Goal: Information Seeking & Learning: Learn about a topic

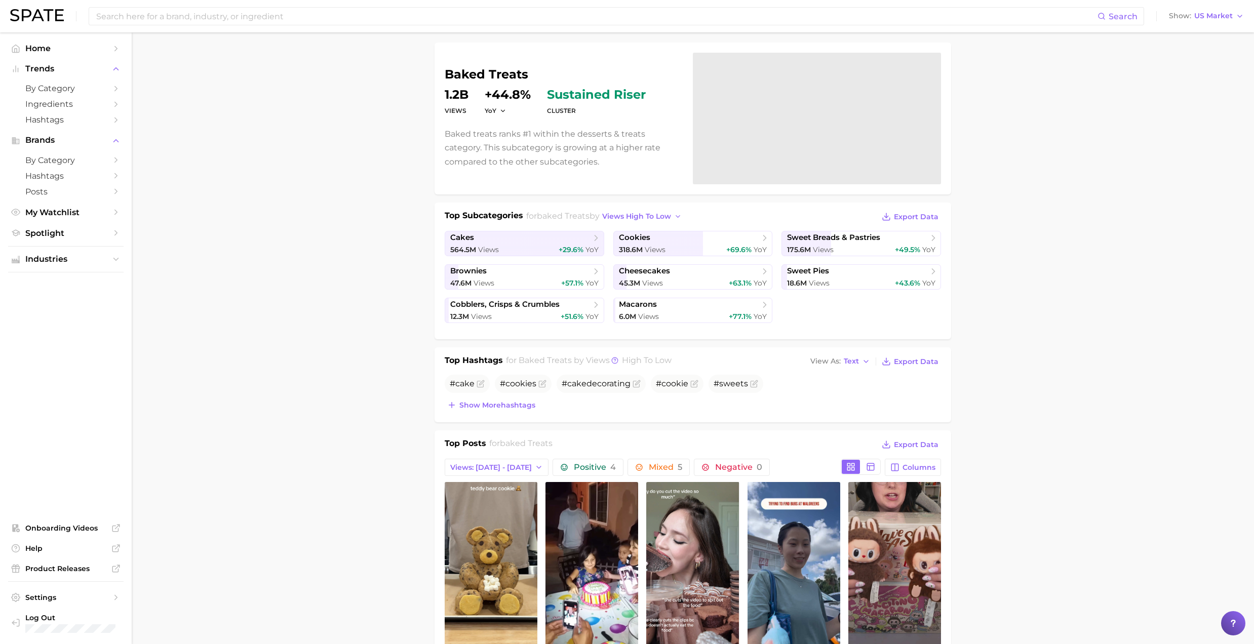
drag, startPoint x: 241, startPoint y: 284, endPoint x: 256, endPoint y: 281, distance: 15.3
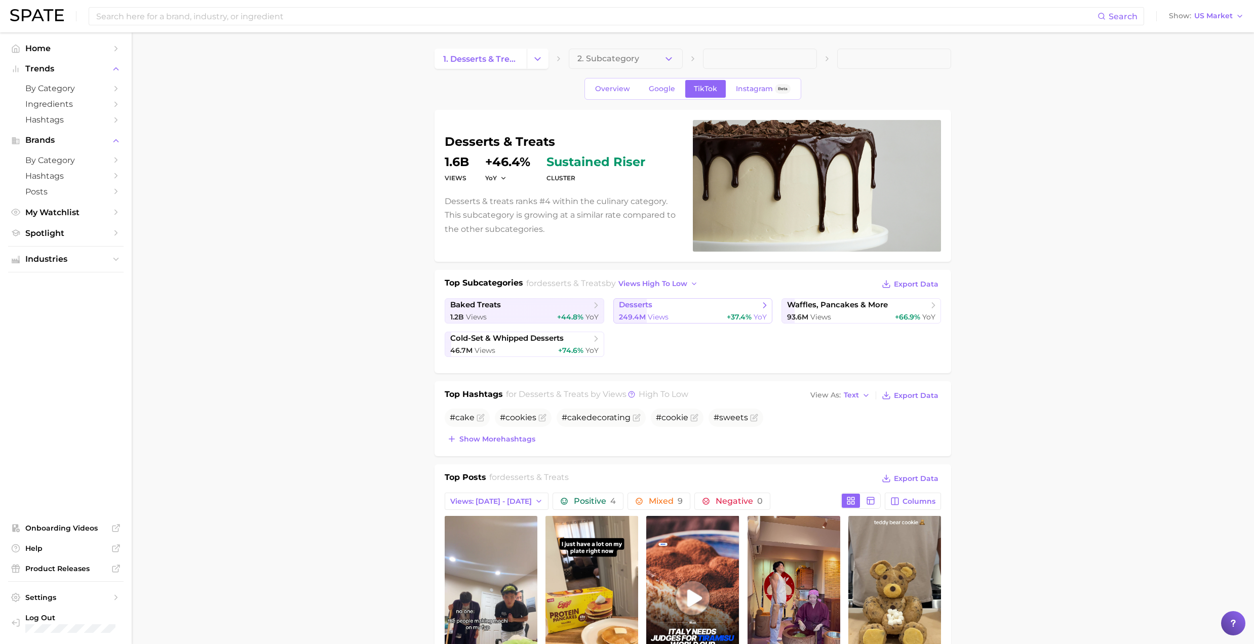
click at [671, 313] on div "249.4m Views +37.4% YoY" at bounding box center [693, 317] width 148 height 10
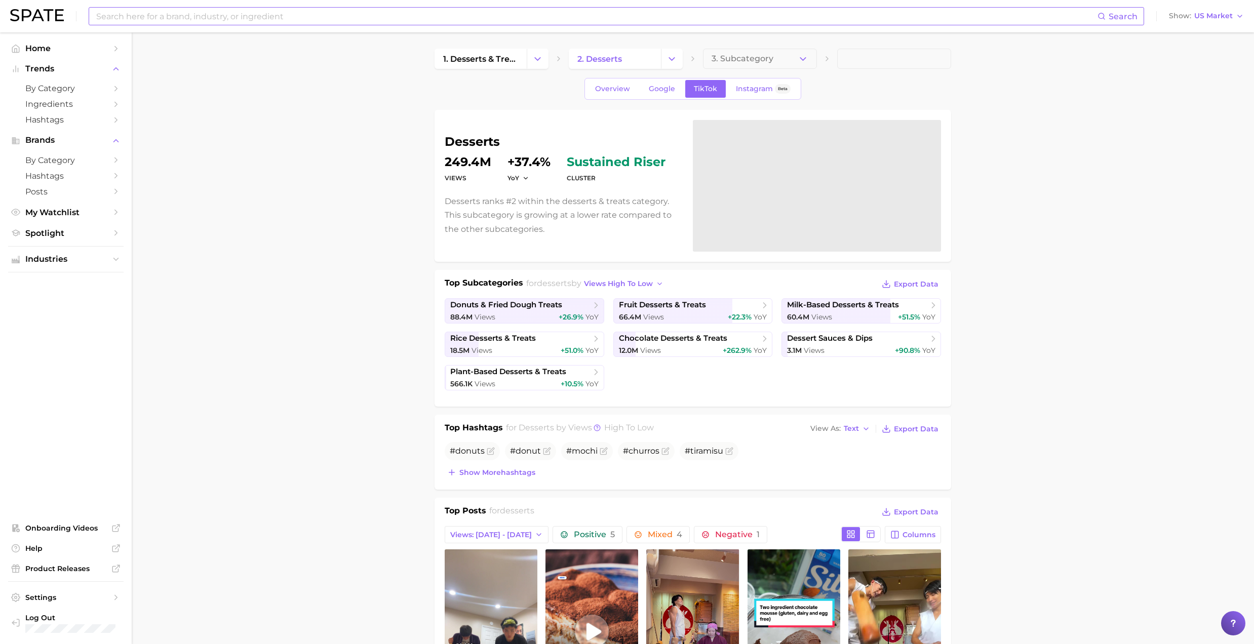
click at [282, 11] on input at bounding box center [596, 16] width 1002 height 17
type input "h"
click at [65, 241] on link "Spotlight" at bounding box center [65, 233] width 115 height 16
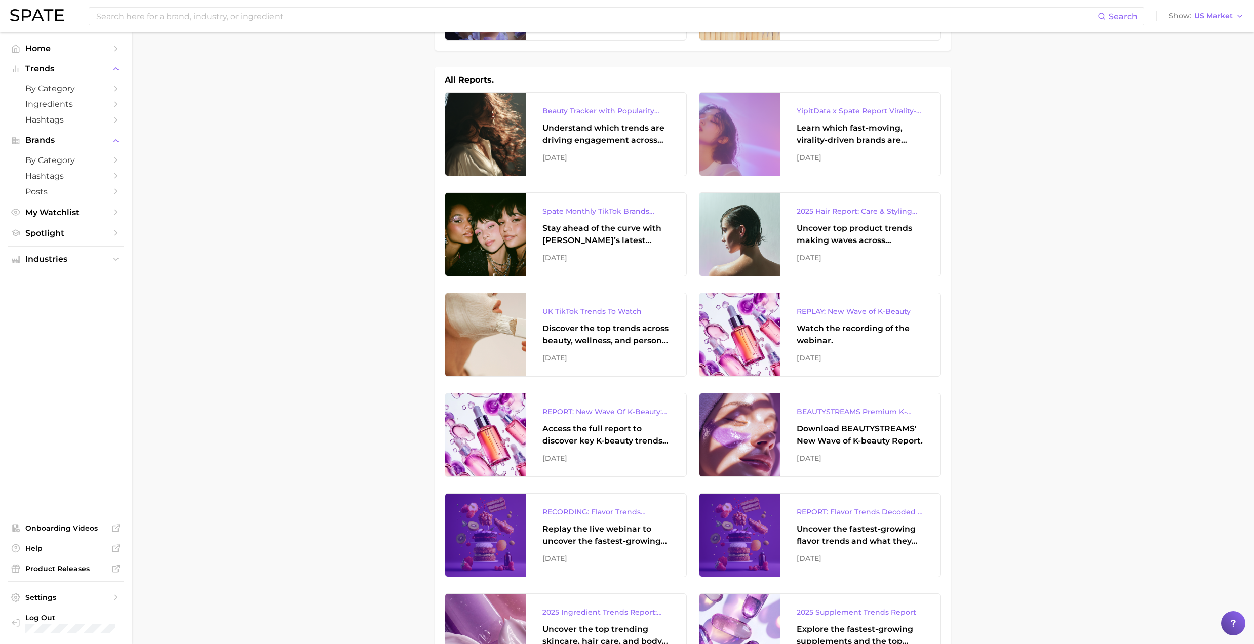
scroll to position [270, 0]
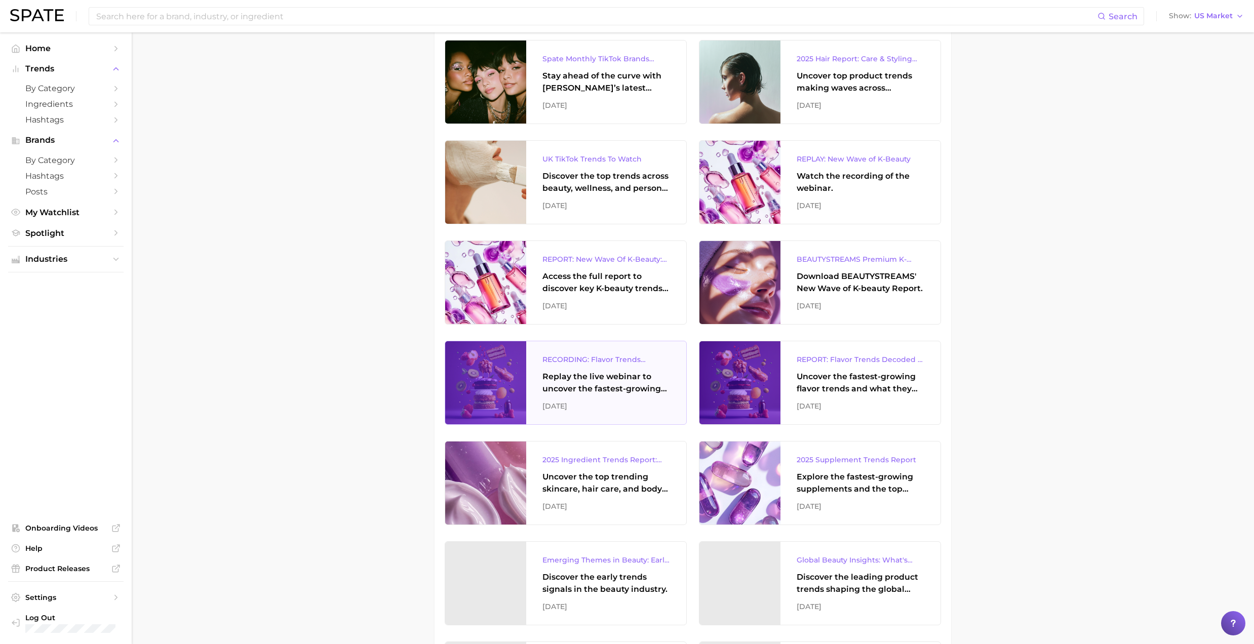
click at [578, 379] on div "Replay the live webinar to uncover the fastest-growing flavor trends and what t…" at bounding box center [606, 383] width 128 height 24
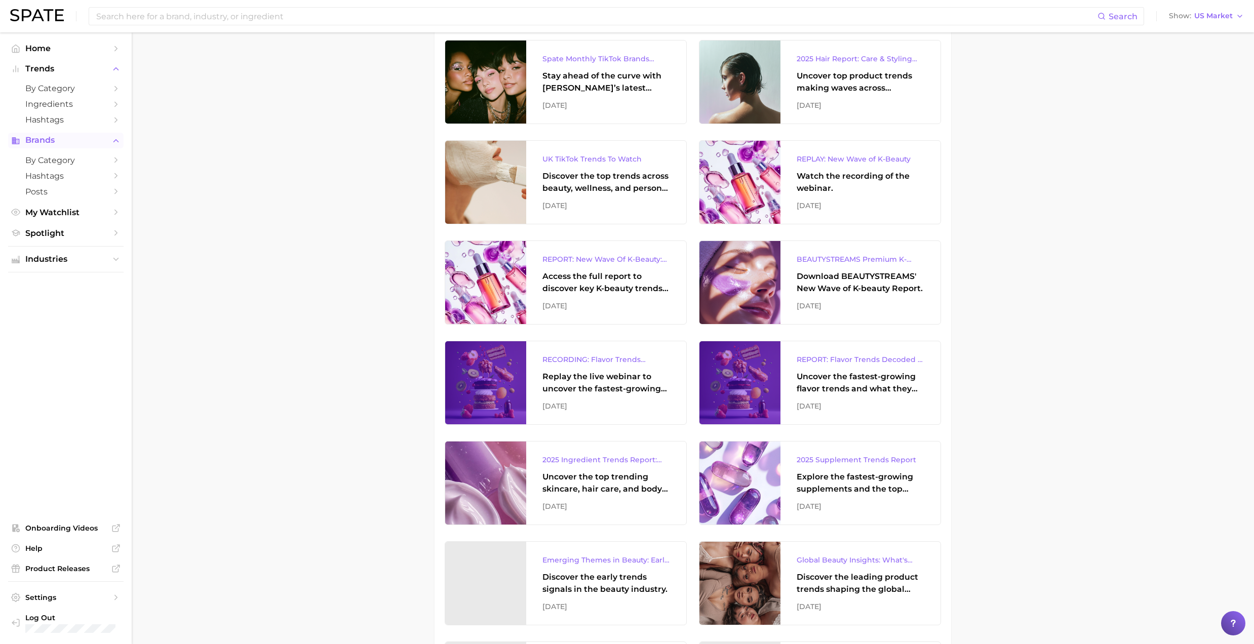
click at [51, 145] on span "Brands" at bounding box center [65, 140] width 81 height 9
click at [63, 216] on button "Industries" at bounding box center [65, 207] width 115 height 15
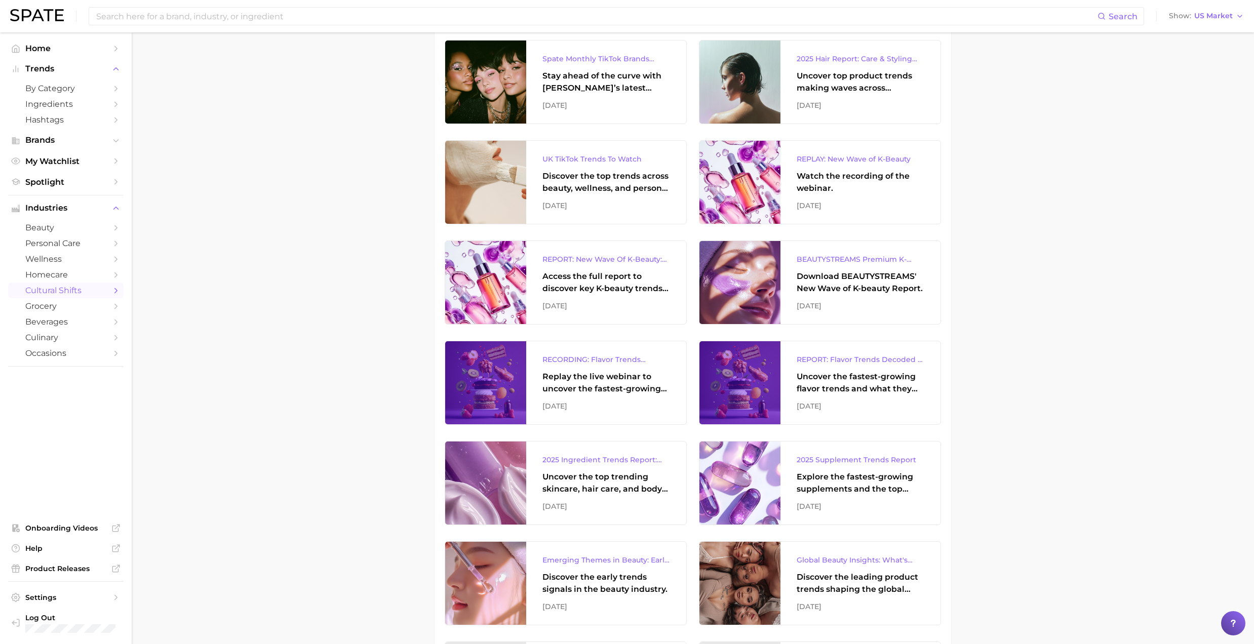
click at [67, 294] on span "cultural shifts" at bounding box center [65, 291] width 81 height 10
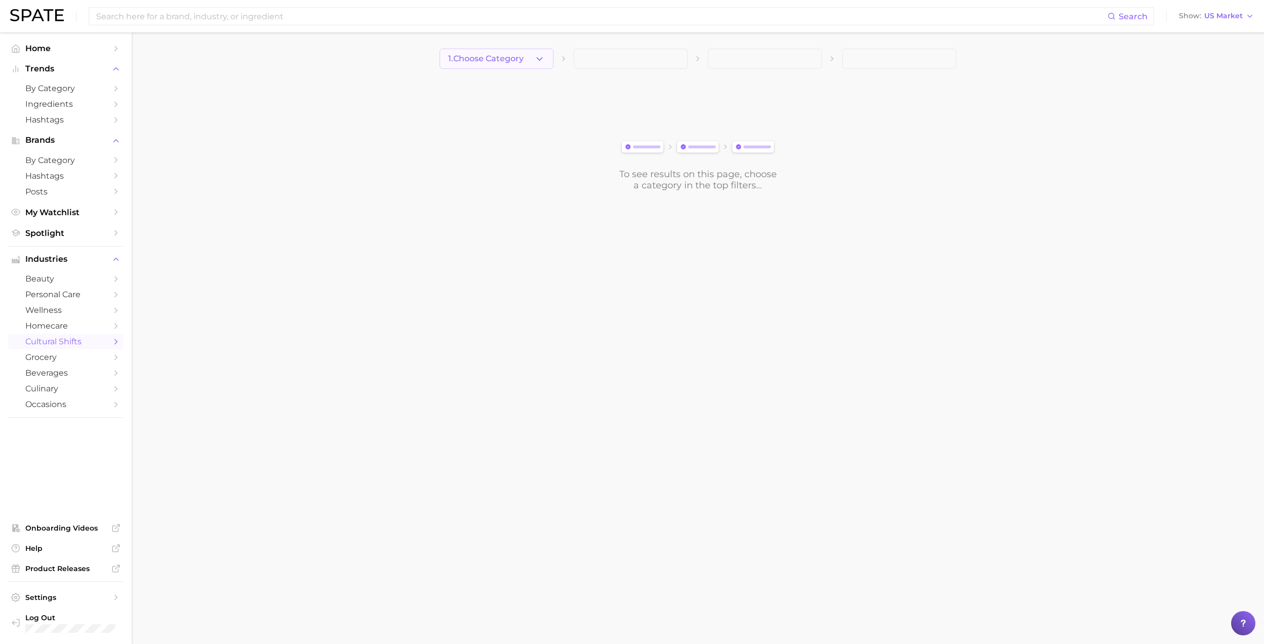
click at [482, 59] on span "1. Choose Category" at bounding box center [485, 58] width 75 height 9
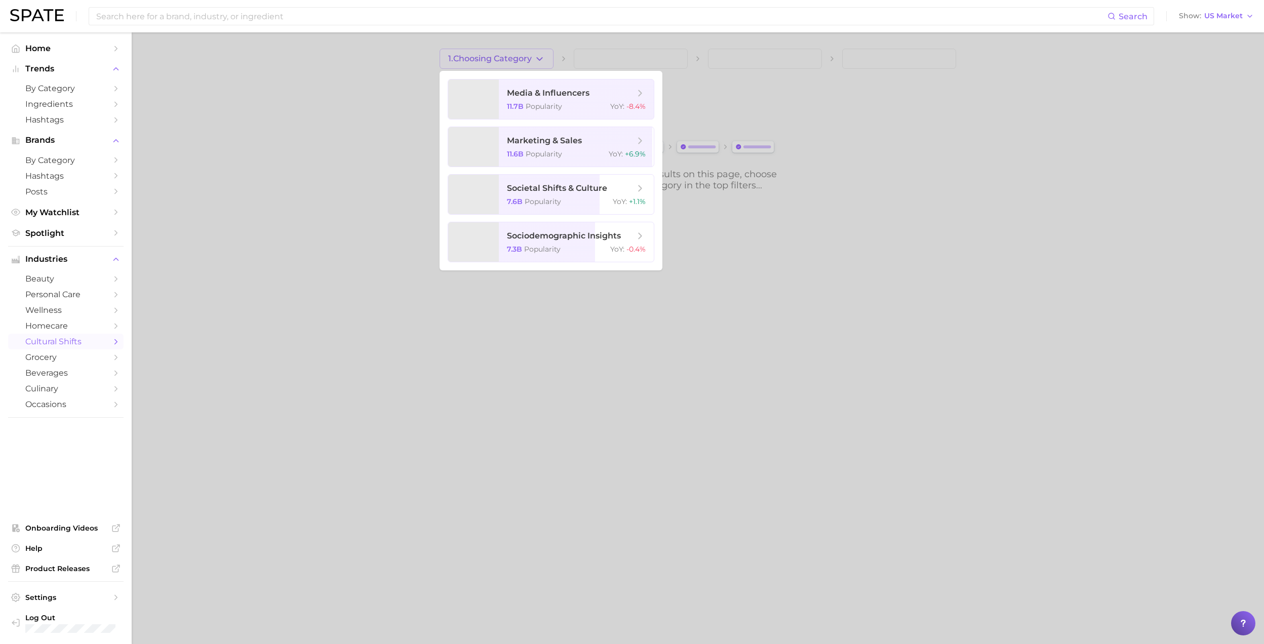
click at [61, 345] on span "cultural shifts" at bounding box center [65, 342] width 81 height 10
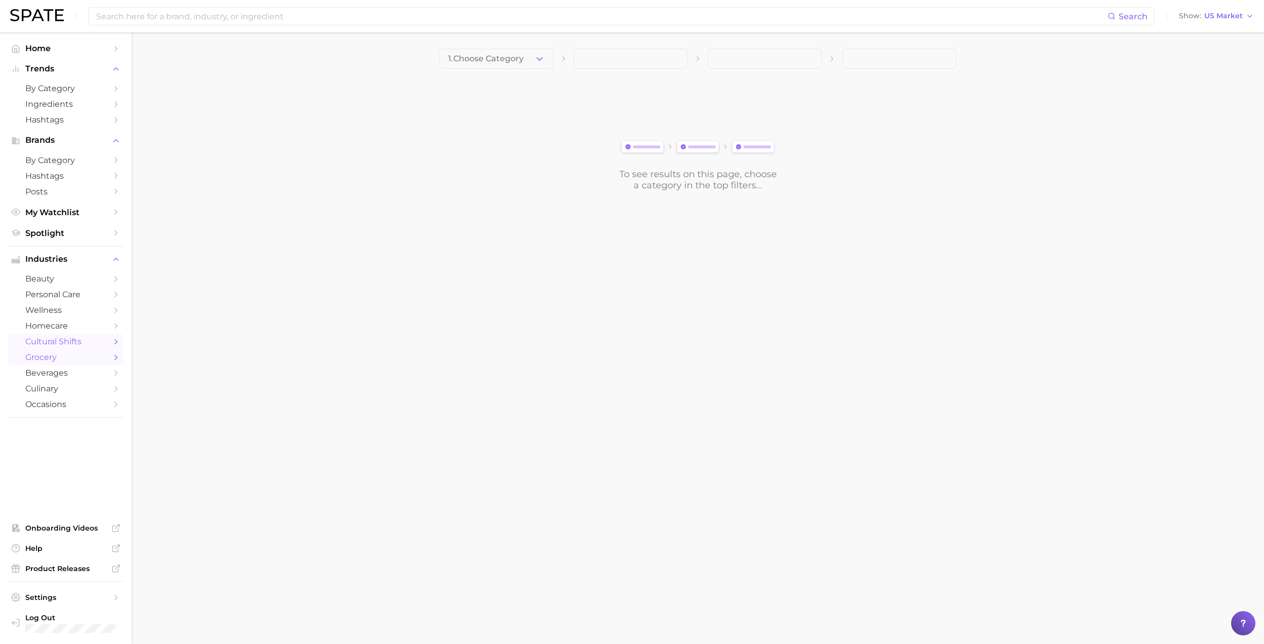
click at [56, 362] on span "grocery" at bounding box center [65, 357] width 81 height 10
click at [525, 57] on button "1. Choose Category" at bounding box center [496, 59] width 114 height 20
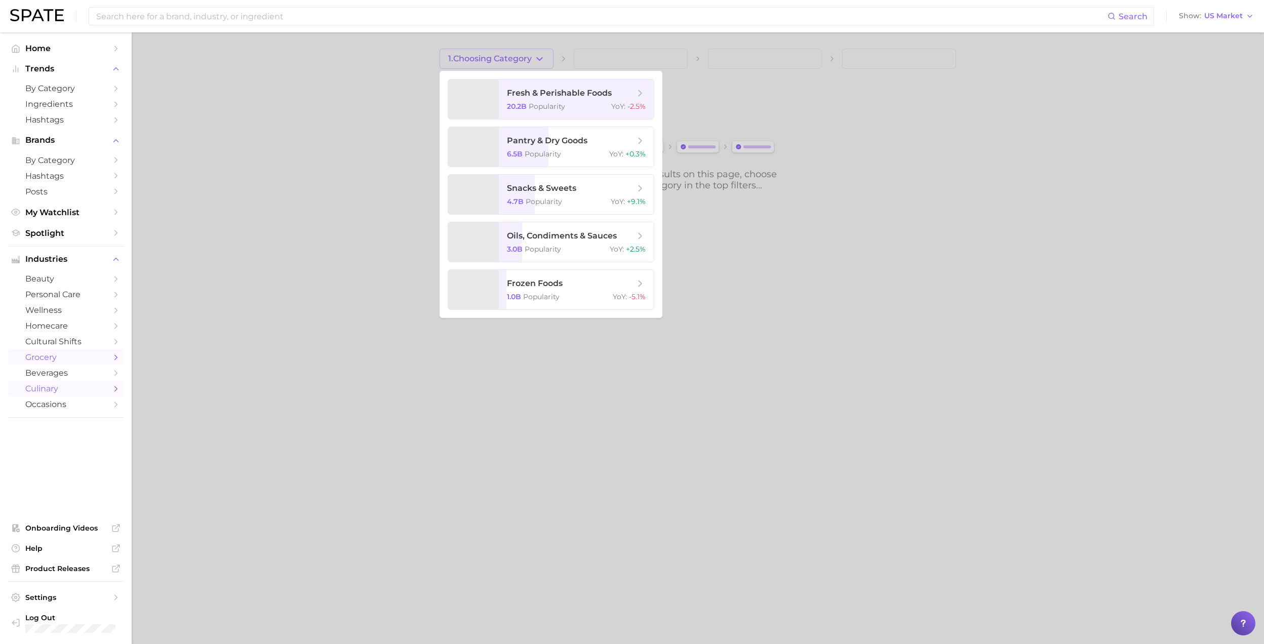
click at [57, 393] on span "culinary" at bounding box center [65, 389] width 81 height 10
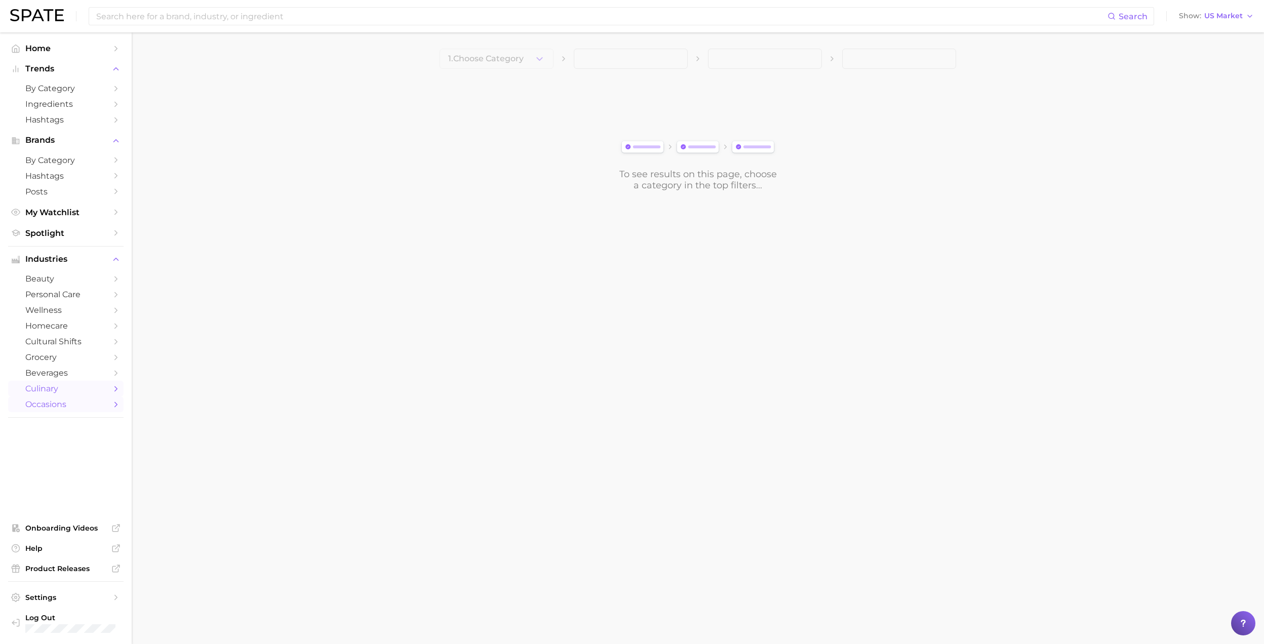
click at [78, 409] on span "occasions" at bounding box center [65, 404] width 81 height 10
click at [94, 409] on span "occasions" at bounding box center [65, 404] width 81 height 10
click at [470, 57] on span "1. Choose Category" at bounding box center [485, 58] width 75 height 9
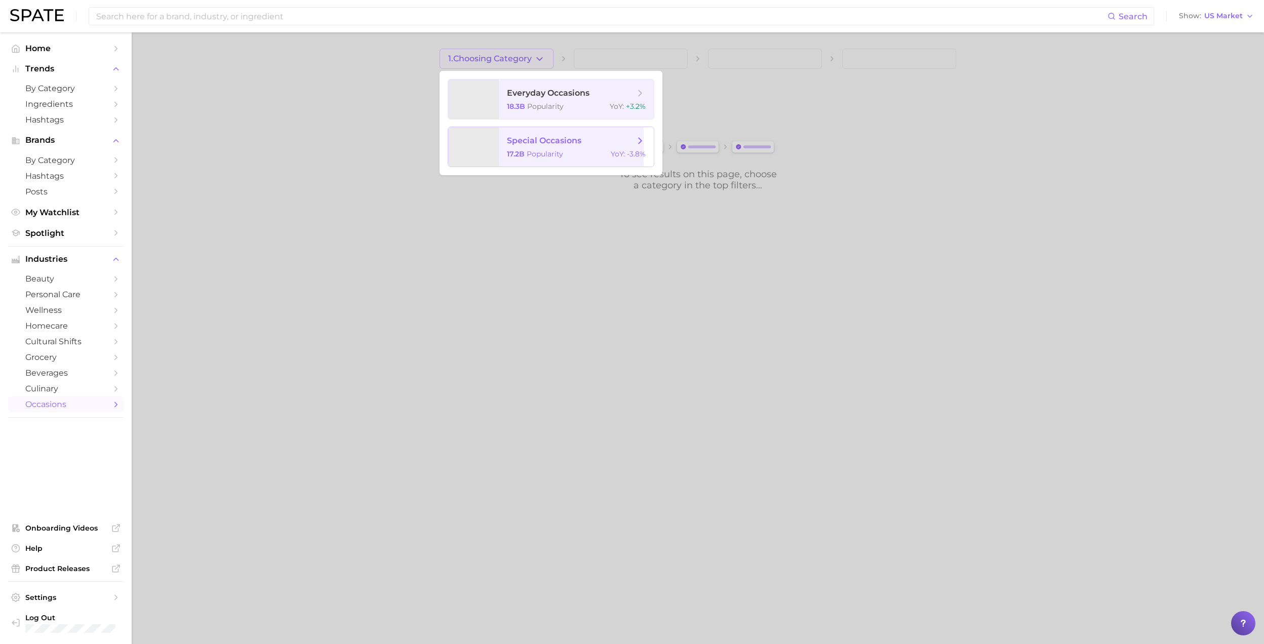
click at [552, 148] on span "special occasions 17.2b Popularity YoY : -3.8%" at bounding box center [576, 146] width 155 height 39
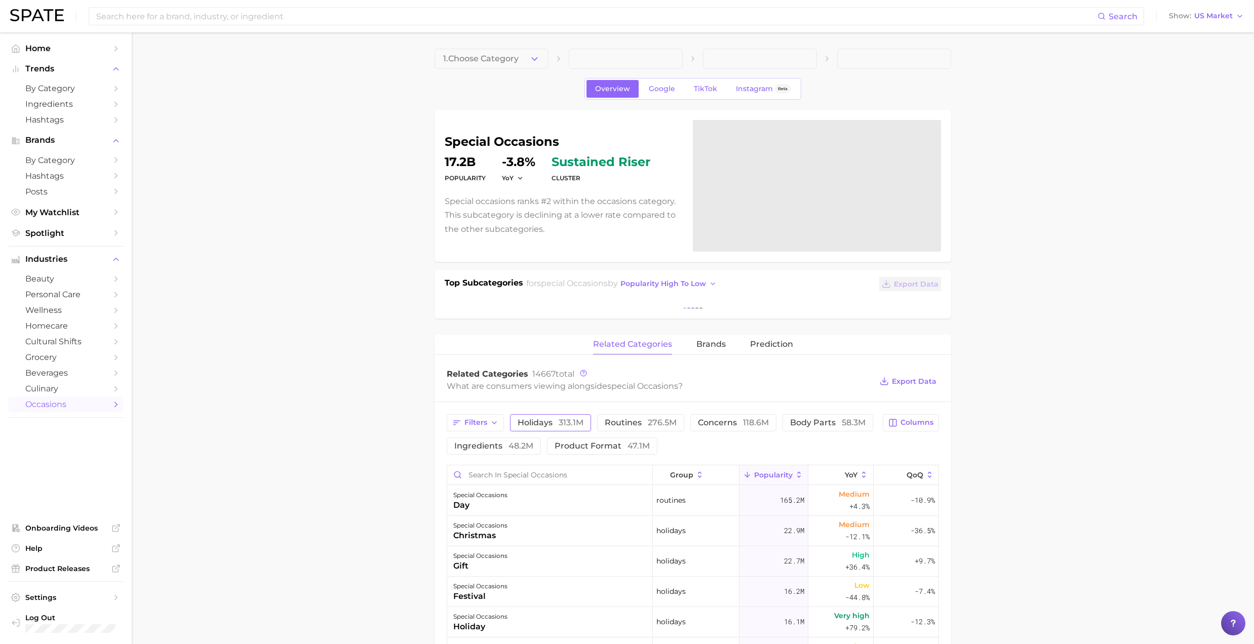
click at [580, 418] on span "313.1m" at bounding box center [570, 423] width 25 height 10
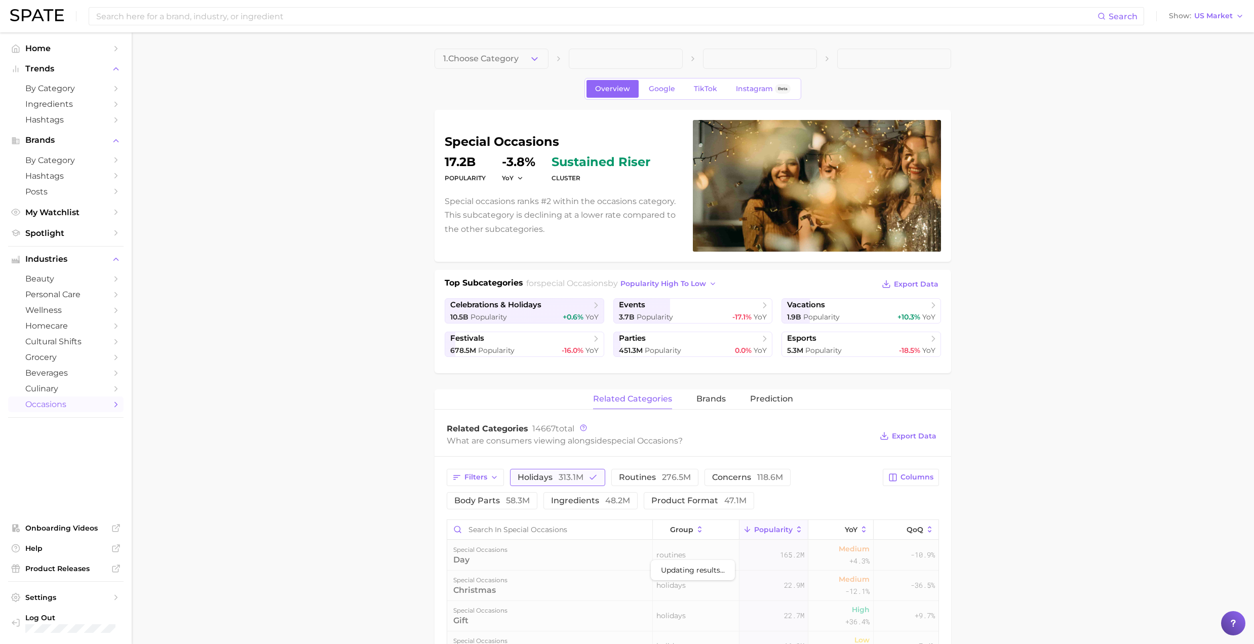
scroll to position [67, 0]
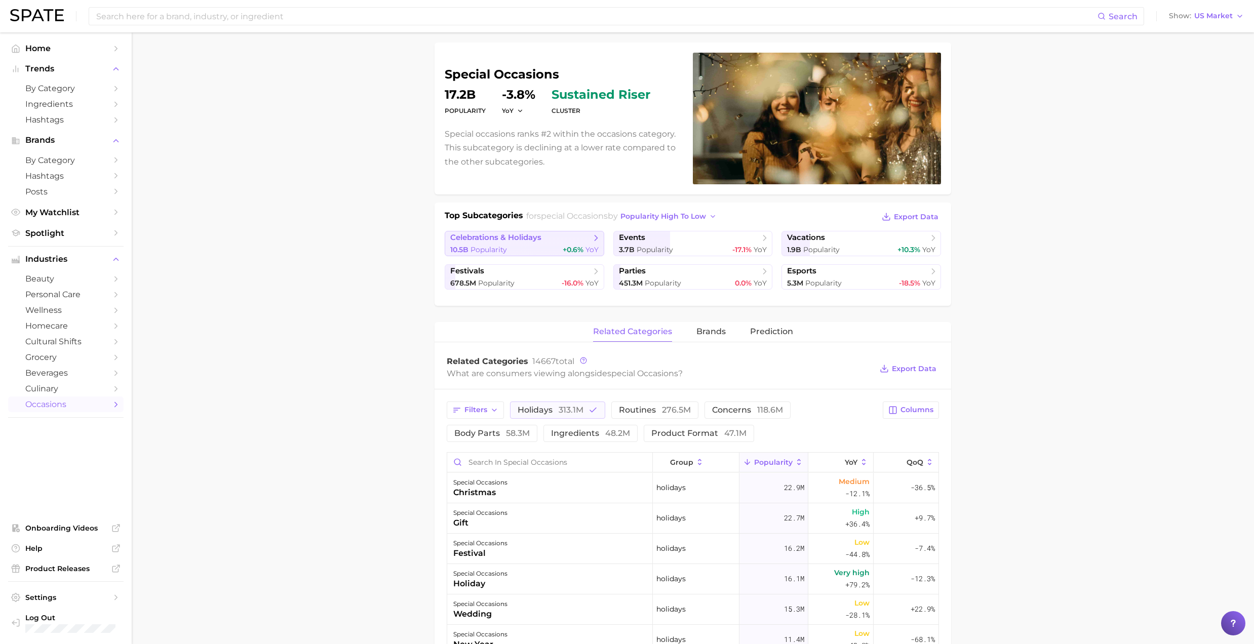
click at [509, 246] on div "10.5b Popularity +0.6% YoY" at bounding box center [524, 250] width 148 height 10
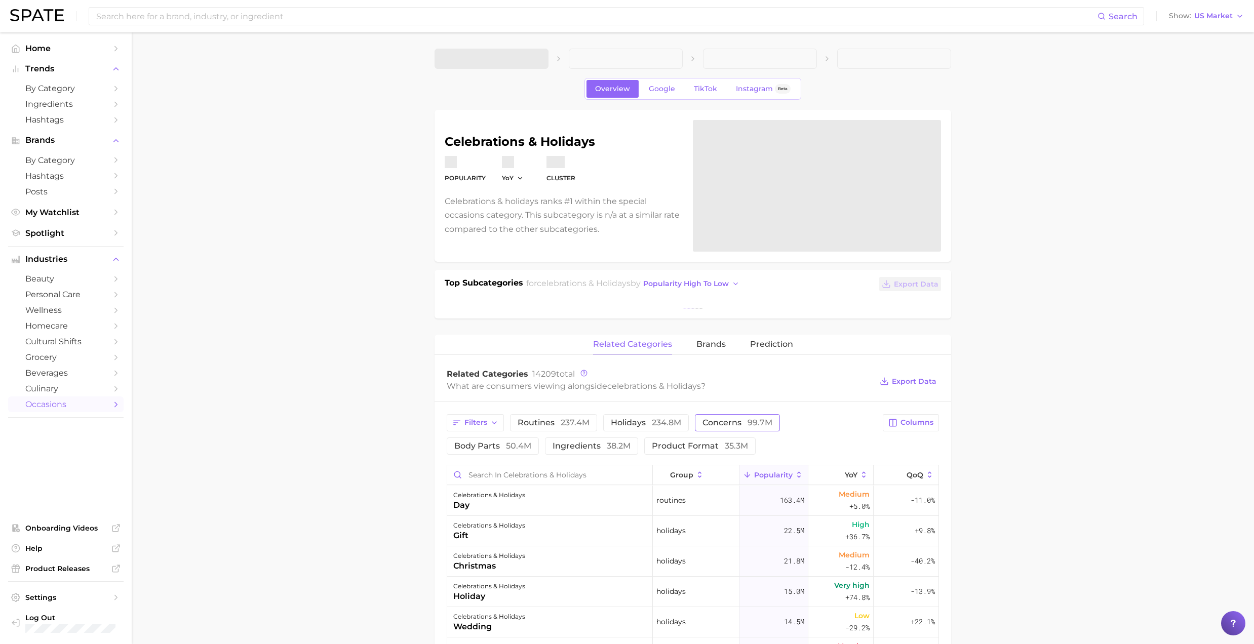
scroll to position [67, 0]
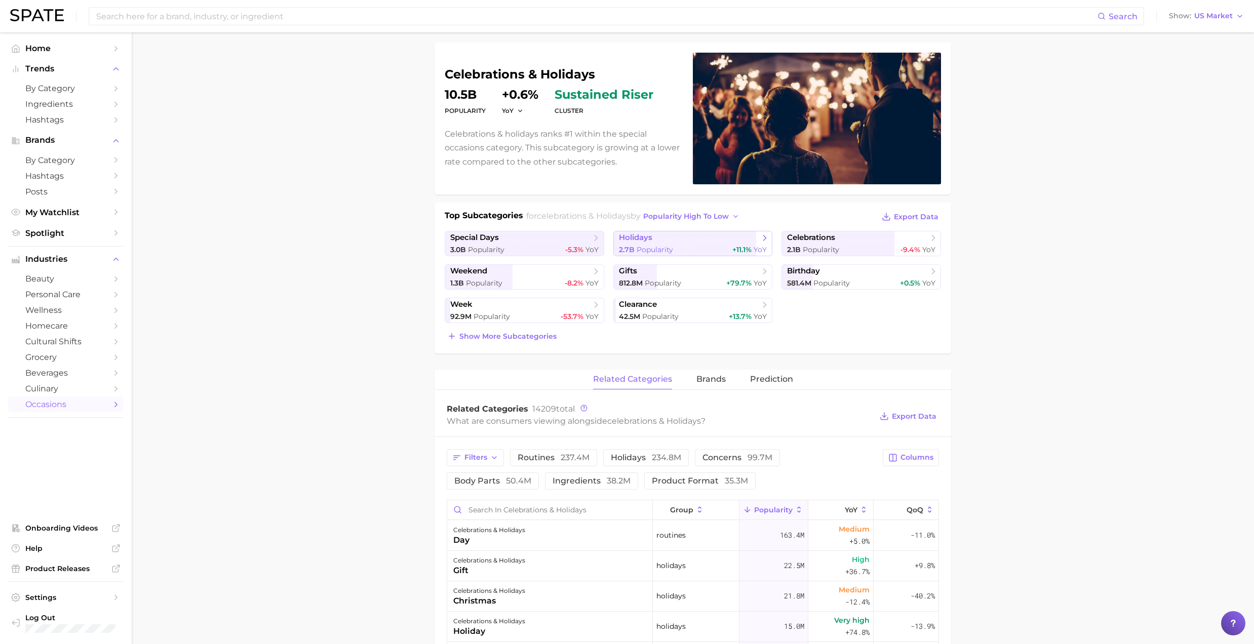
click at [673, 246] on div "2.7b Popularity +11.1% YoY" at bounding box center [693, 250] width 148 height 10
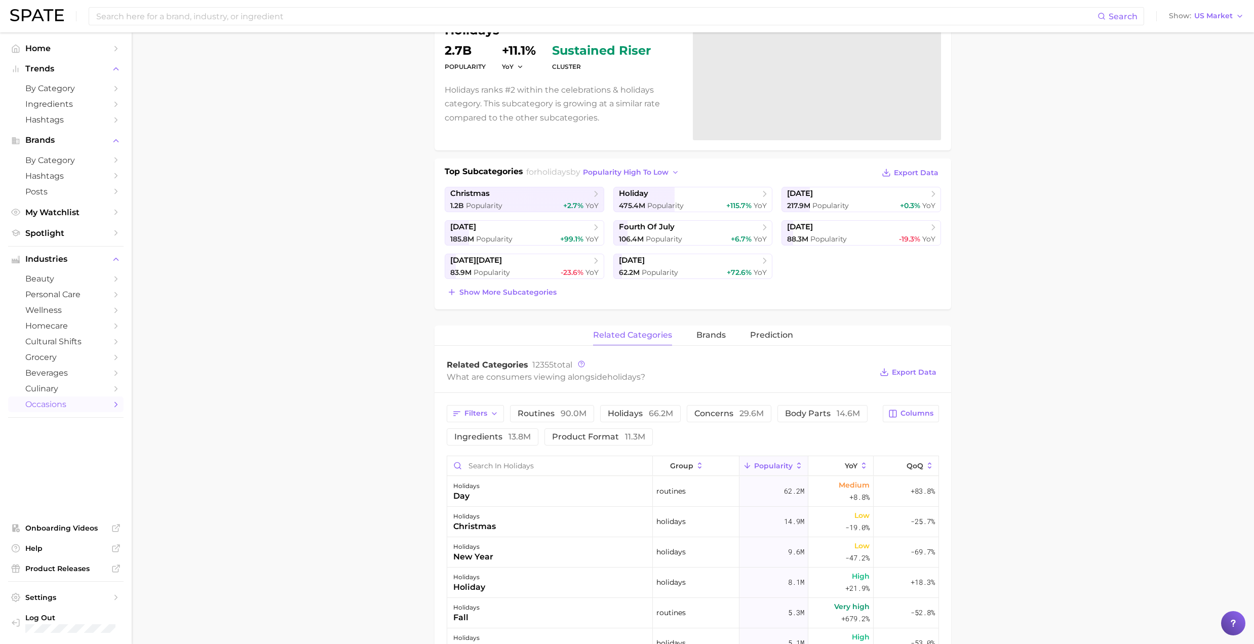
scroll to position [135, 0]
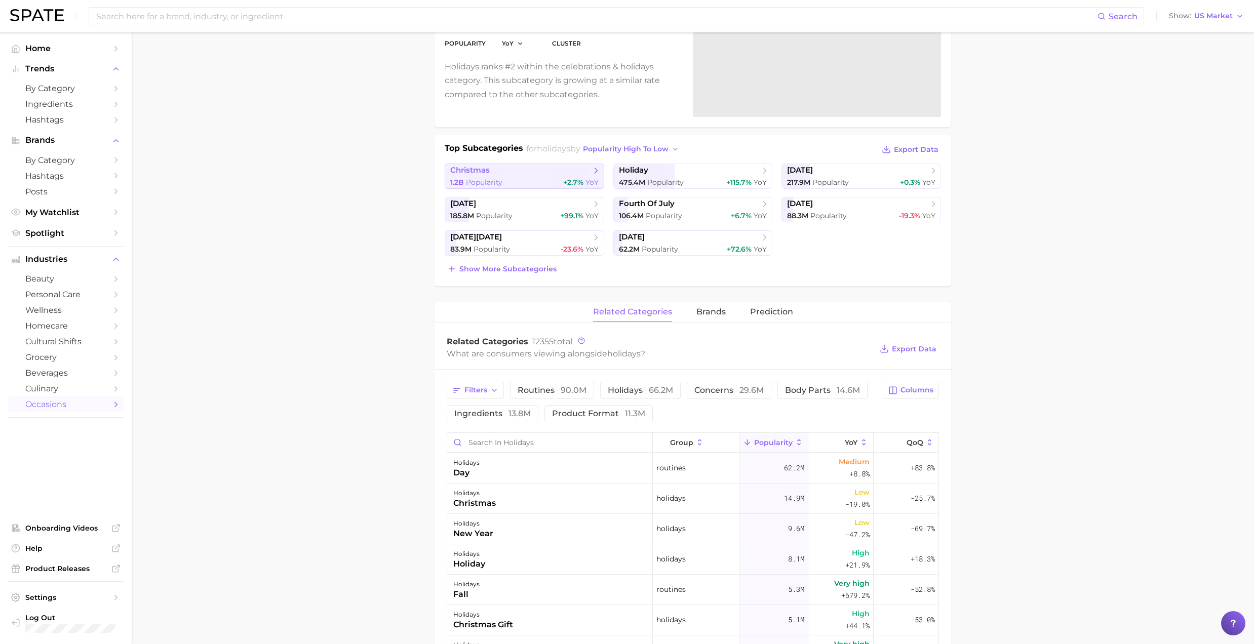
click at [527, 172] on span "christmas" at bounding box center [520, 171] width 141 height 10
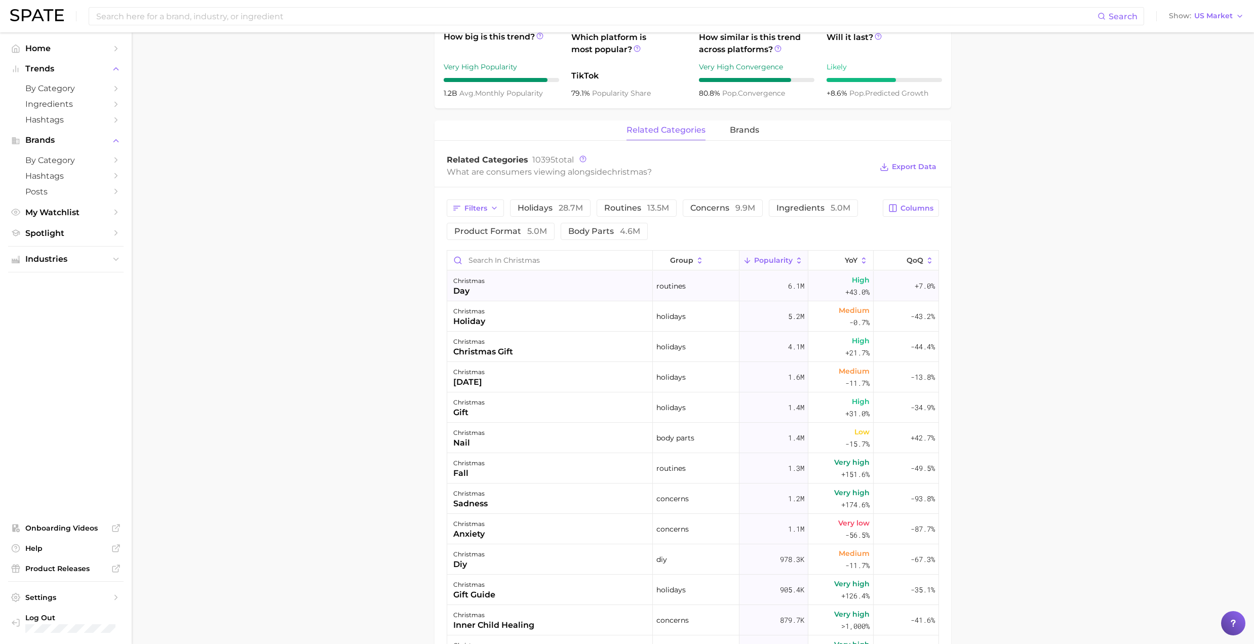
scroll to position [405, 0]
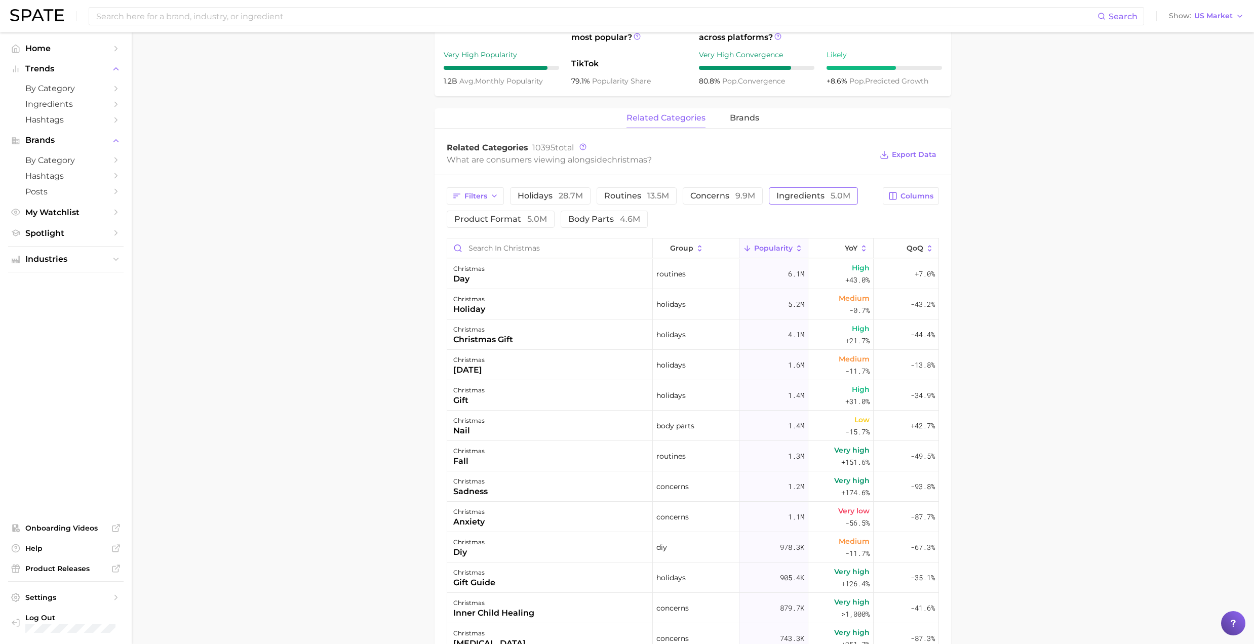
click at [802, 198] on span "ingredients 5.0m" at bounding box center [813, 196] width 74 height 8
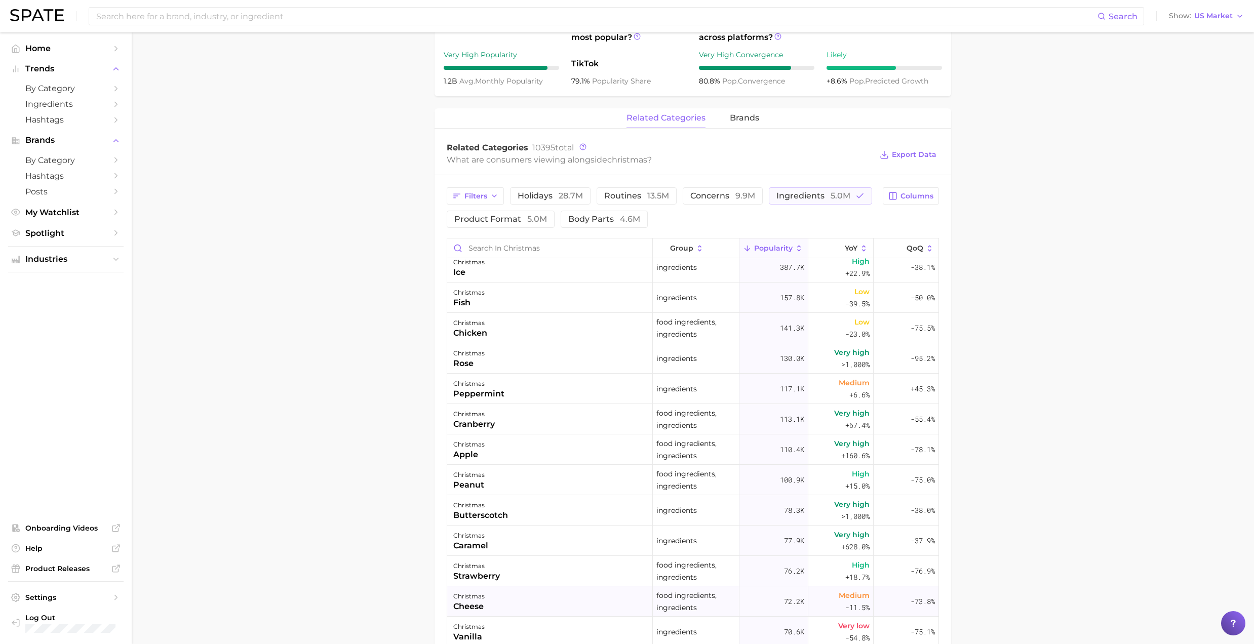
scroll to position [0, 0]
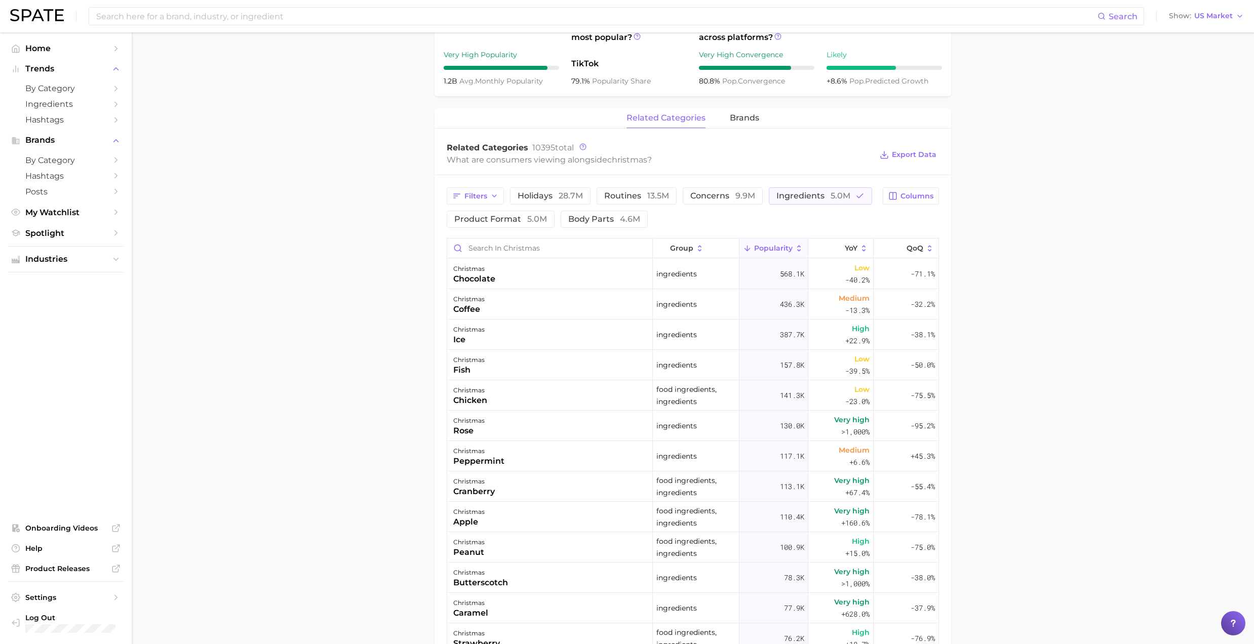
click at [343, 369] on main "1. special occasions 2. celebrations & holidays 3. holidays 4. christmas Overvi…" at bounding box center [693, 285] width 1122 height 1317
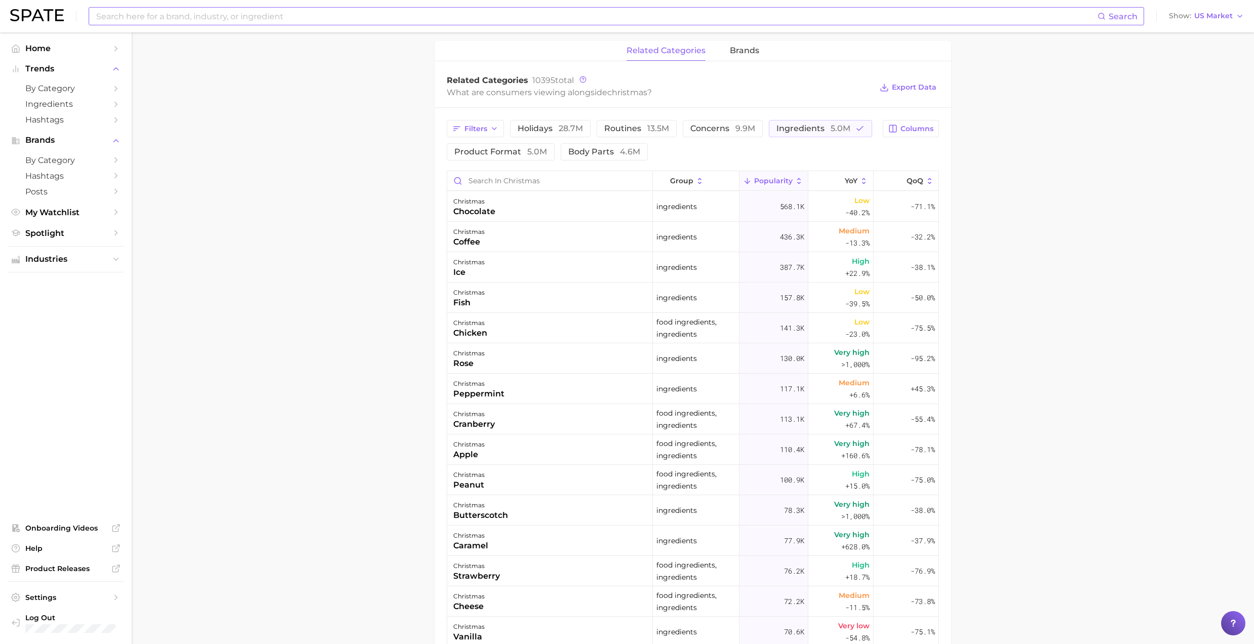
drag, startPoint x: 177, startPoint y: 25, endPoint x: 193, endPoint y: 14, distance: 19.7
click at [177, 25] on div "Search Show US Market" at bounding box center [626, 16] width 1233 height 32
click at [193, 14] on input at bounding box center [596, 16] width 1002 height 17
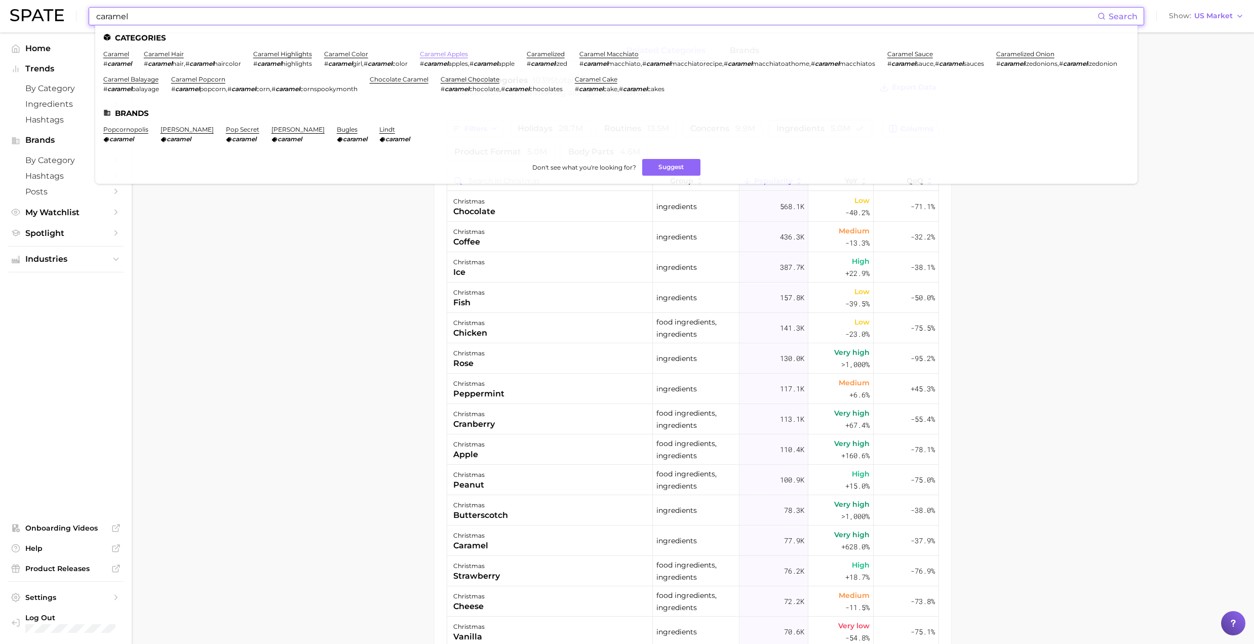
click at [463, 55] on link "caramel apples" at bounding box center [444, 54] width 48 height 8
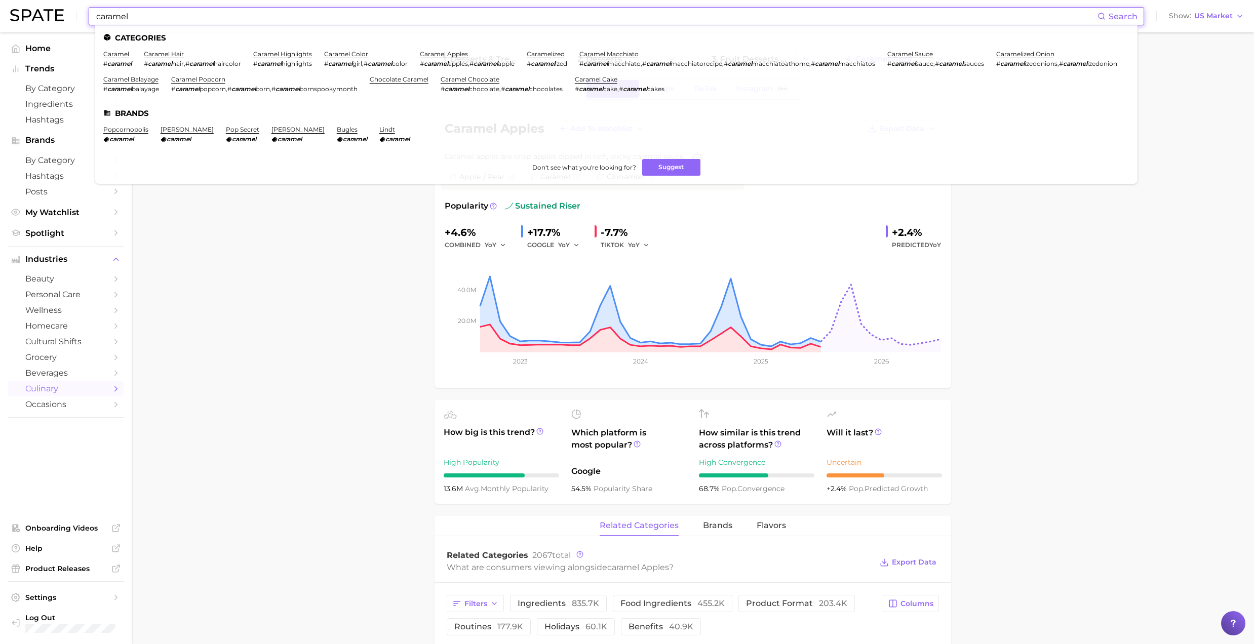
drag, startPoint x: 306, startPoint y: 18, endPoint x: -253, endPoint y: -50, distance: 563.6
click at [0, 0] on html "caramel Search Categories caramel # caramel caramel hair # caramel hair , # car…" at bounding box center [627, 322] width 1254 height 644
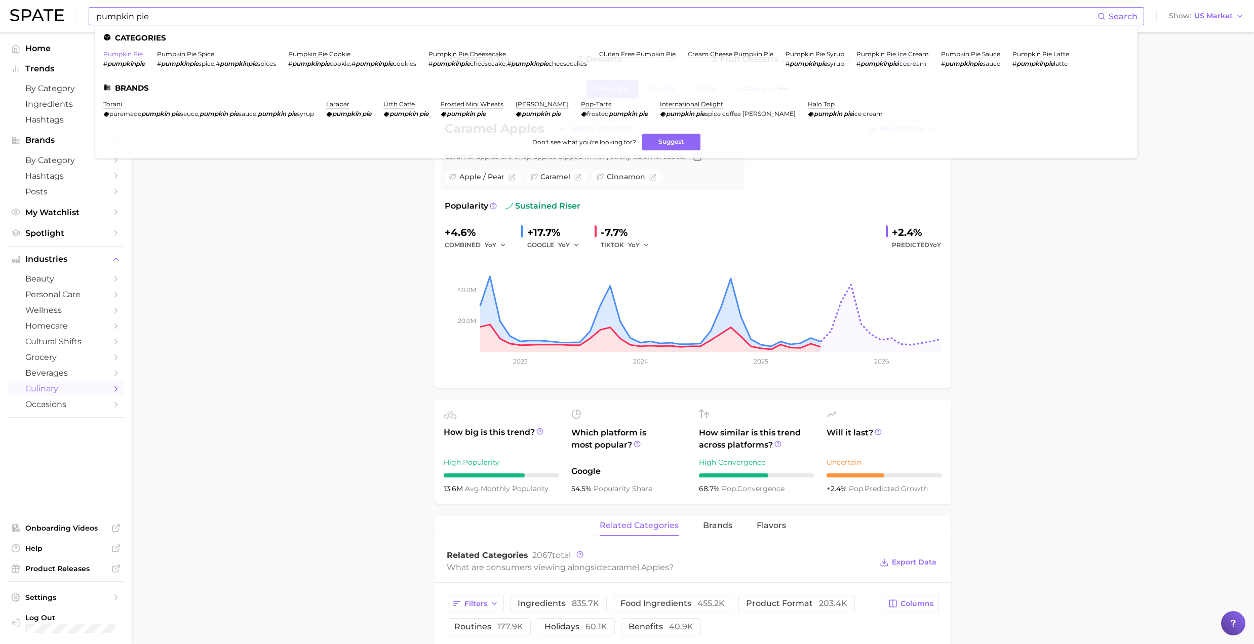
click at [132, 53] on link "pumpkin pie" at bounding box center [122, 54] width 39 height 8
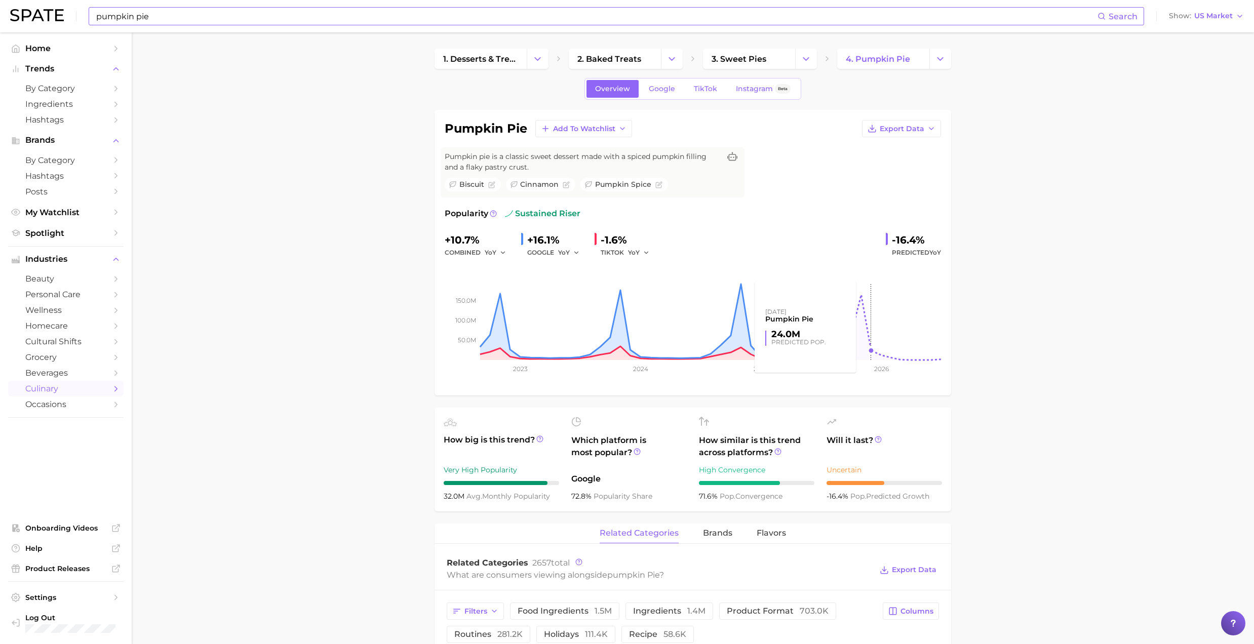
click at [861, 298] on rect at bounding box center [693, 309] width 496 height 101
click at [212, 13] on input "pumpkin pie" at bounding box center [596, 16] width 1002 height 17
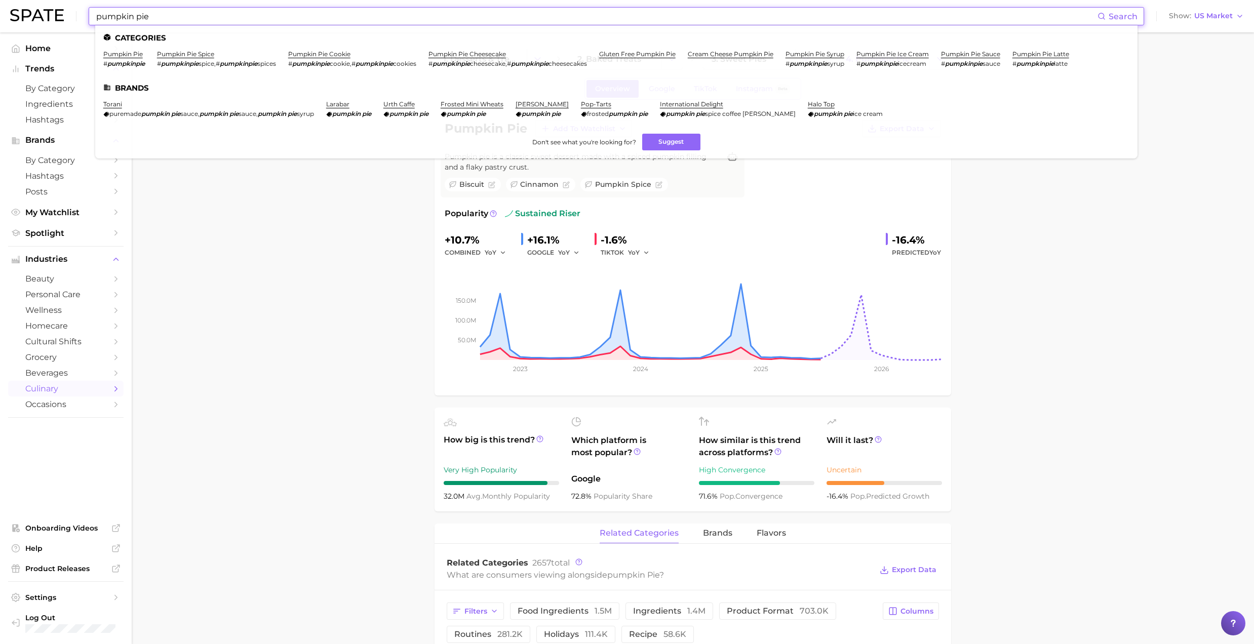
drag, startPoint x: 209, startPoint y: 15, endPoint x: 96, endPoint y: 1, distance: 113.7
click at [98, 11] on input "pumpkin pie" at bounding box center [596, 16] width 1002 height 17
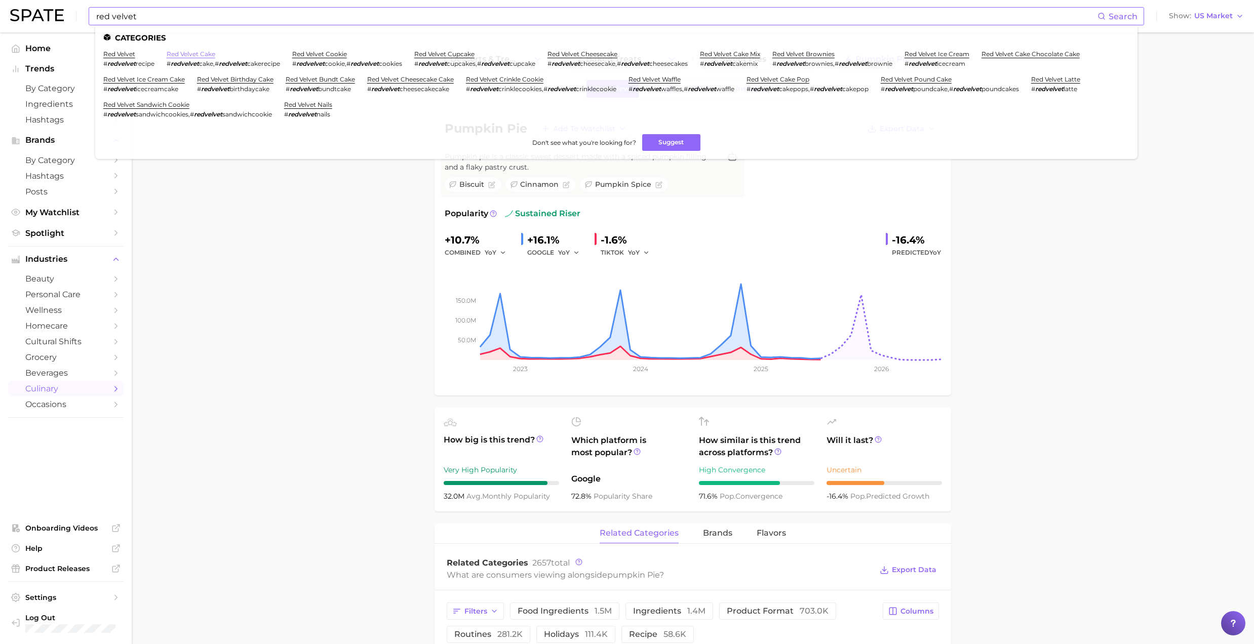
click at [210, 57] on link "red velvet cake" at bounding box center [191, 54] width 49 height 8
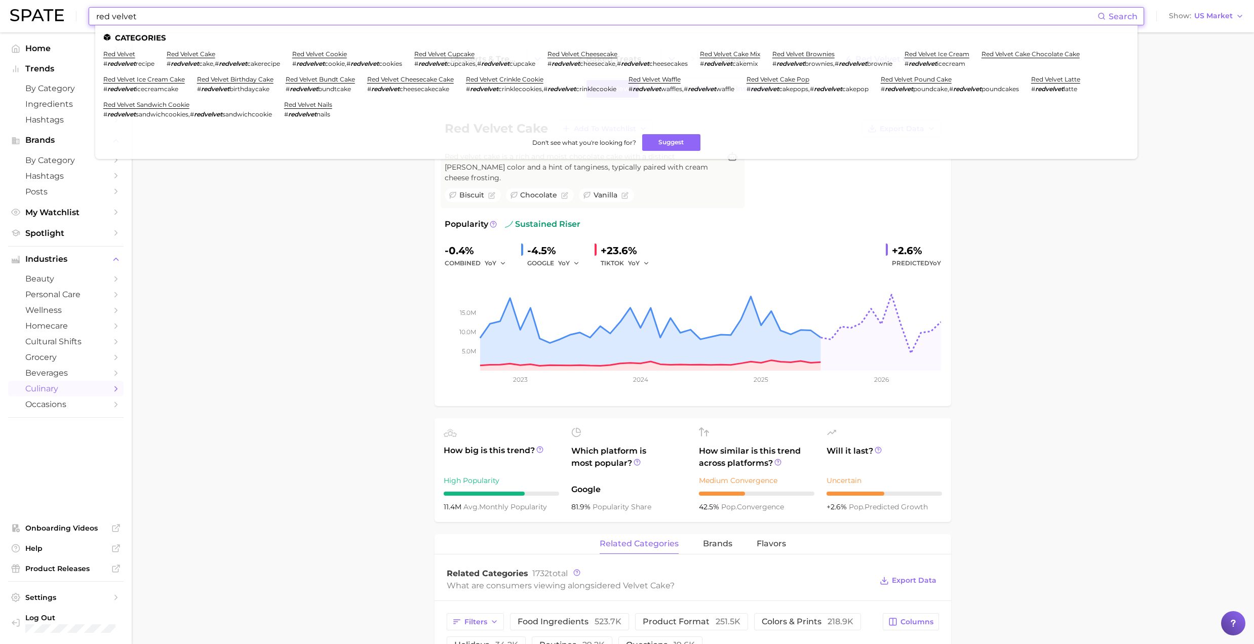
drag, startPoint x: 161, startPoint y: 16, endPoint x: -18, endPoint y: 21, distance: 178.8
click at [0, 21] on html "red velvet Search Categories red velvet # redvelvet recipe red velvet cake # re…" at bounding box center [627, 322] width 1254 height 644
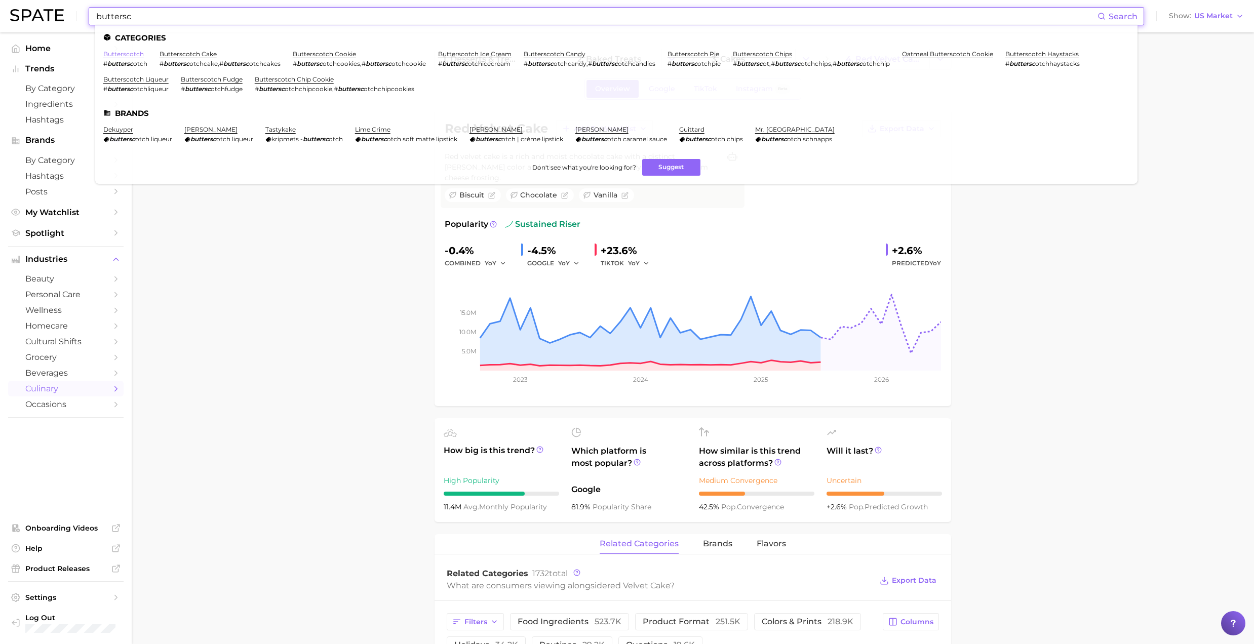
click at [138, 55] on link "butterscotch" at bounding box center [123, 54] width 41 height 8
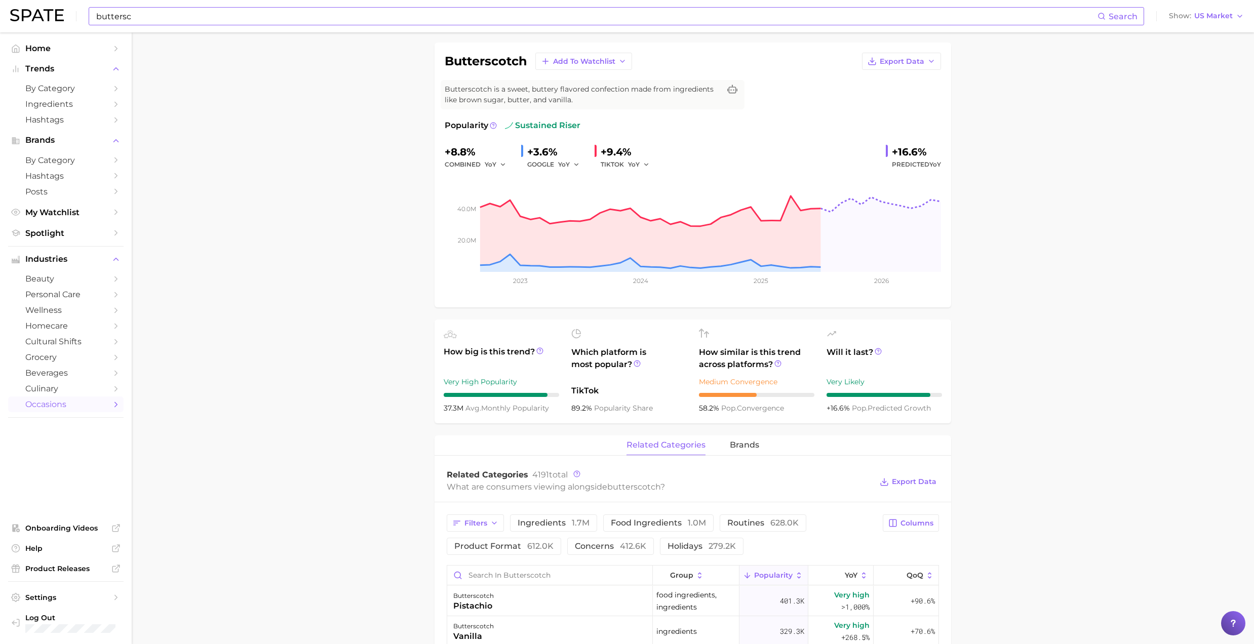
drag, startPoint x: 292, startPoint y: 391, endPoint x: 61, endPoint y: 406, distance: 231.8
click at [290, 392] on main "1. ingredients 2. food products 3. butterscotch Overview Google TikTok Instagra…" at bounding box center [693, 618] width 1122 height 1307
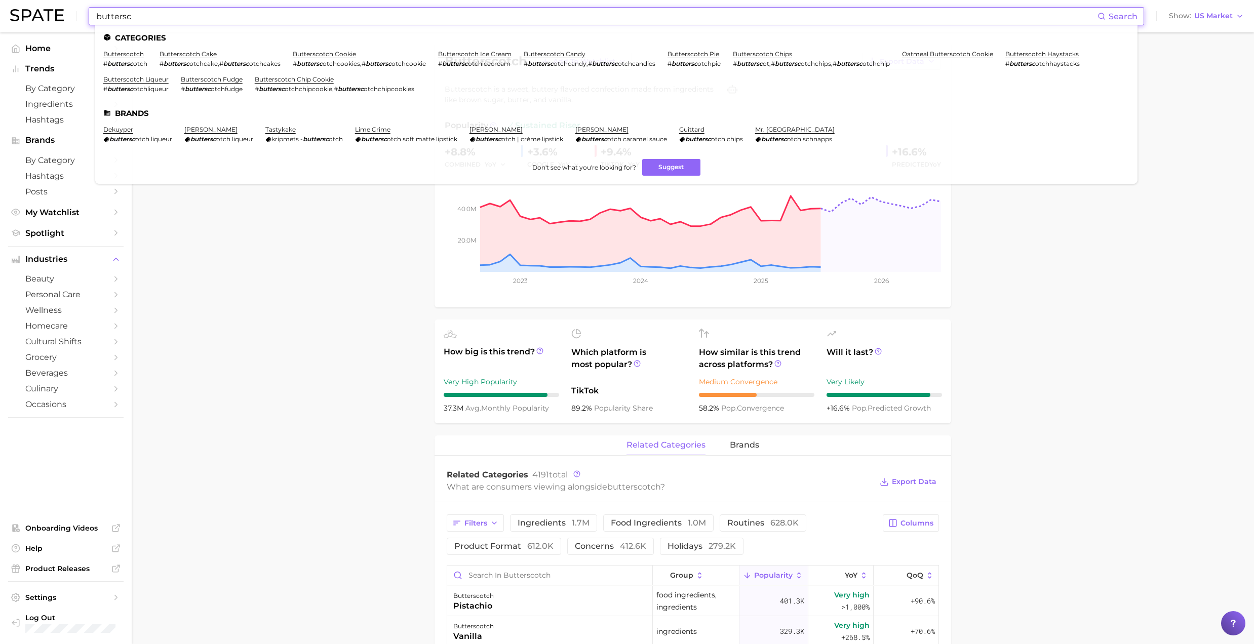
drag, startPoint x: 171, startPoint y: 20, endPoint x: -115, endPoint y: 21, distance: 286.1
click at [0, 21] on html "buttersc Search Categories butterscotch # buttersc otch butterscotch cake # but…" at bounding box center [627, 255] width 1254 height 644
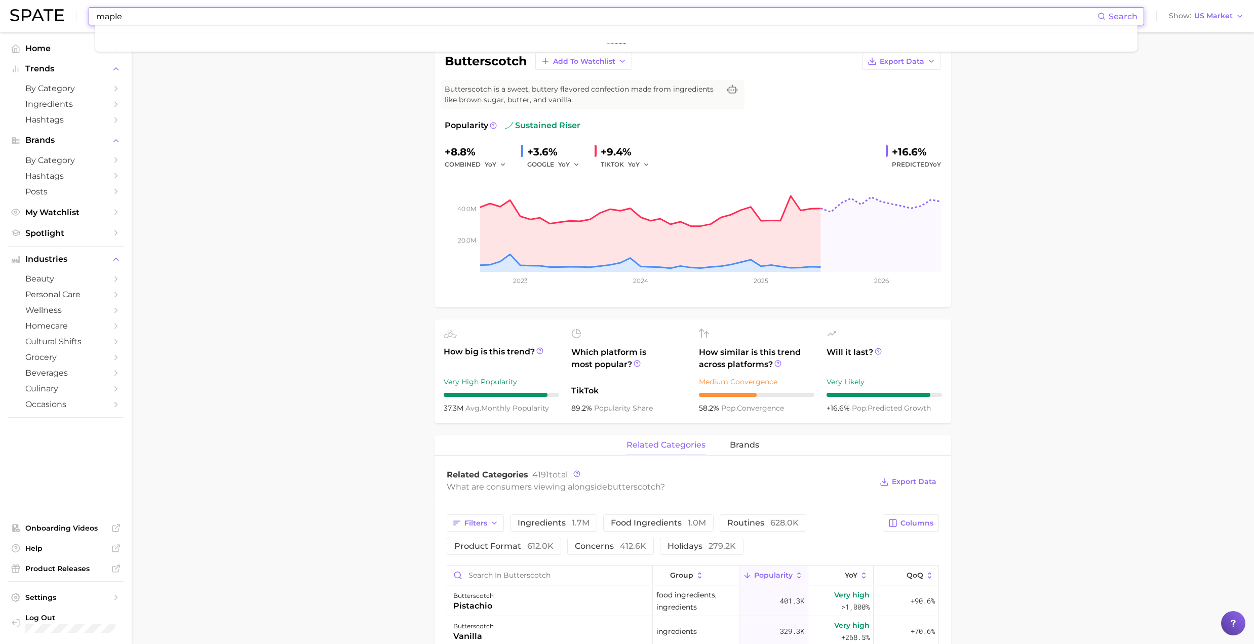
type input "maple"
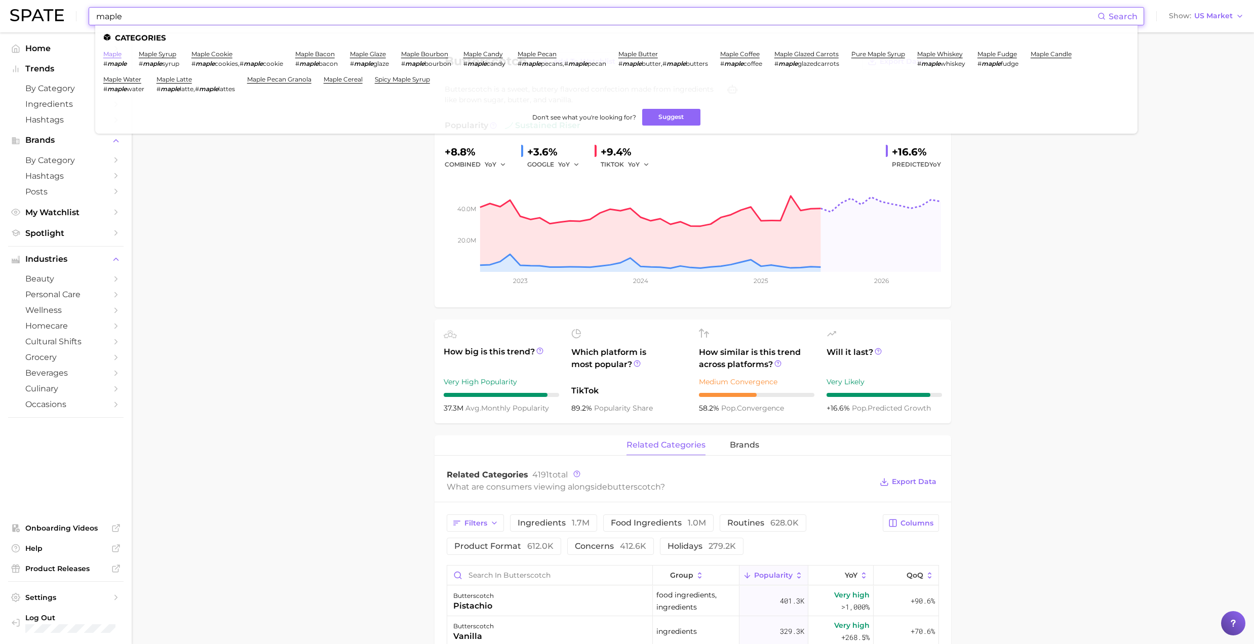
click at [112, 56] on link "maple" at bounding box center [112, 54] width 18 height 8
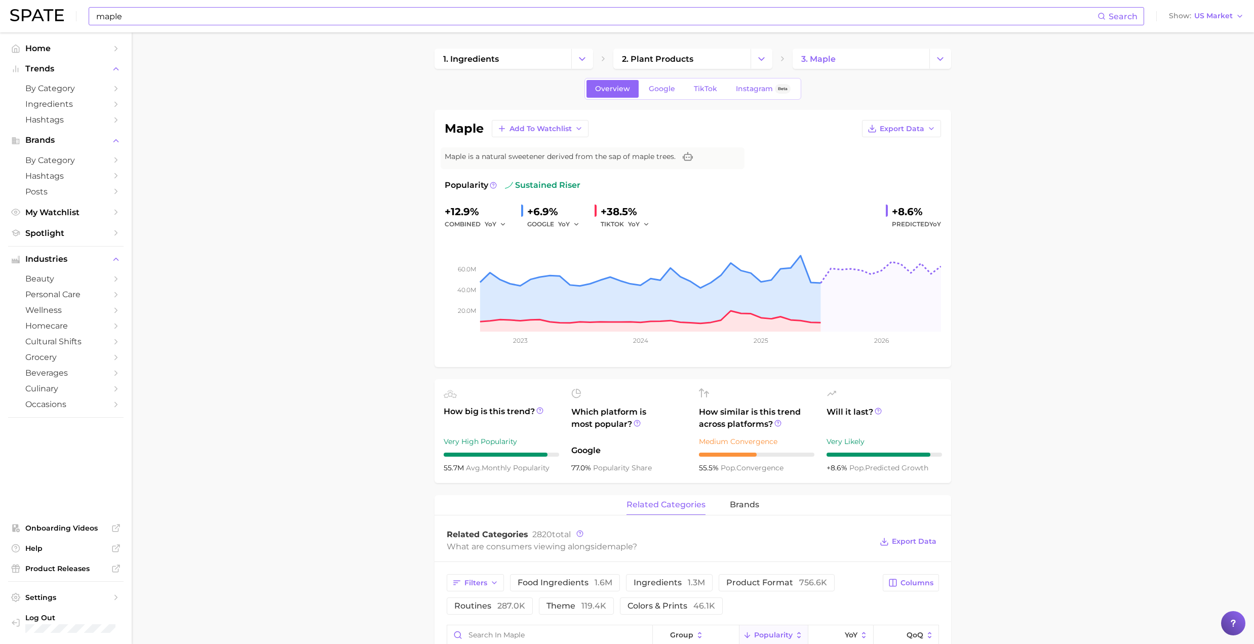
drag, startPoint x: 223, startPoint y: 249, endPoint x: 56, endPoint y: 79, distance: 238.8
click at [61, 106] on span "Ingredients" at bounding box center [65, 104] width 81 height 10
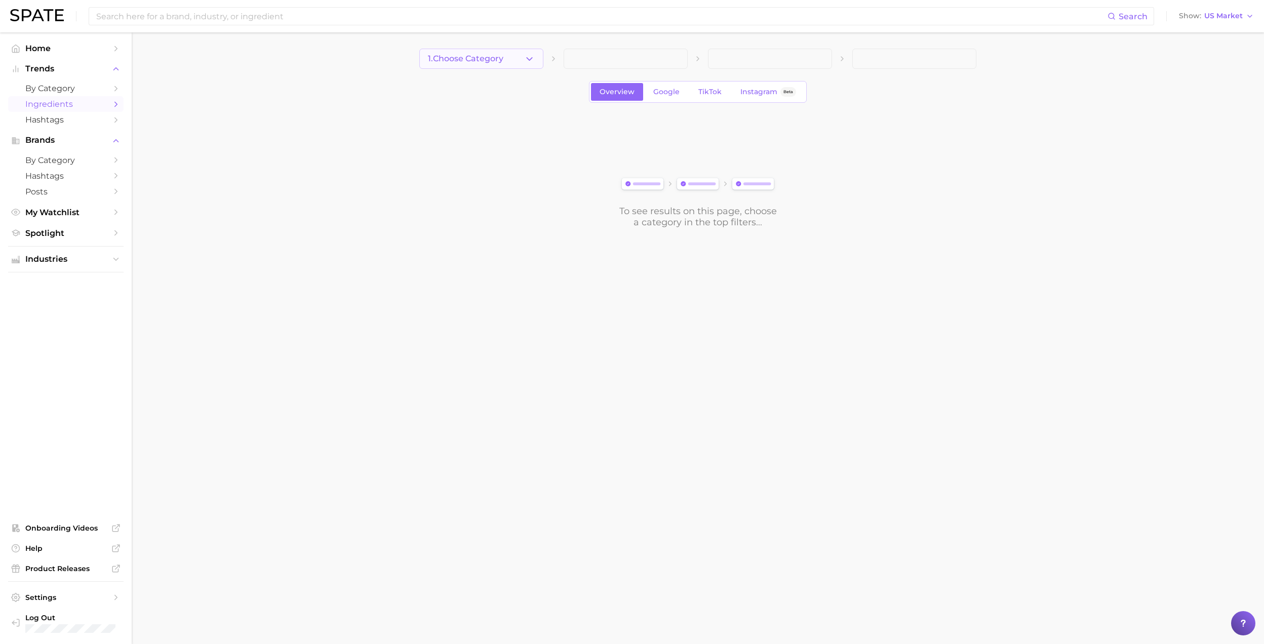
click at [503, 59] on span "1. Choose Category" at bounding box center [465, 58] width 75 height 9
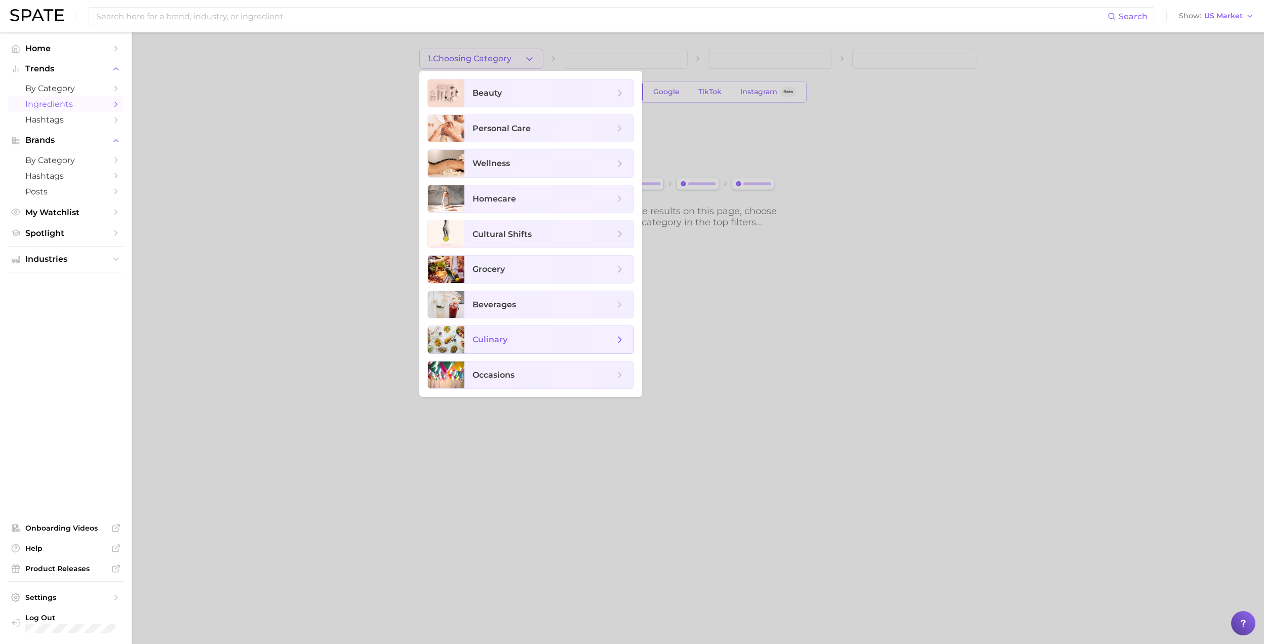
click at [526, 340] on span "culinary" at bounding box center [543, 339] width 142 height 11
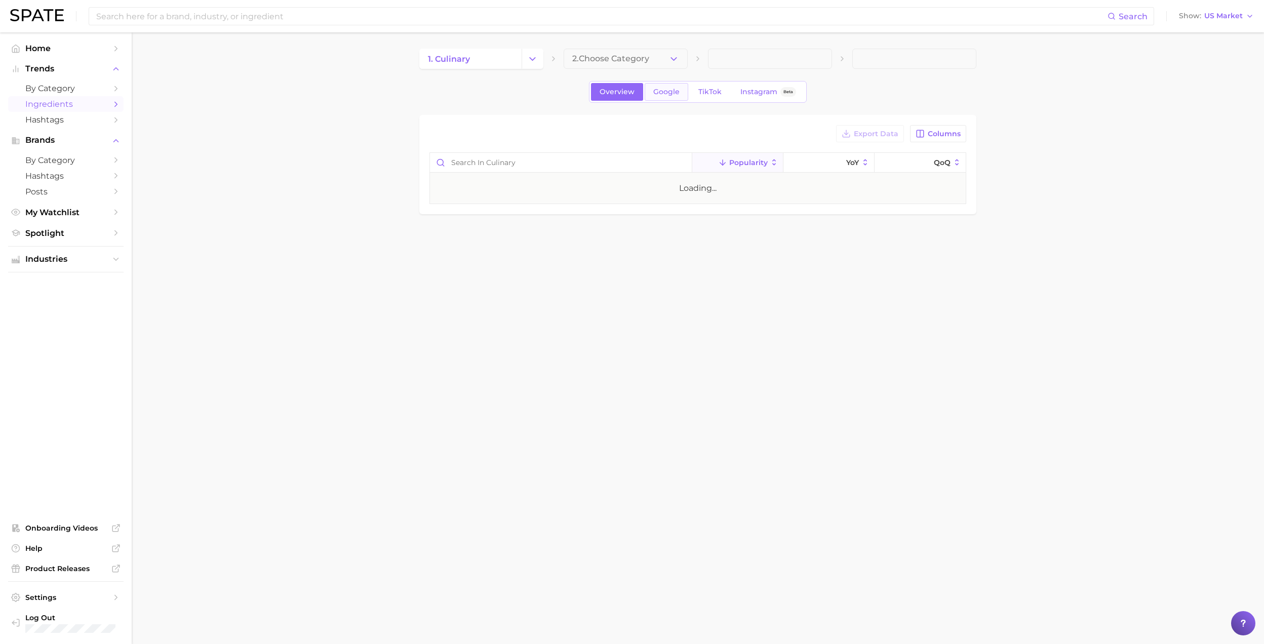
click at [670, 92] on span "Google" at bounding box center [666, 92] width 26 height 9
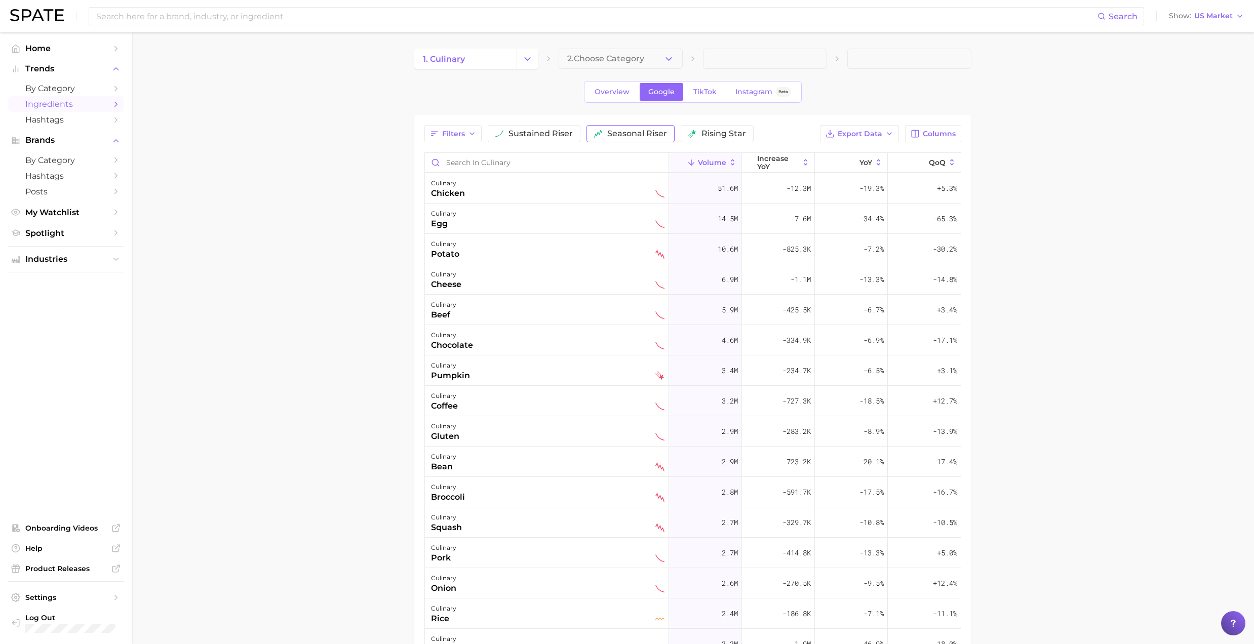
click at [593, 131] on button "seasonal riser" at bounding box center [630, 133] width 88 height 17
click at [541, 134] on span "sustained riser" at bounding box center [540, 134] width 64 height 8
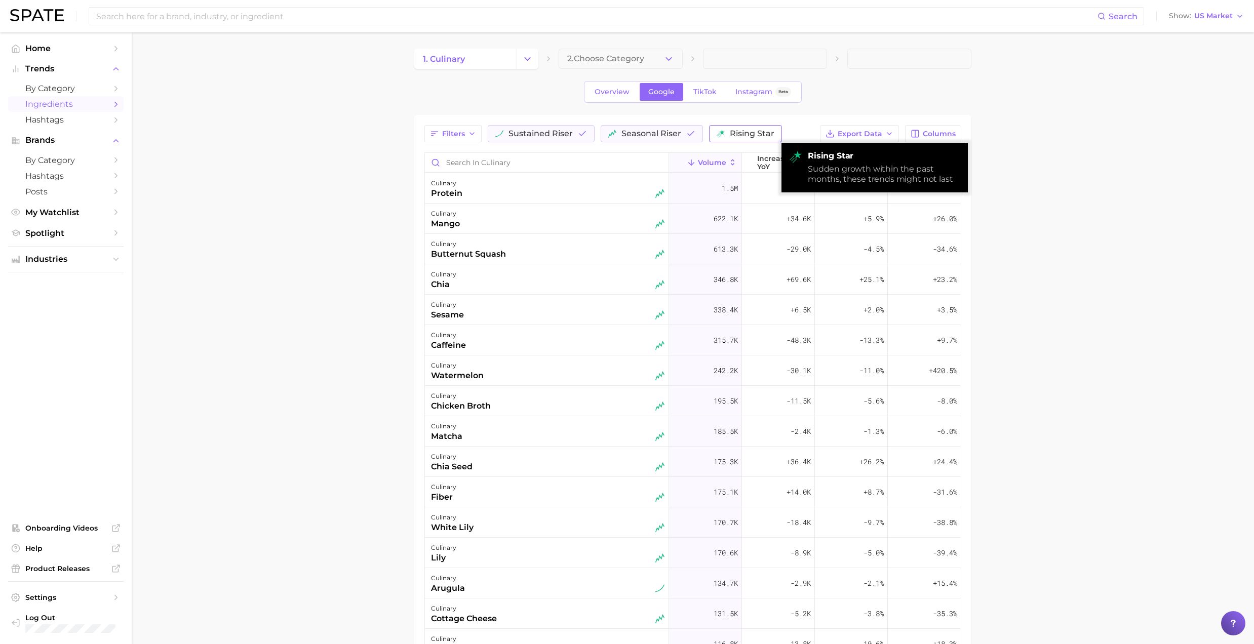
click at [744, 136] on span "rising star" at bounding box center [752, 134] width 45 height 8
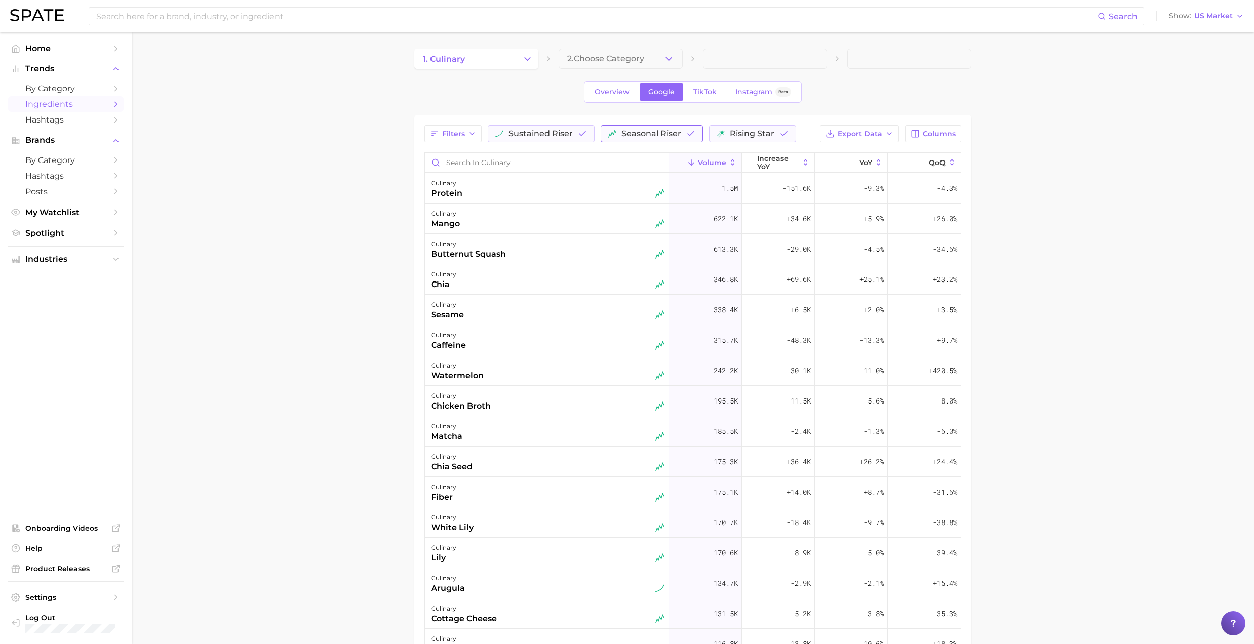
click at [620, 138] on button "seasonal riser" at bounding box center [651, 133] width 102 height 17
click at [559, 138] on span "sustained riser" at bounding box center [540, 134] width 64 height 8
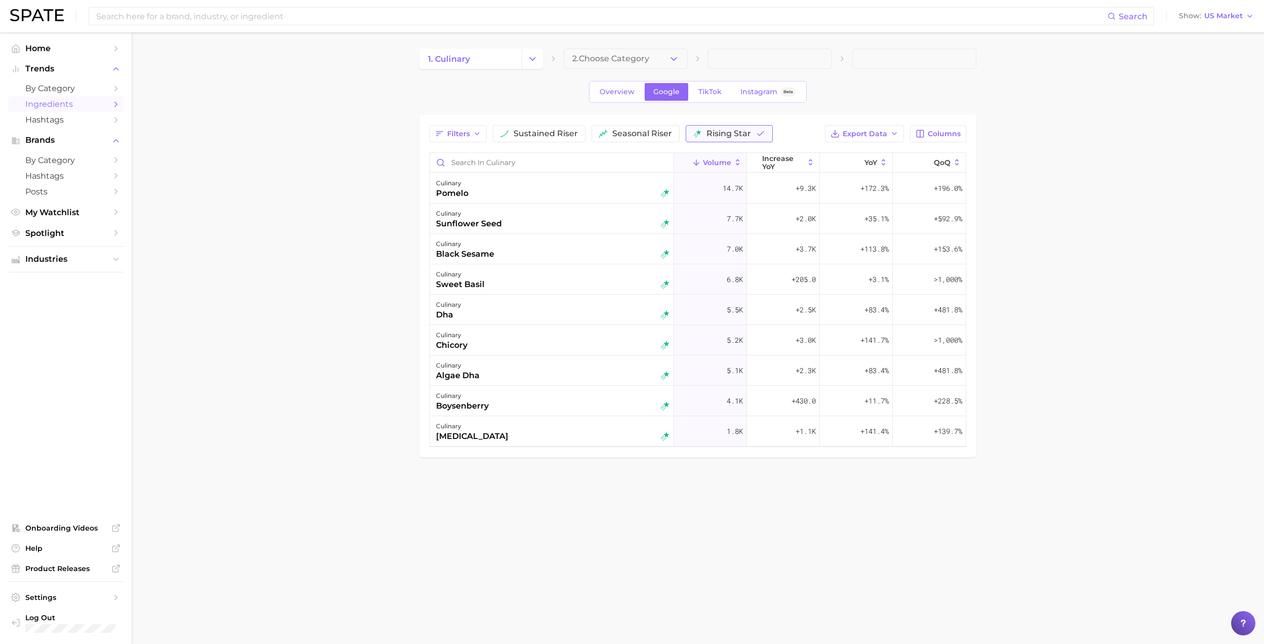
click at [713, 140] on button "rising star" at bounding box center [729, 133] width 87 height 17
click at [626, 146] on div "Filters sustained riser seasonal riser rising star Export Data Columns Volume i…" at bounding box center [692, 460] width 537 height 671
click at [630, 134] on span "seasonal riser" at bounding box center [637, 134] width 60 height 8
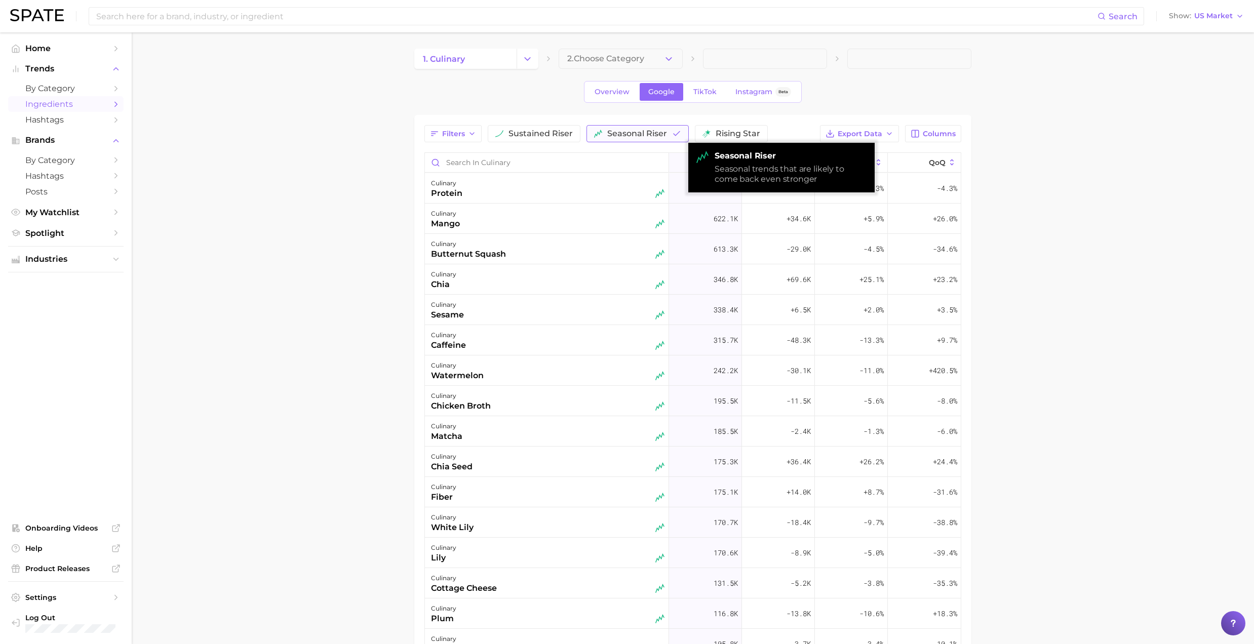
click at [611, 133] on span "seasonal riser" at bounding box center [637, 134] width 60 height 8
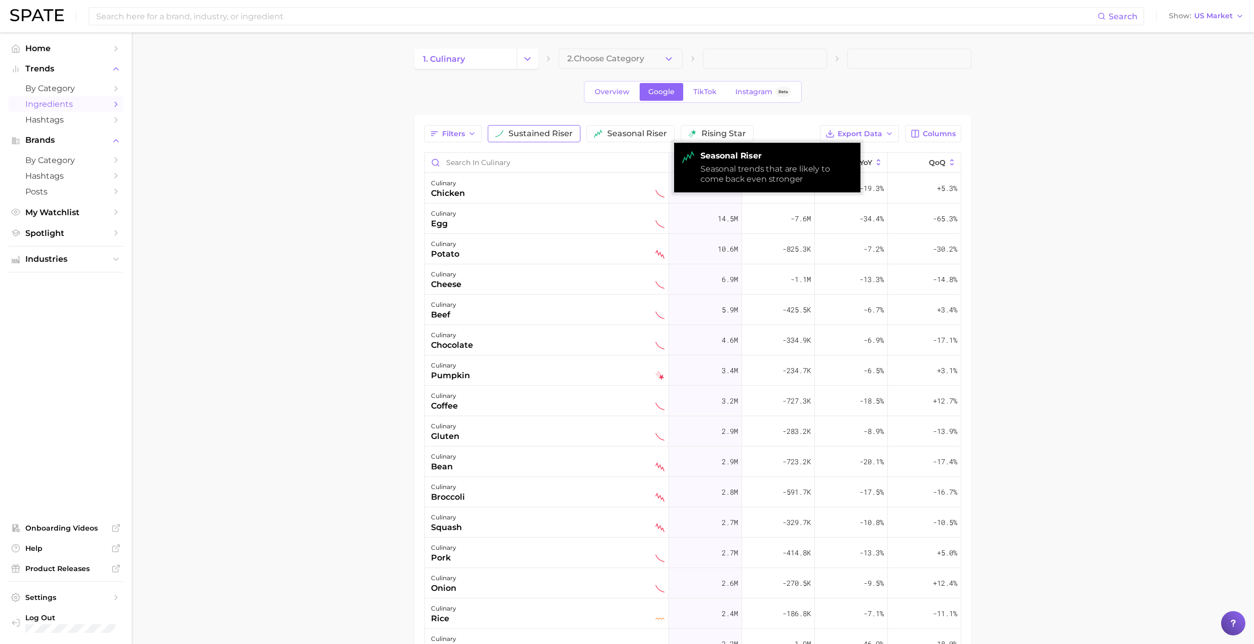
click at [542, 139] on button "sustained riser" at bounding box center [534, 133] width 93 height 17
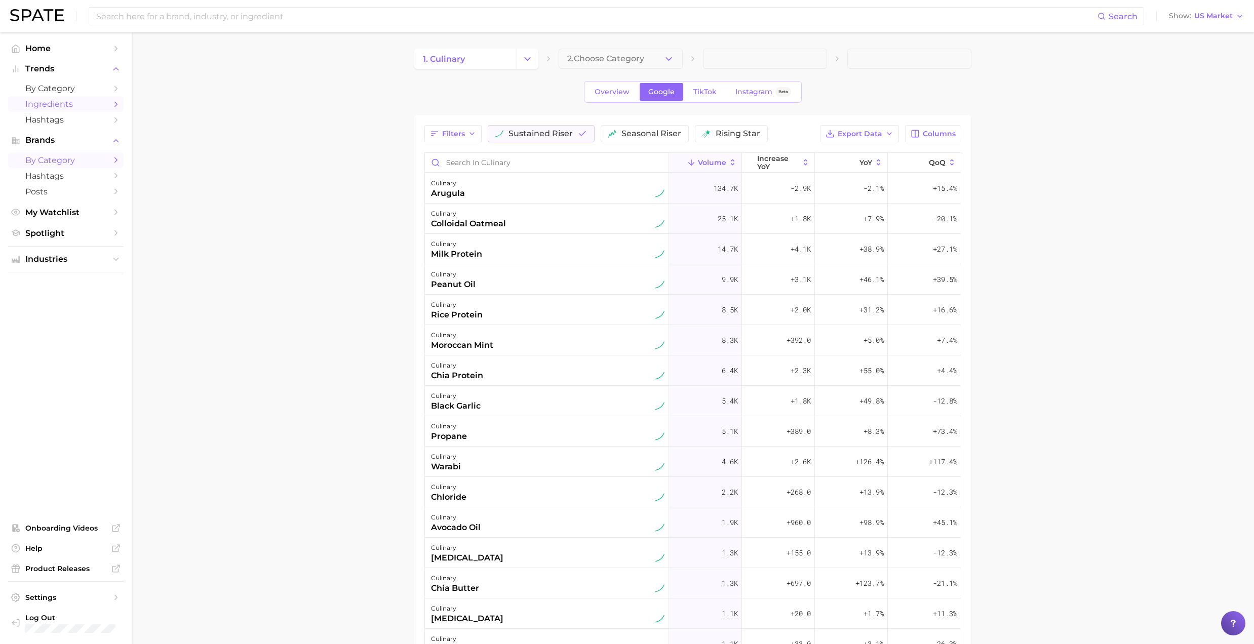
click at [74, 156] on link "by Category" at bounding box center [65, 160] width 115 height 16
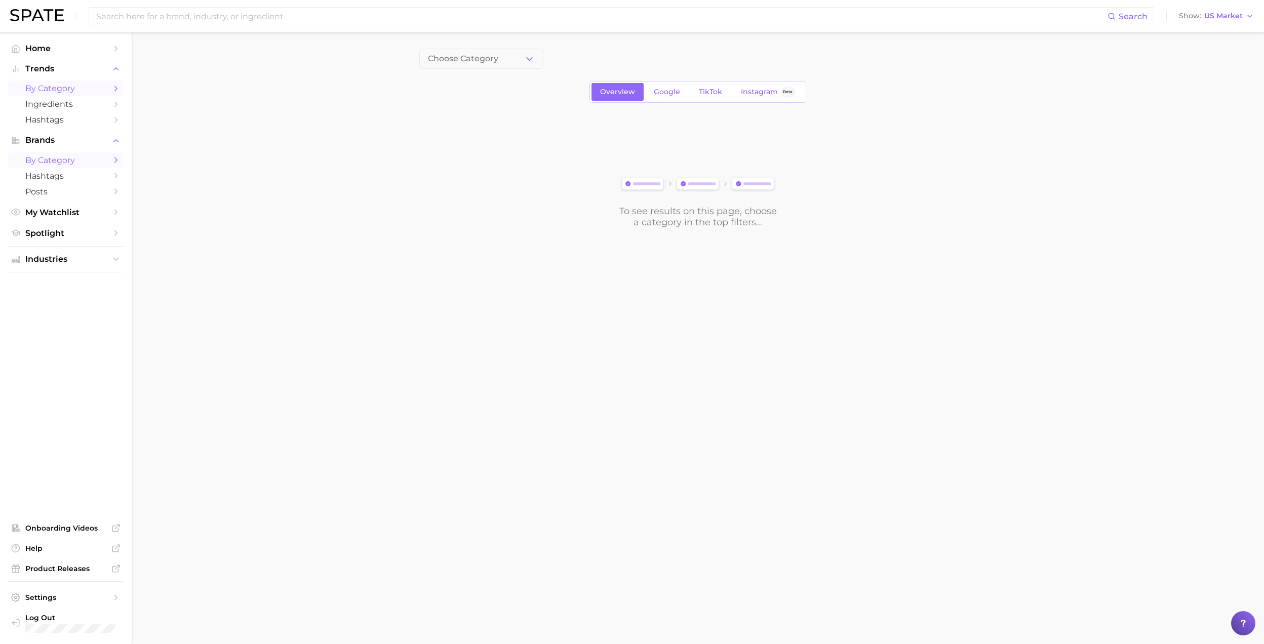
click at [84, 84] on span "by Category" at bounding box center [65, 89] width 81 height 10
click at [82, 85] on span "by Category" at bounding box center [65, 89] width 81 height 10
click at [480, 62] on span "1. Choose Category" at bounding box center [465, 58] width 75 height 9
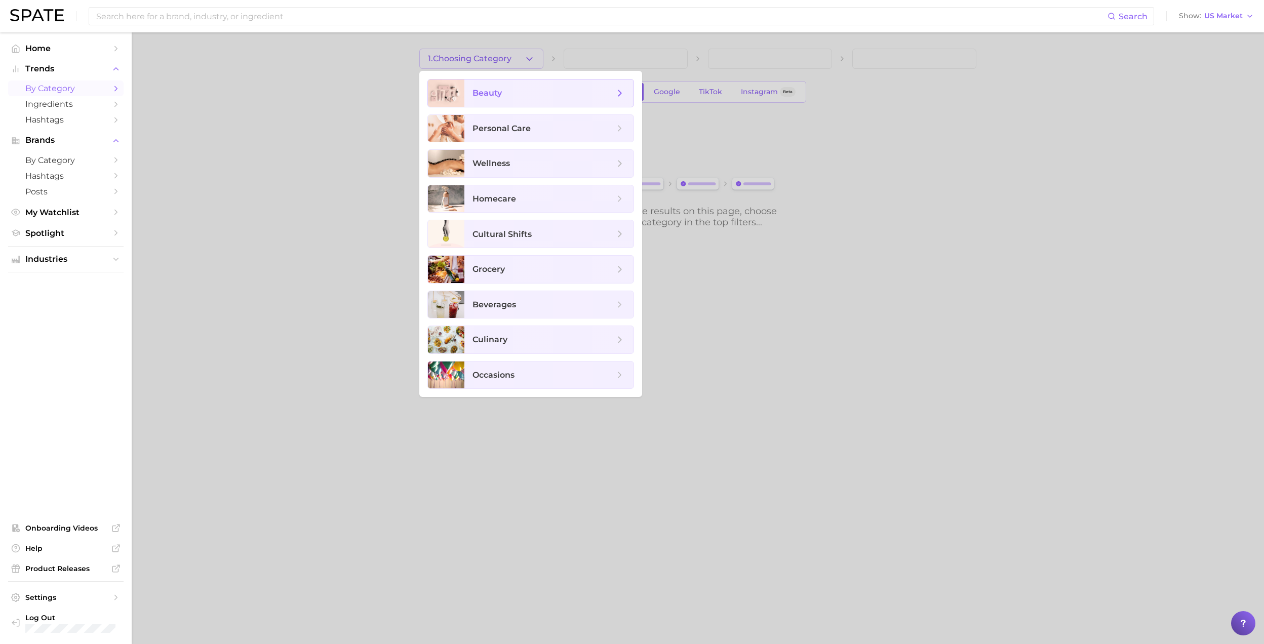
click at [480, 92] on span "beauty" at bounding box center [486, 93] width 29 height 10
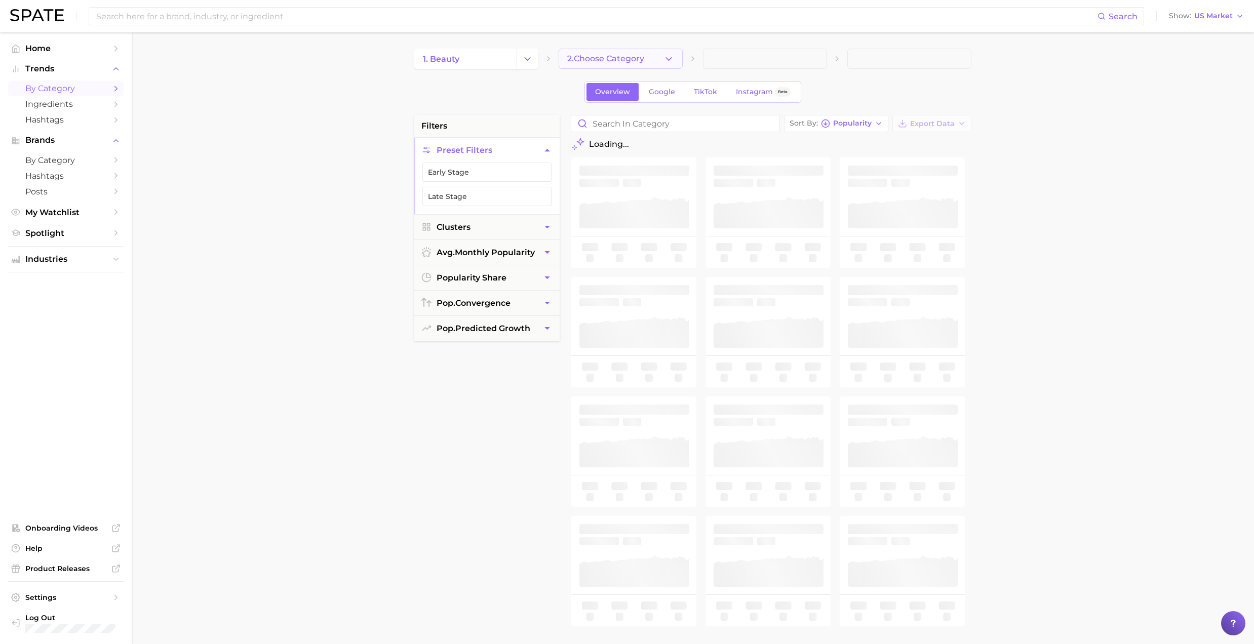
click at [598, 58] on span "2. Choose Category" at bounding box center [605, 58] width 77 height 9
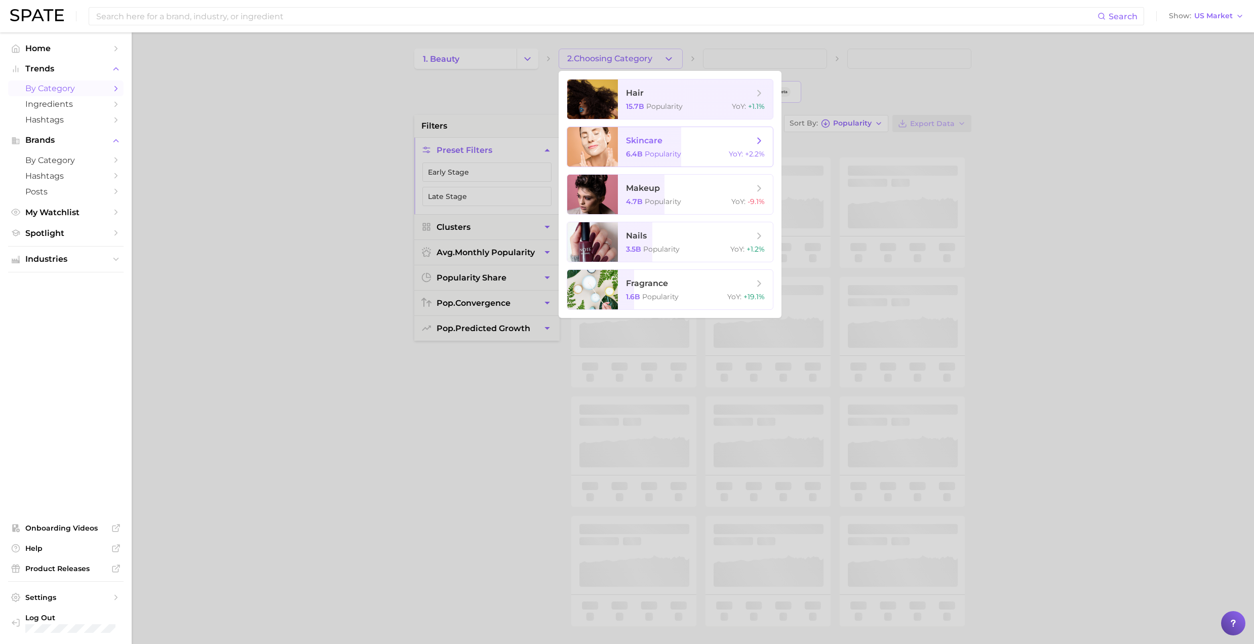
click at [650, 143] on span "skincare" at bounding box center [644, 141] width 36 height 10
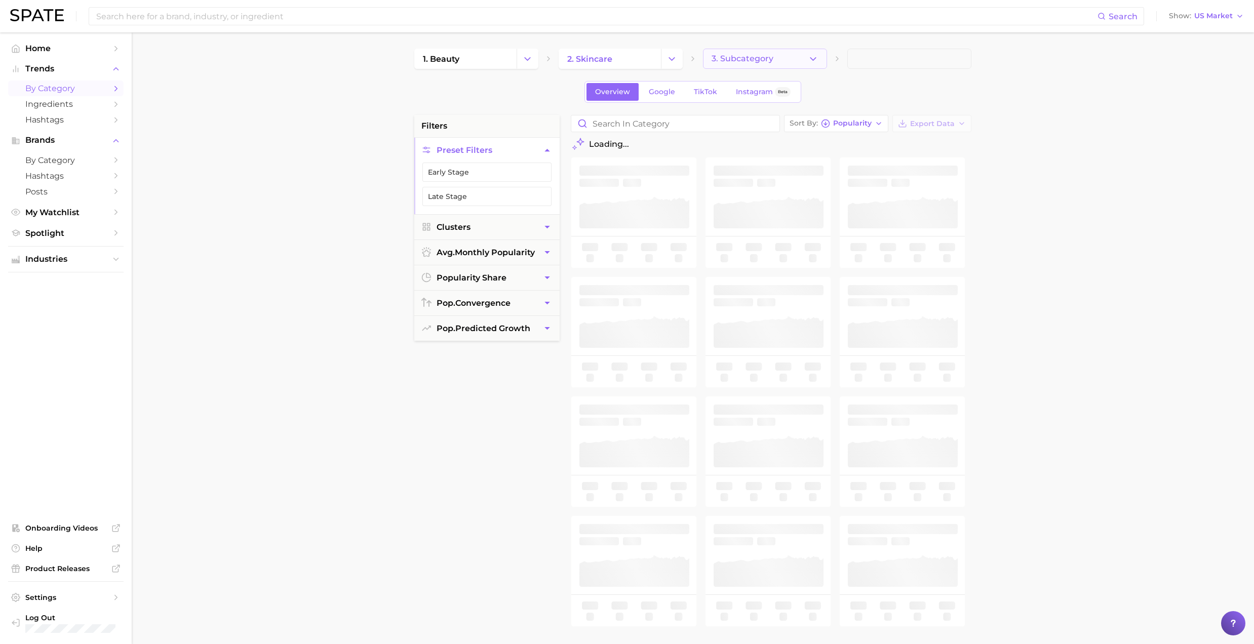
click at [734, 51] on button "3. Subcategory" at bounding box center [765, 59] width 124 height 20
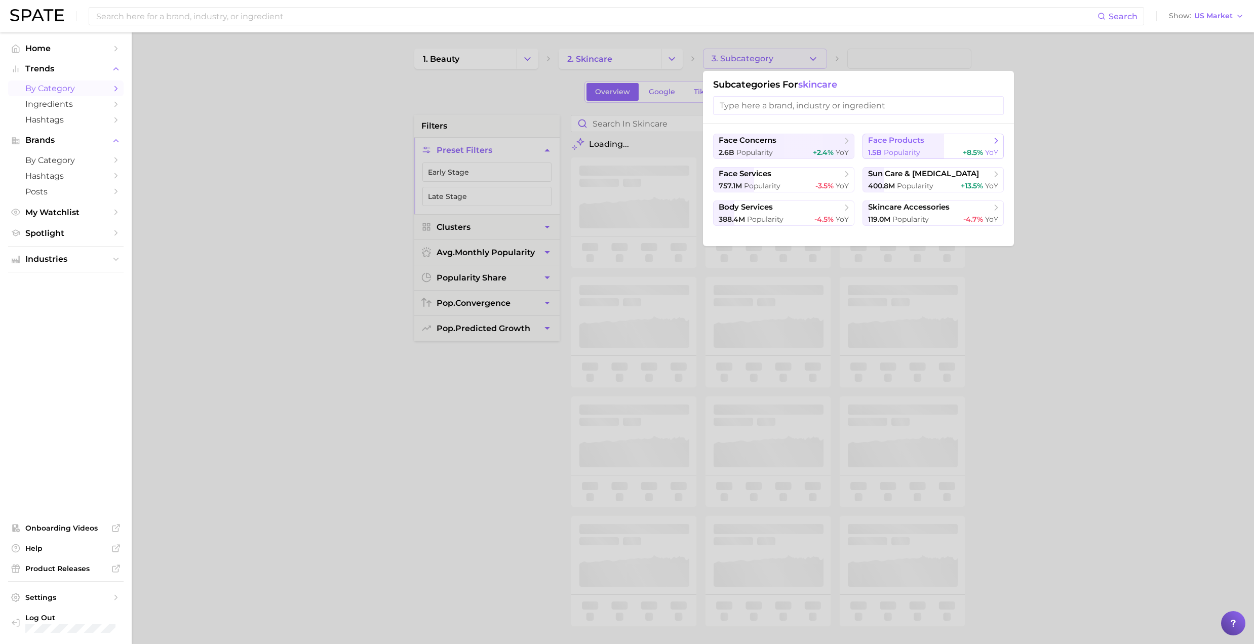
click at [942, 139] on span "face products" at bounding box center [929, 141] width 123 height 10
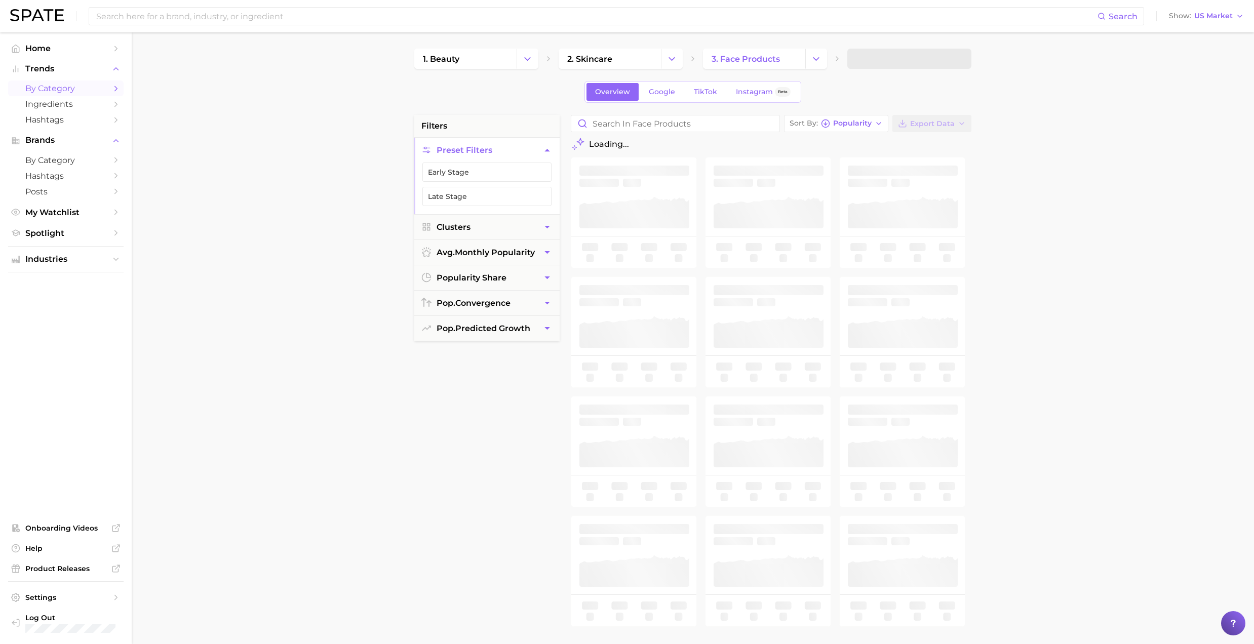
click at [901, 52] on span at bounding box center [909, 59] width 124 height 20
click at [894, 63] on span at bounding box center [909, 59] width 124 height 20
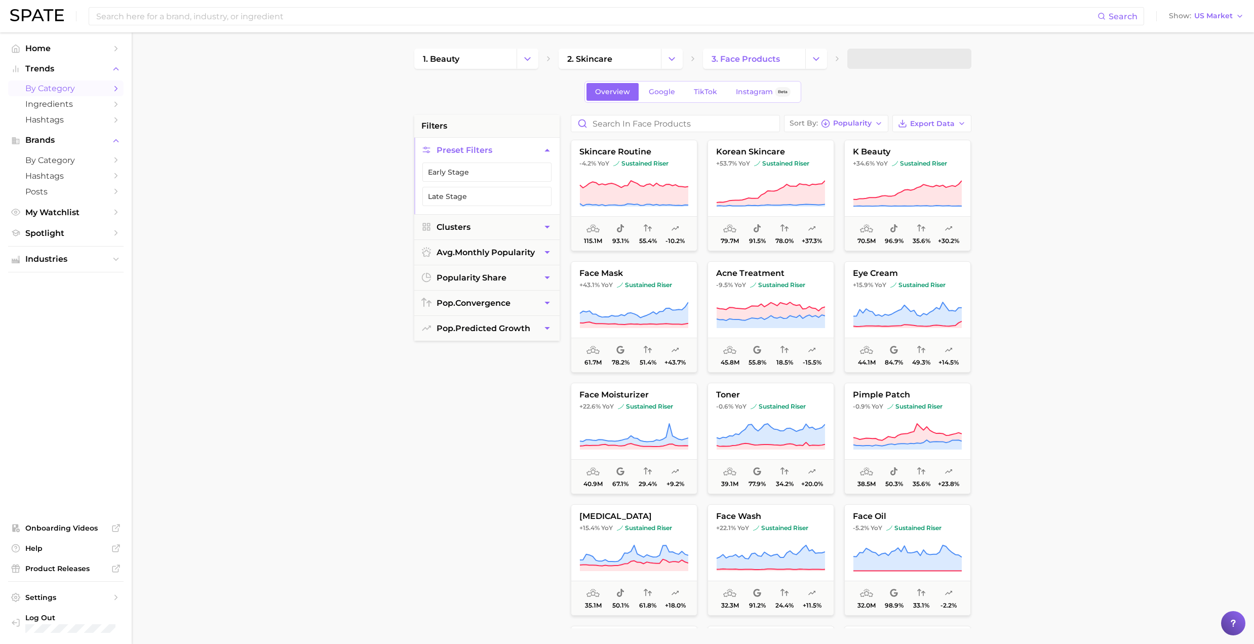
click at [880, 54] on span at bounding box center [909, 59] width 124 height 20
click at [1053, 128] on main "1. beauty 2. skincare 3. face products Overview Google TikTok Instagram Beta fi…" at bounding box center [693, 416] width 1122 height 768
click at [868, 59] on span "4. Subcategory" at bounding box center [887, 58] width 63 height 9
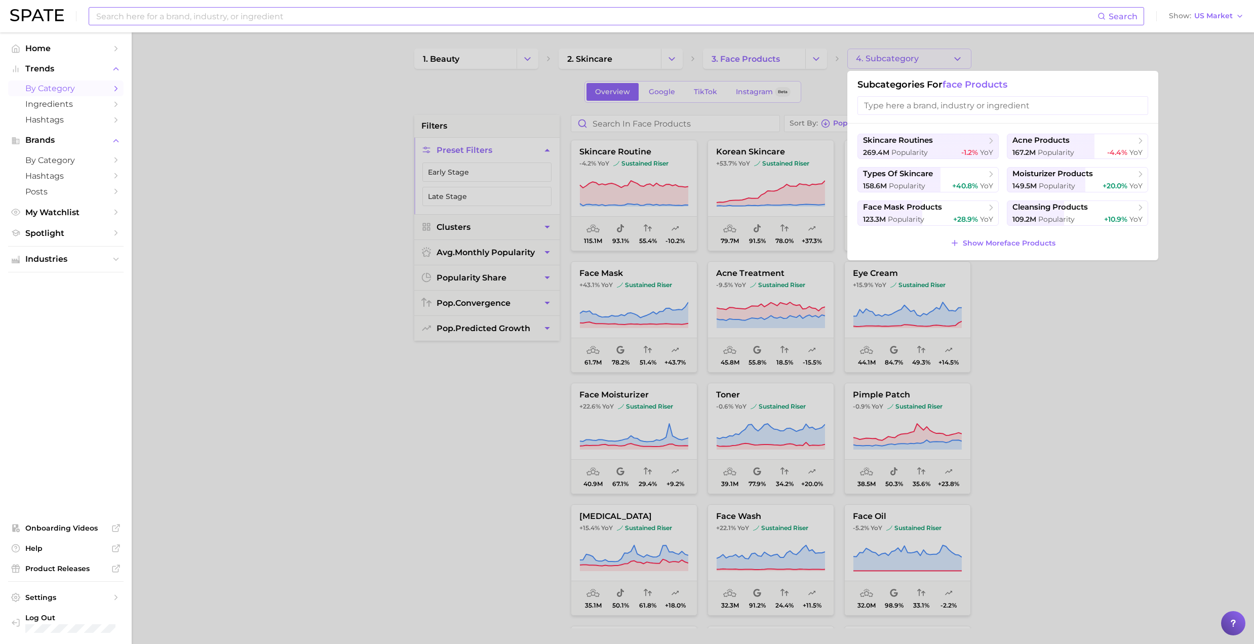
click at [373, 20] on input at bounding box center [596, 16] width 1002 height 17
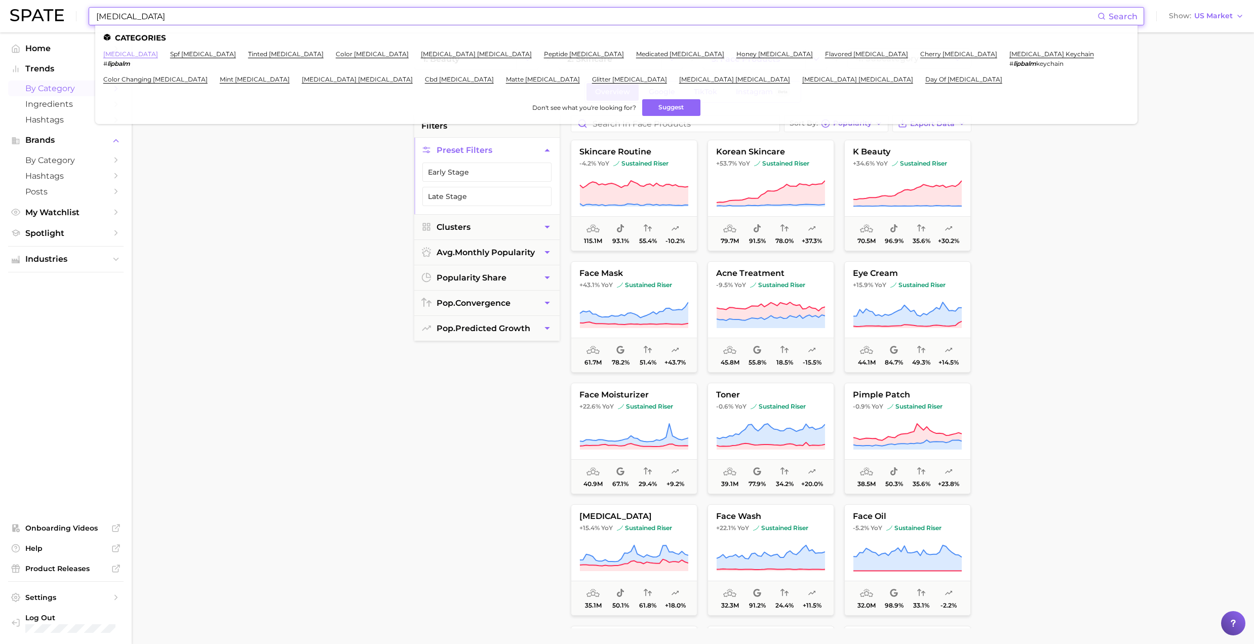
type input "lip balm"
click at [825, 50] on link "flavored lip balm" at bounding box center [866, 54] width 83 height 8
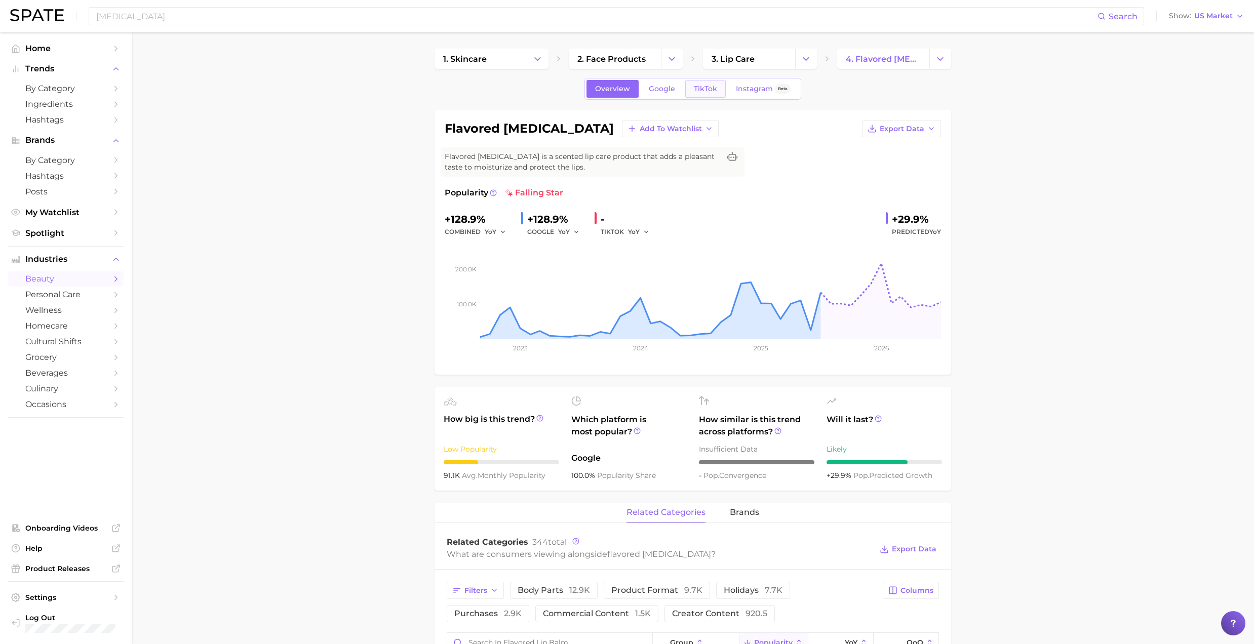
click at [714, 88] on span "TikTok" at bounding box center [705, 89] width 23 height 9
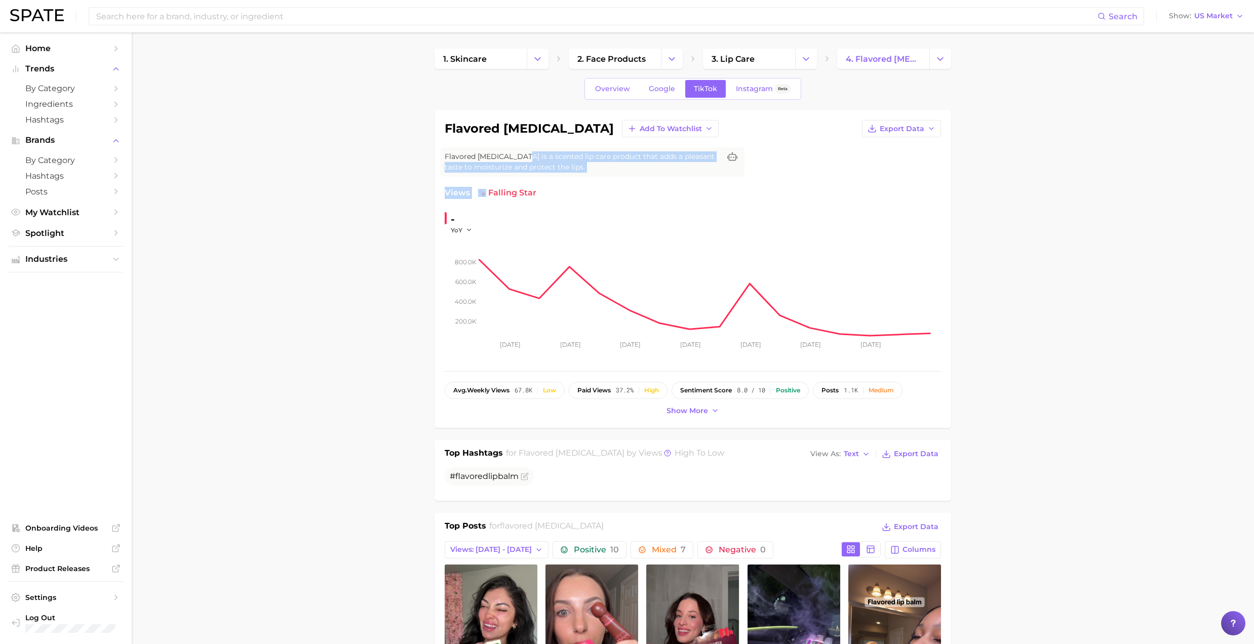
drag, startPoint x: 616, startPoint y: 155, endPoint x: 739, endPoint y: 184, distance: 127.0
click at [734, 183] on div "flavored lip balm Add to Watchlist Export Data Flavored lip balm is a scented l…" at bounding box center [693, 269] width 496 height 298
click at [609, 87] on span "Overview" at bounding box center [612, 89] width 35 height 9
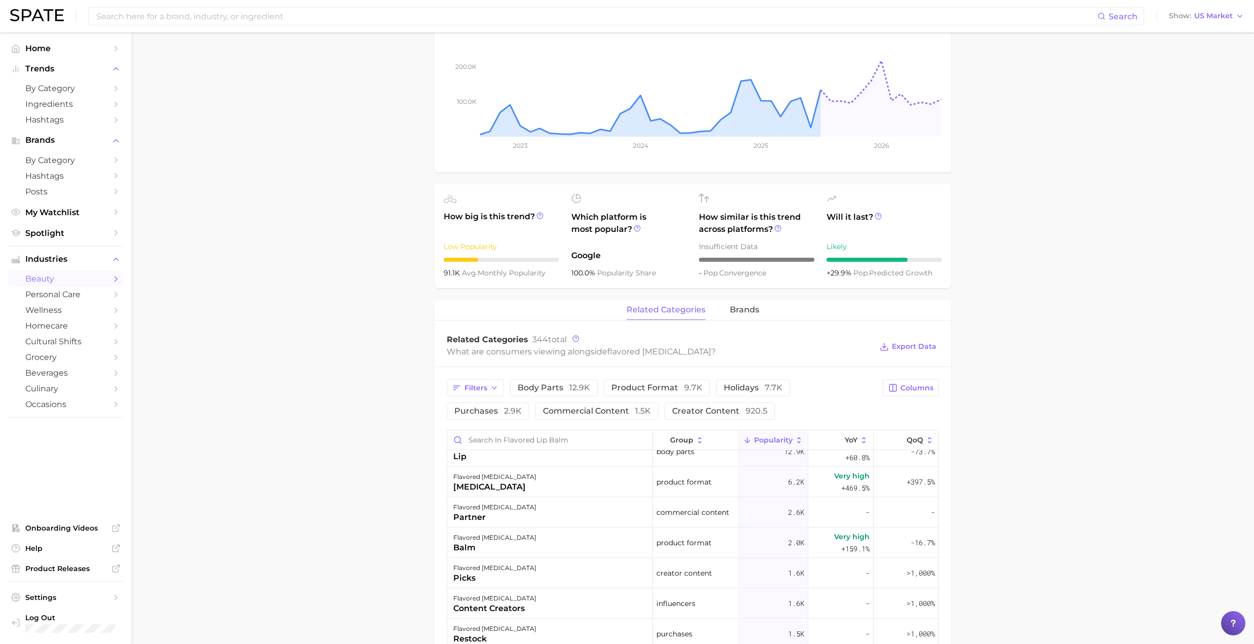
scroll to position [67, 0]
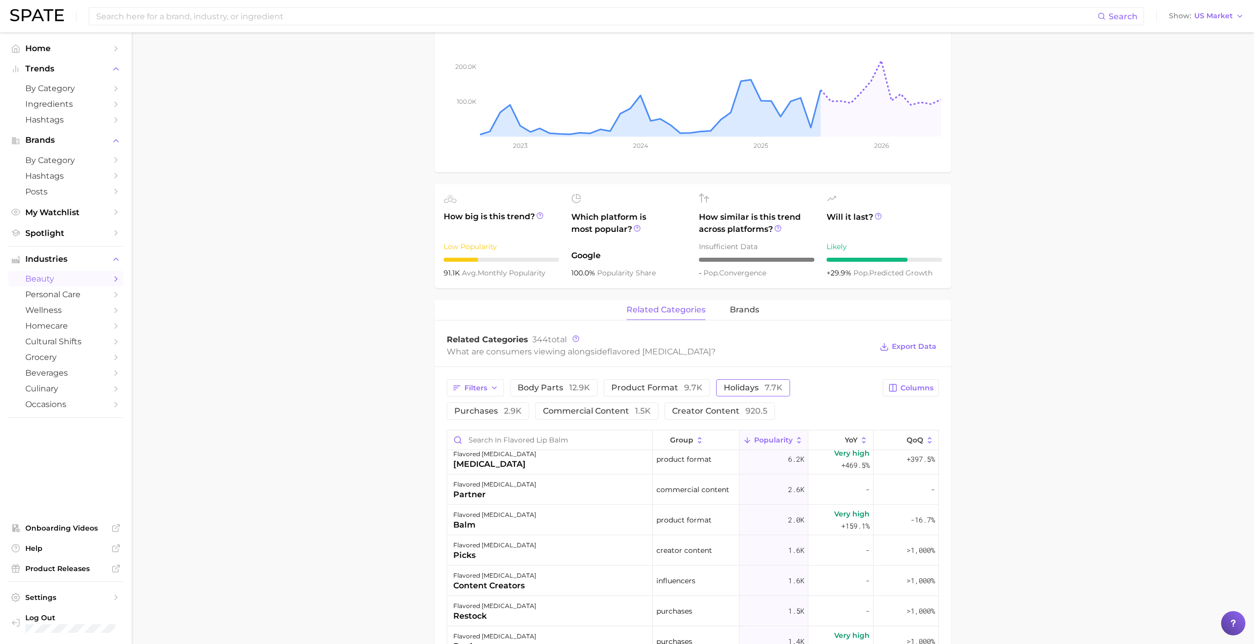
click at [726, 395] on button "holidays 7.7k" at bounding box center [753, 387] width 74 height 17
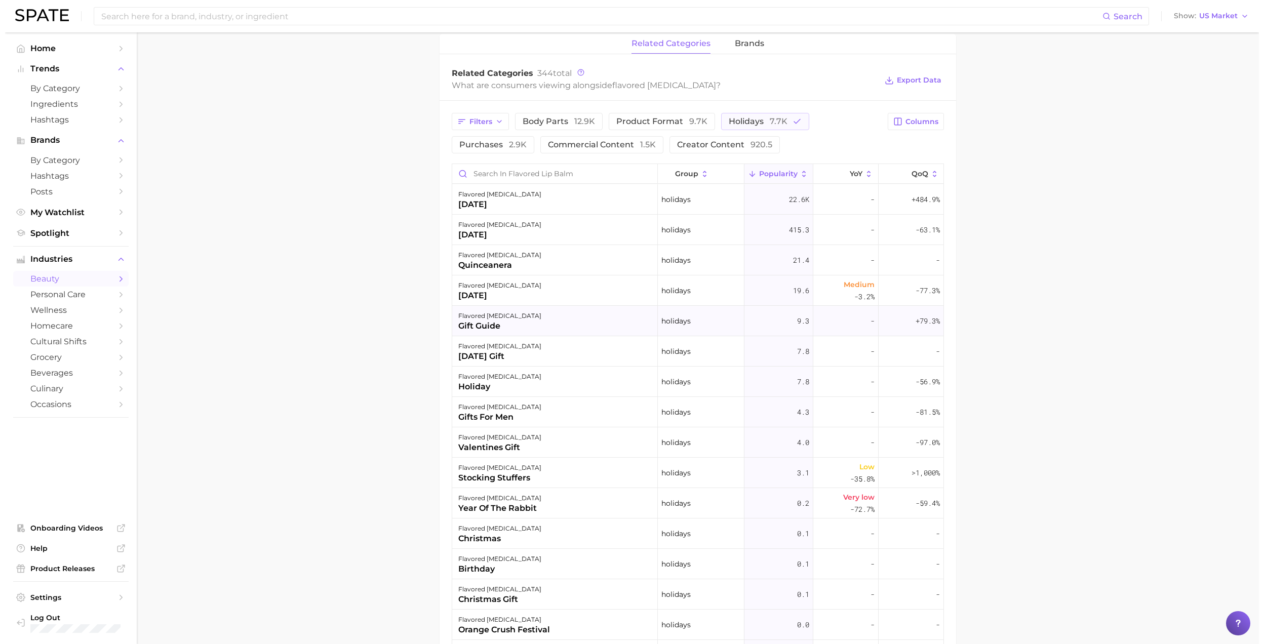
scroll to position [472, 0]
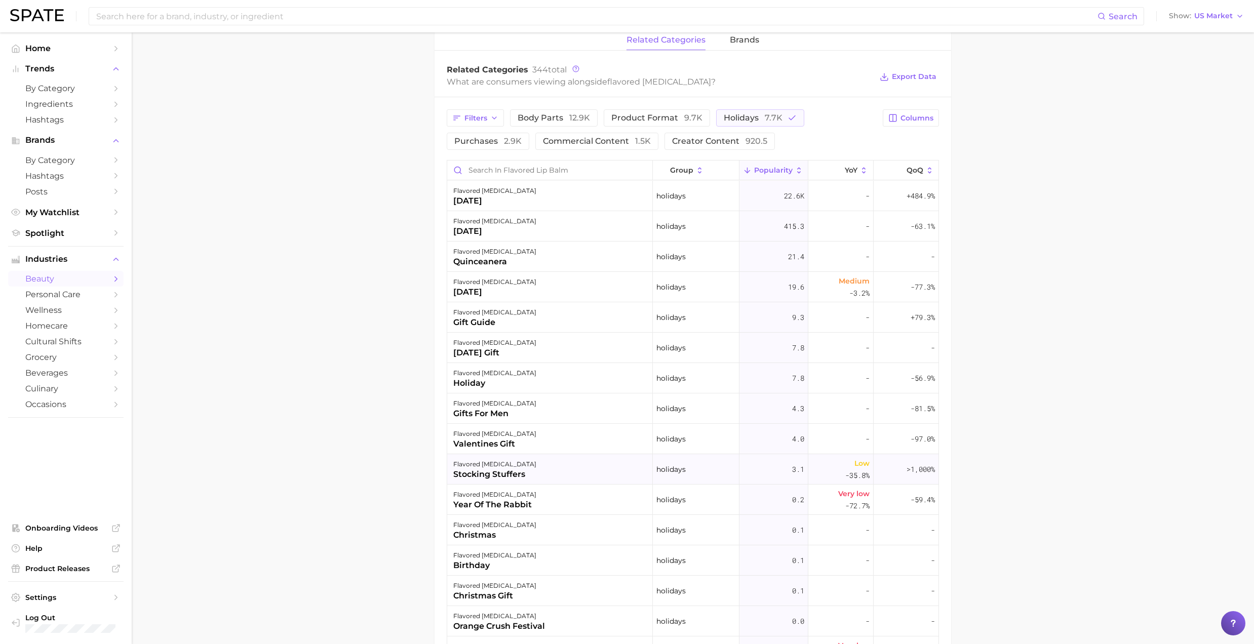
click at [509, 470] on div "stocking stuffers" at bounding box center [494, 474] width 83 height 12
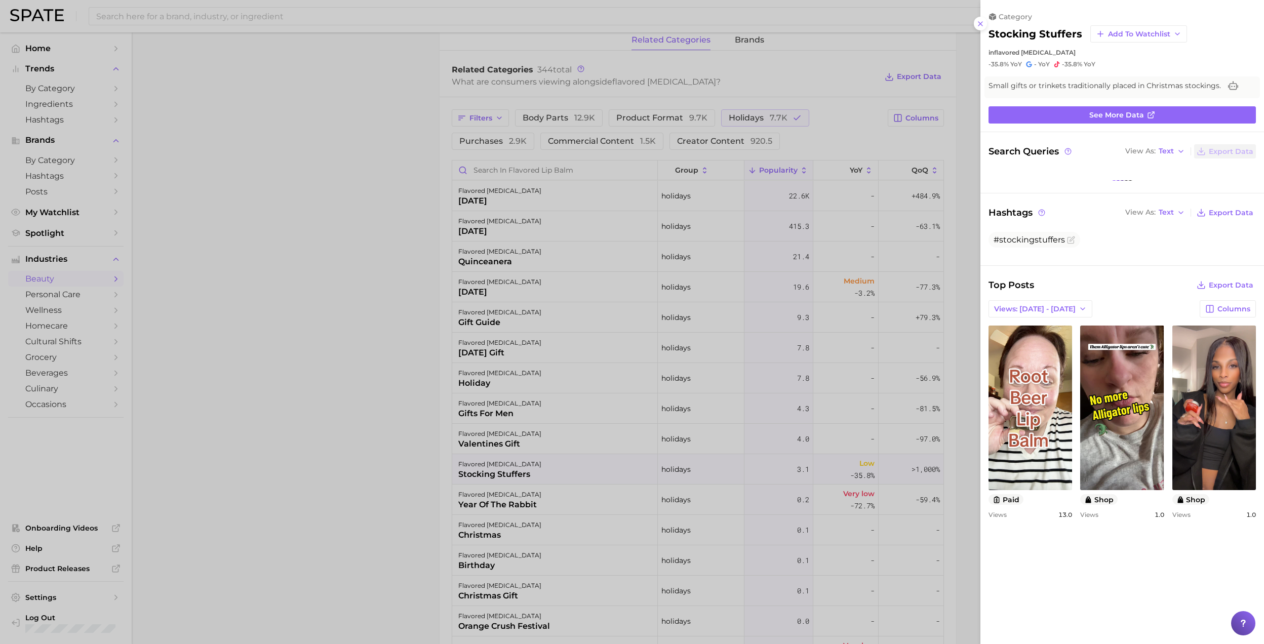
scroll to position [0, 0]
click at [1042, 308] on span "Views: Aug 31 - Sep 7" at bounding box center [1035, 308] width 82 height 9
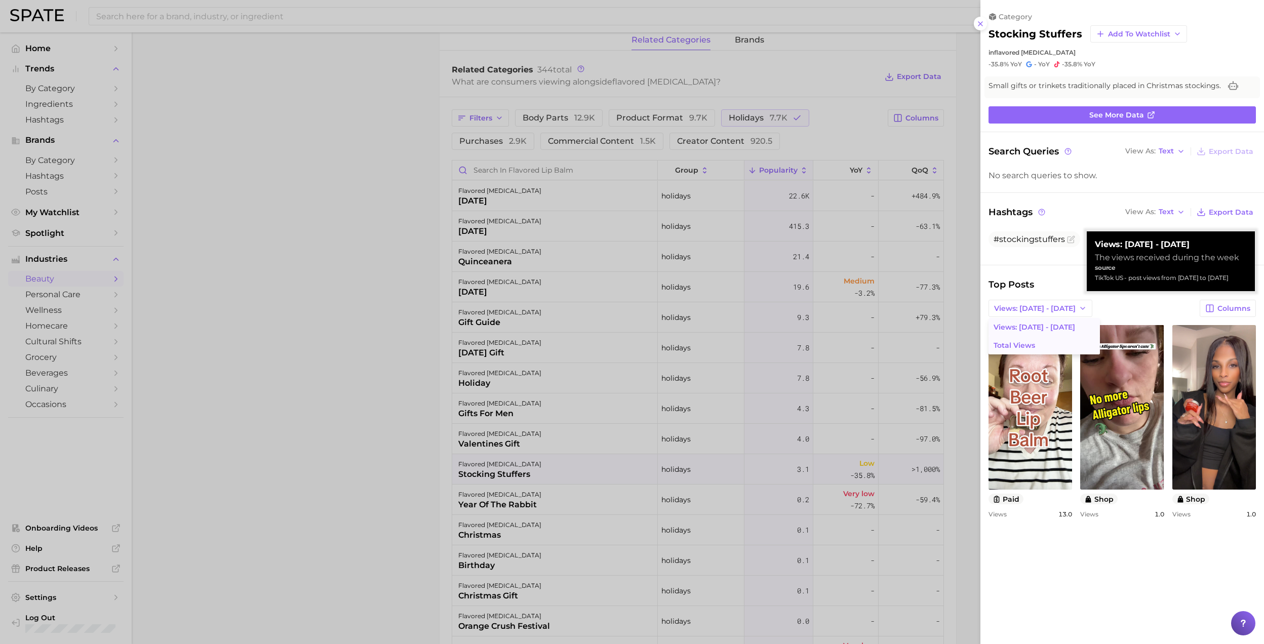
click at [1041, 343] on button "Total Views" at bounding box center [1043, 345] width 111 height 18
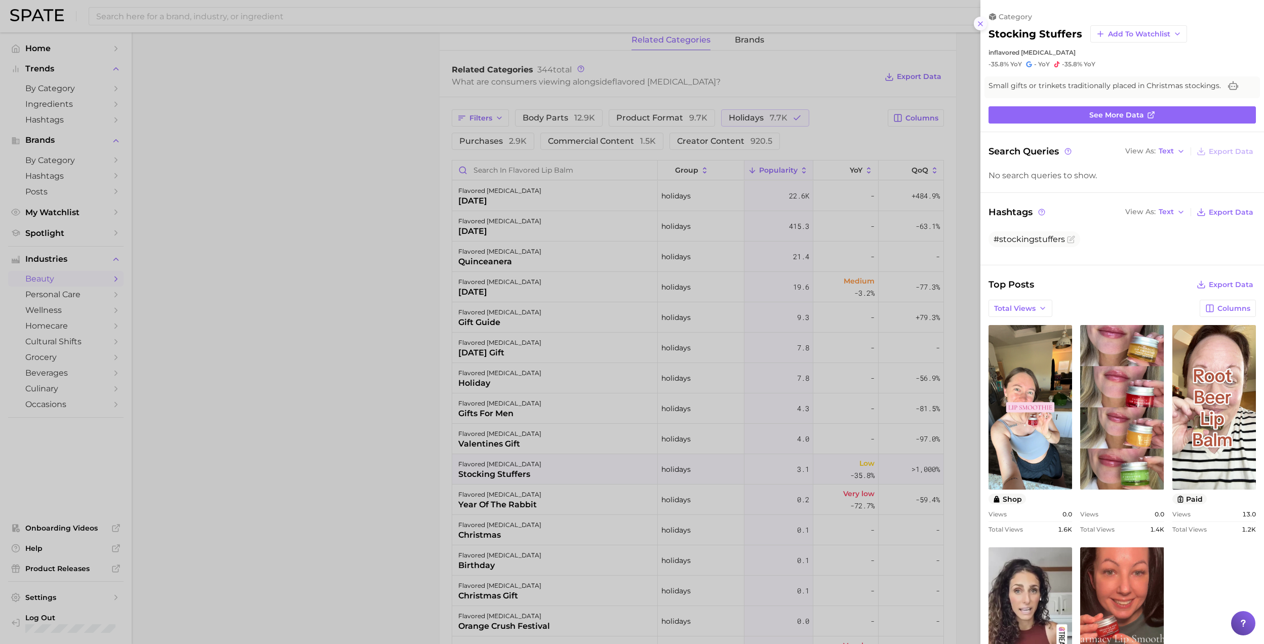
click at [983, 28] on button at bounding box center [981, 24] width 14 height 14
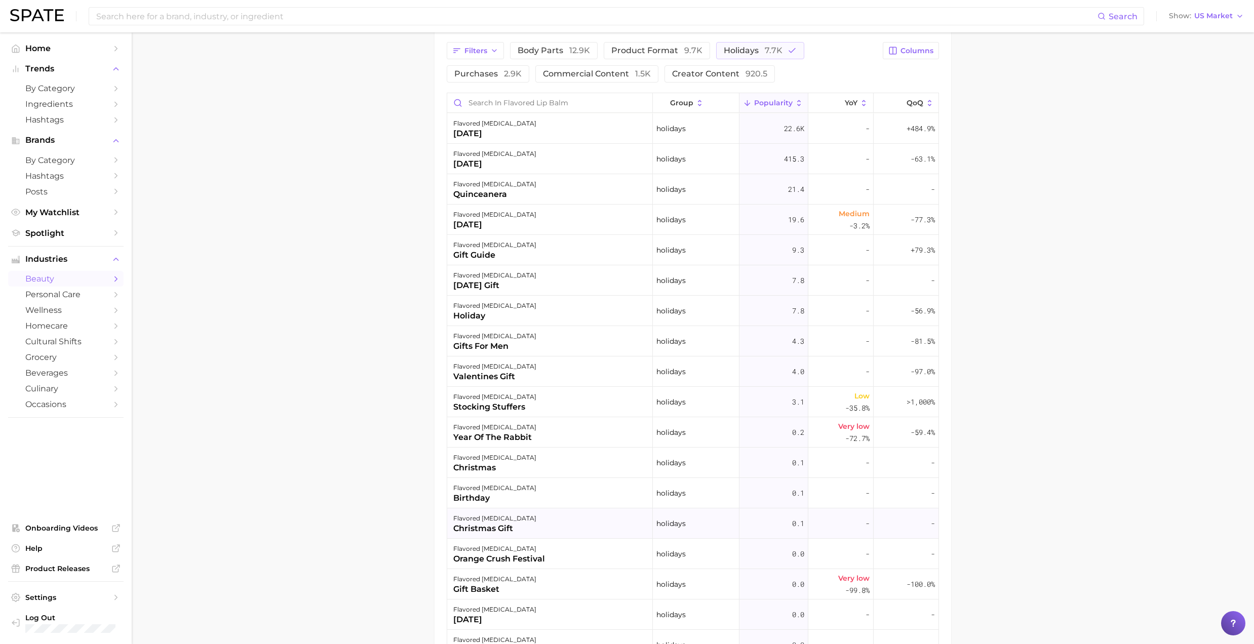
click at [513, 524] on div "flavored lip balm christmas gift" at bounding box center [550, 523] width 206 height 30
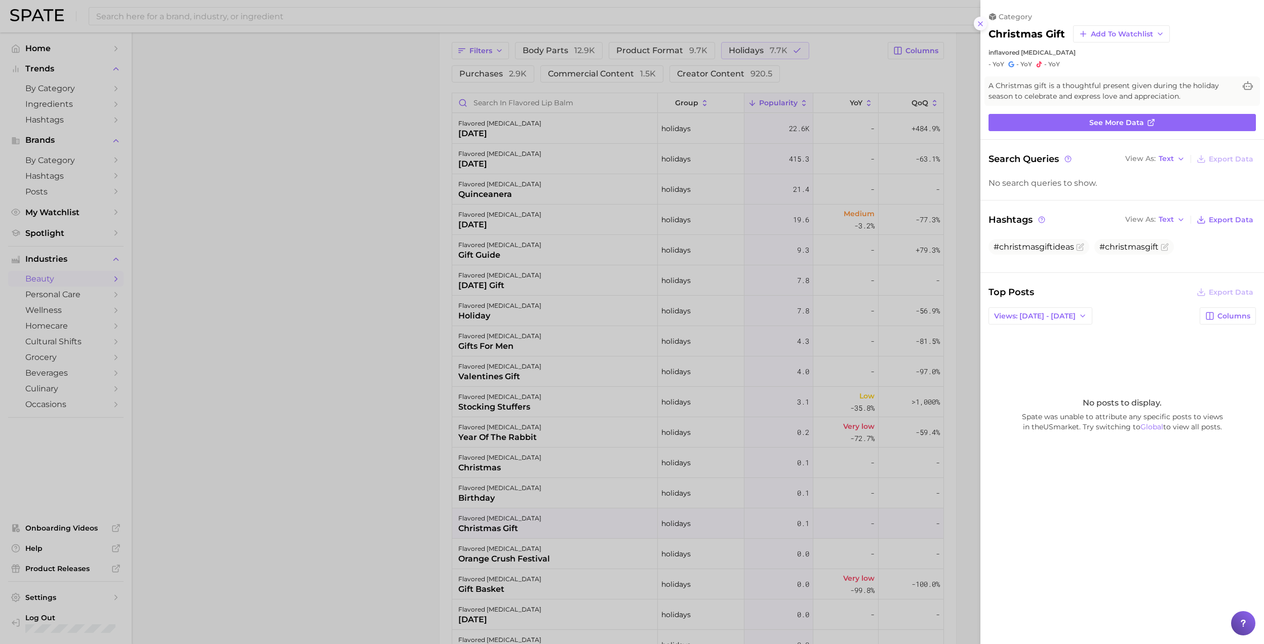
click at [974, 22] on button at bounding box center [981, 24] width 14 height 14
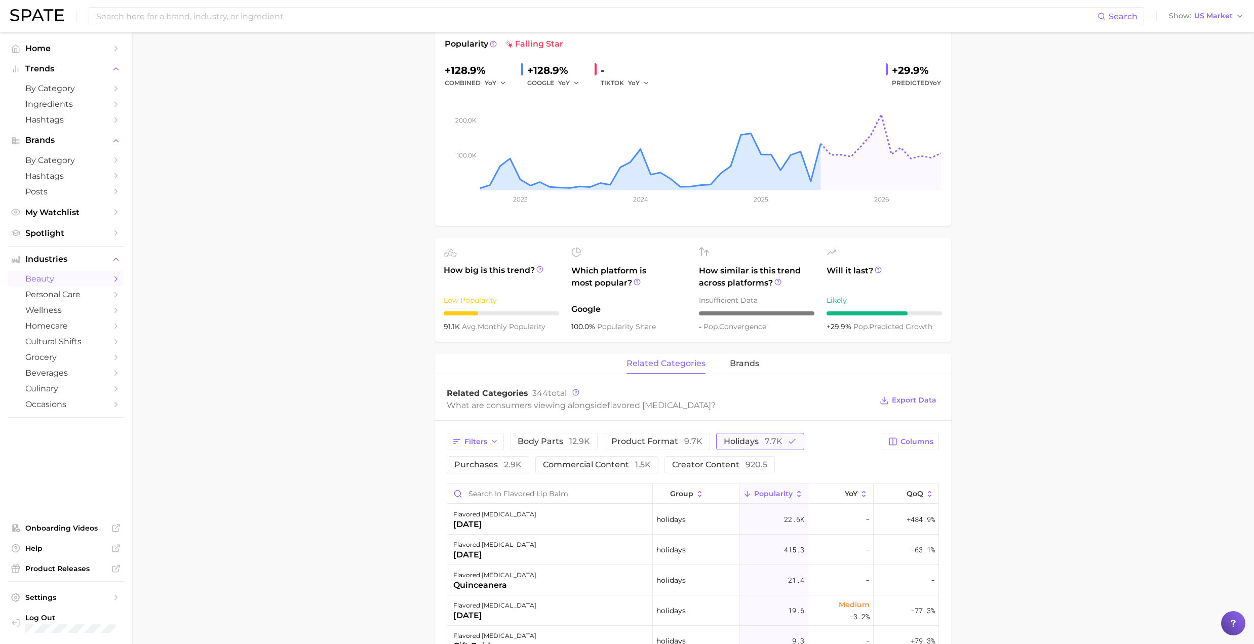
click at [770, 450] on button "holidays 7.7k" at bounding box center [760, 441] width 88 height 17
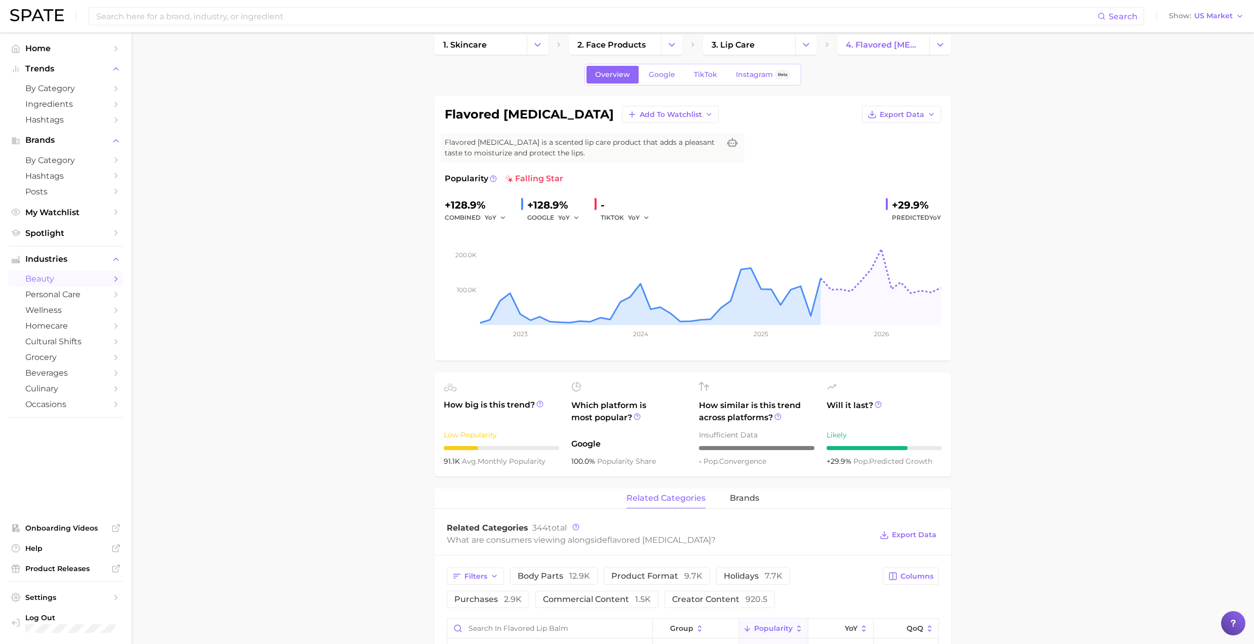
drag, startPoint x: 413, startPoint y: 248, endPoint x: 417, endPoint y: 239, distance: 9.1
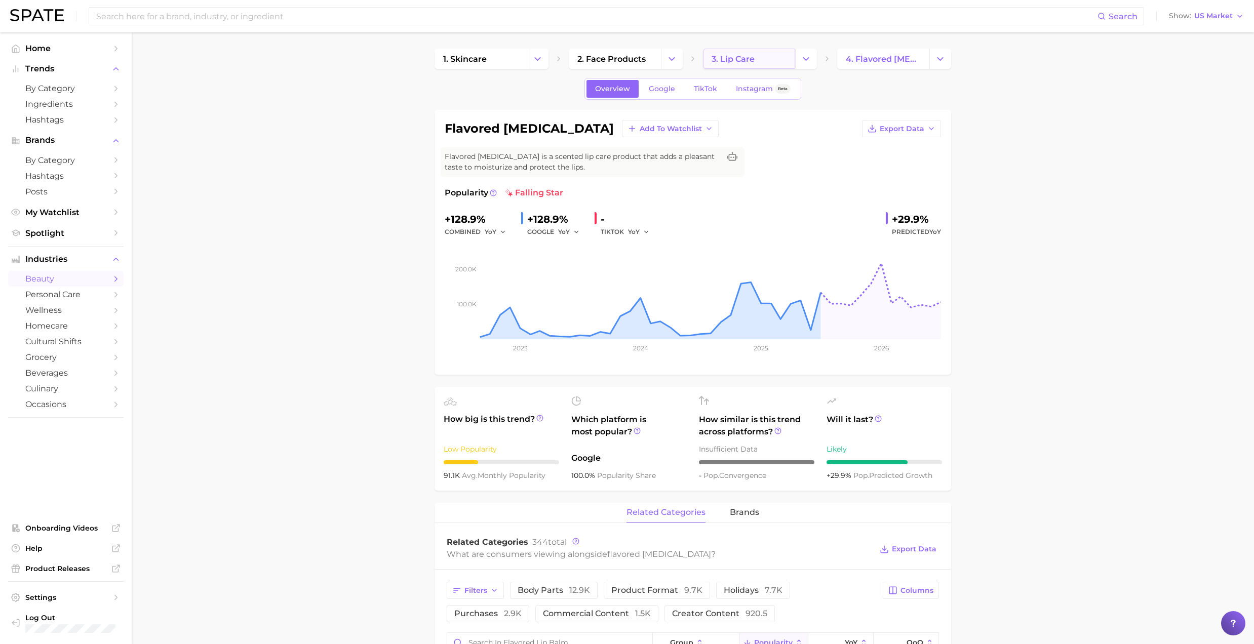
click at [721, 51] on link "3. lip care" at bounding box center [749, 59] width 92 height 20
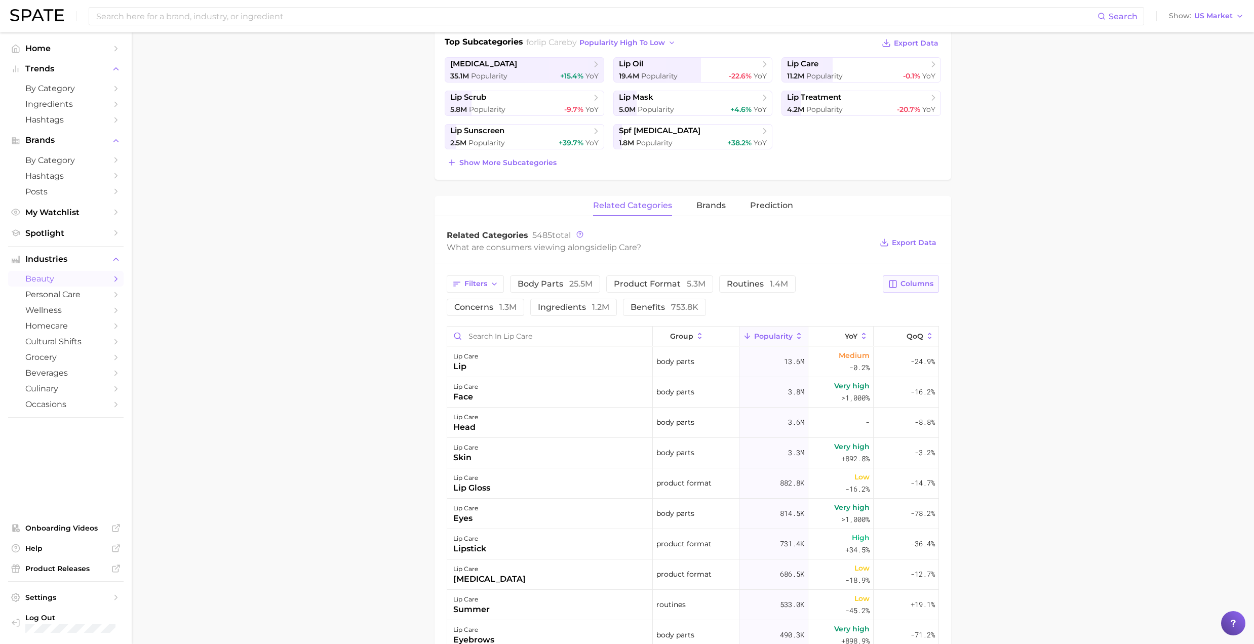
scroll to position [270, 0]
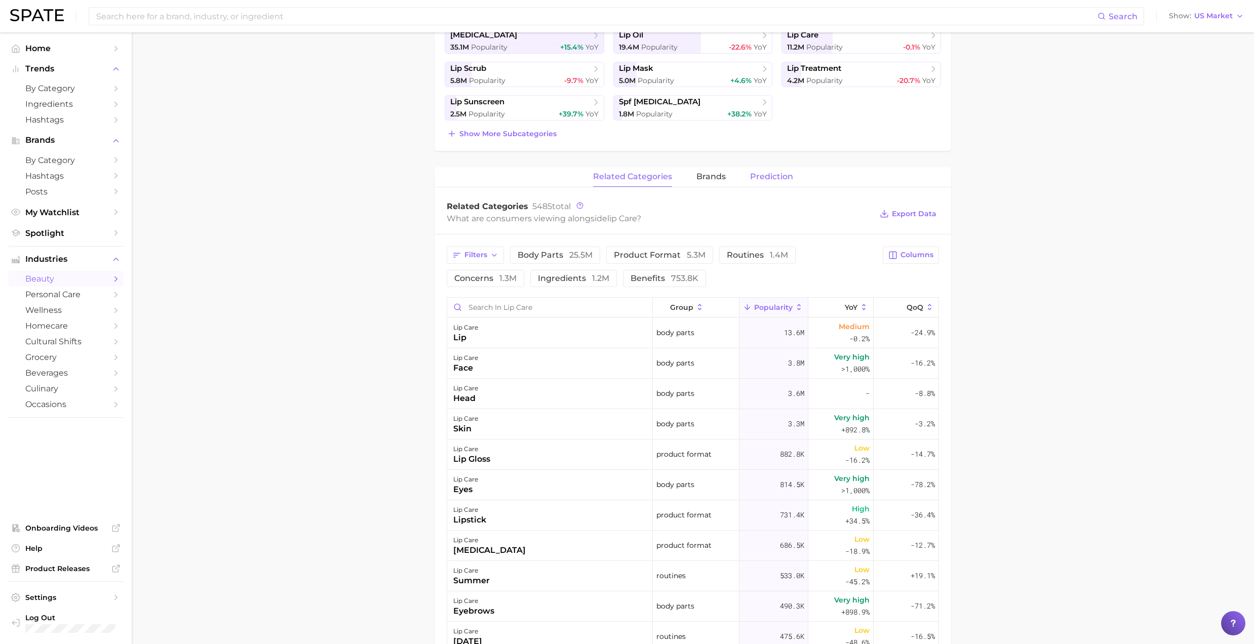
click at [757, 174] on span "Prediction" at bounding box center [771, 176] width 43 height 9
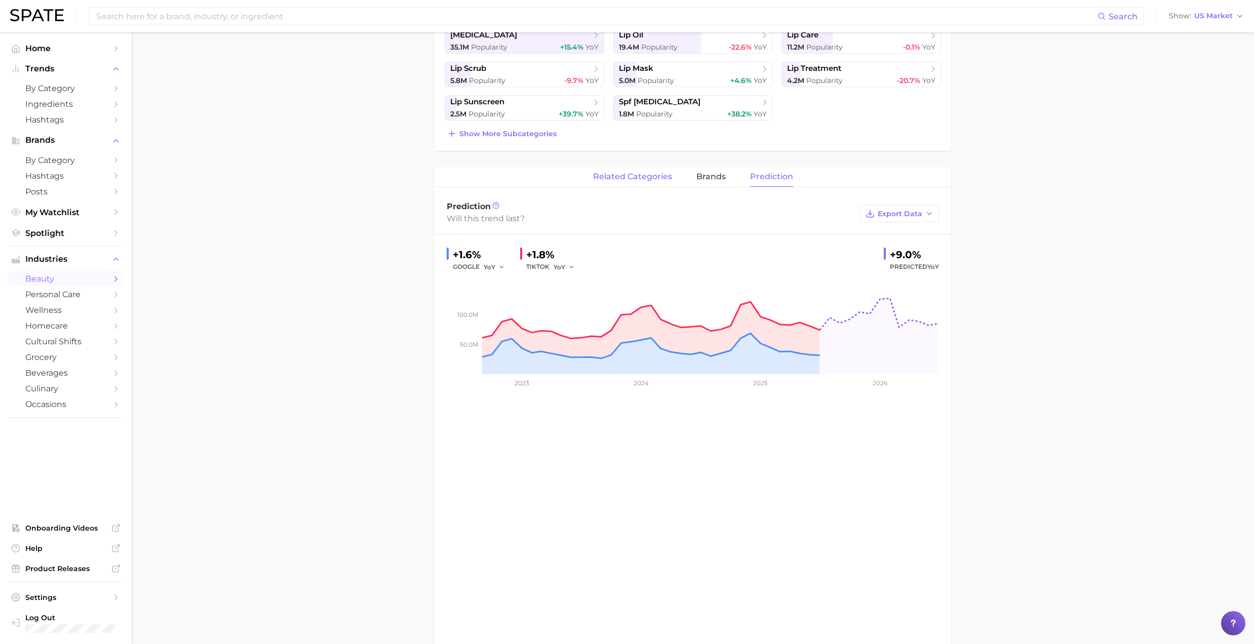
click at [638, 181] on span "related categories" at bounding box center [632, 176] width 79 height 9
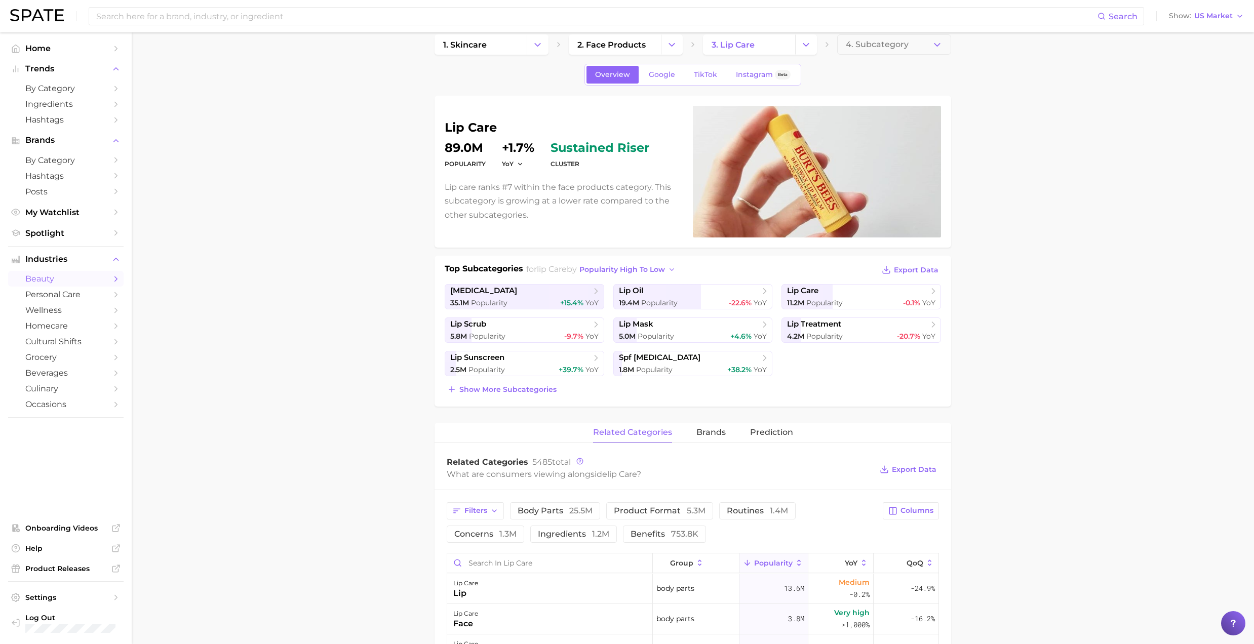
scroll to position [0, 0]
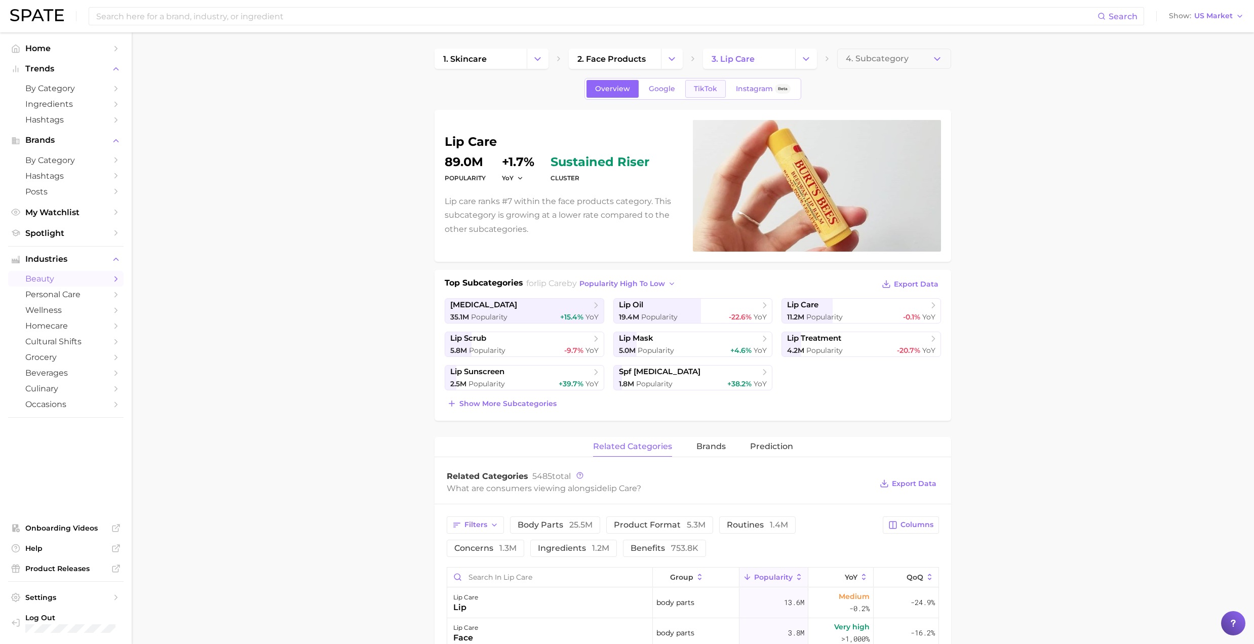
click at [713, 86] on span "TikTok" at bounding box center [705, 89] width 23 height 9
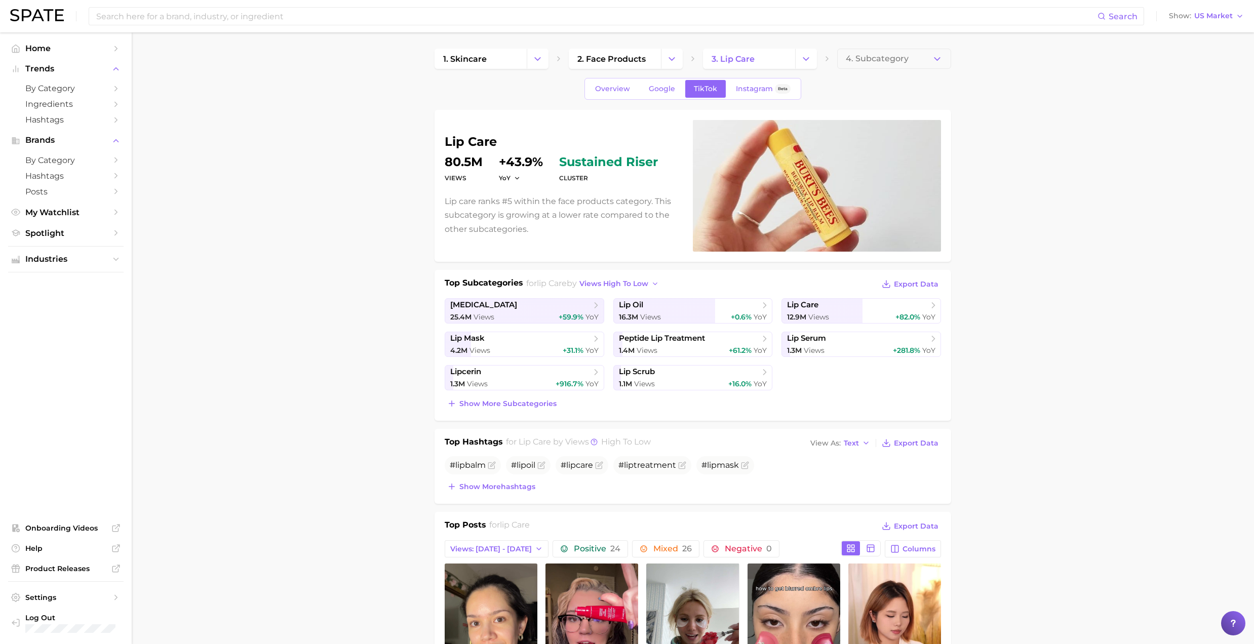
click at [102, 272] on ul "Industries" at bounding box center [65, 259] width 115 height 26
click at [103, 264] on span "Industries" at bounding box center [65, 259] width 81 height 9
click at [98, 283] on span "beauty" at bounding box center [65, 279] width 81 height 10
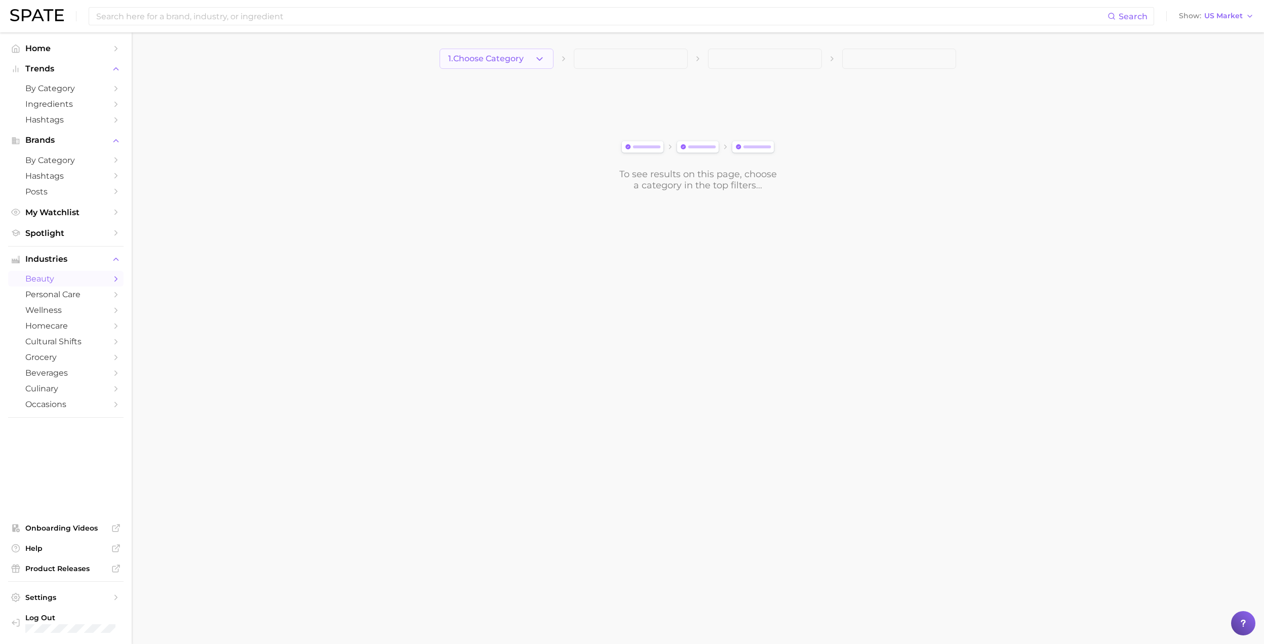
click at [529, 62] on button "1. Choose Category" at bounding box center [496, 59] width 114 height 20
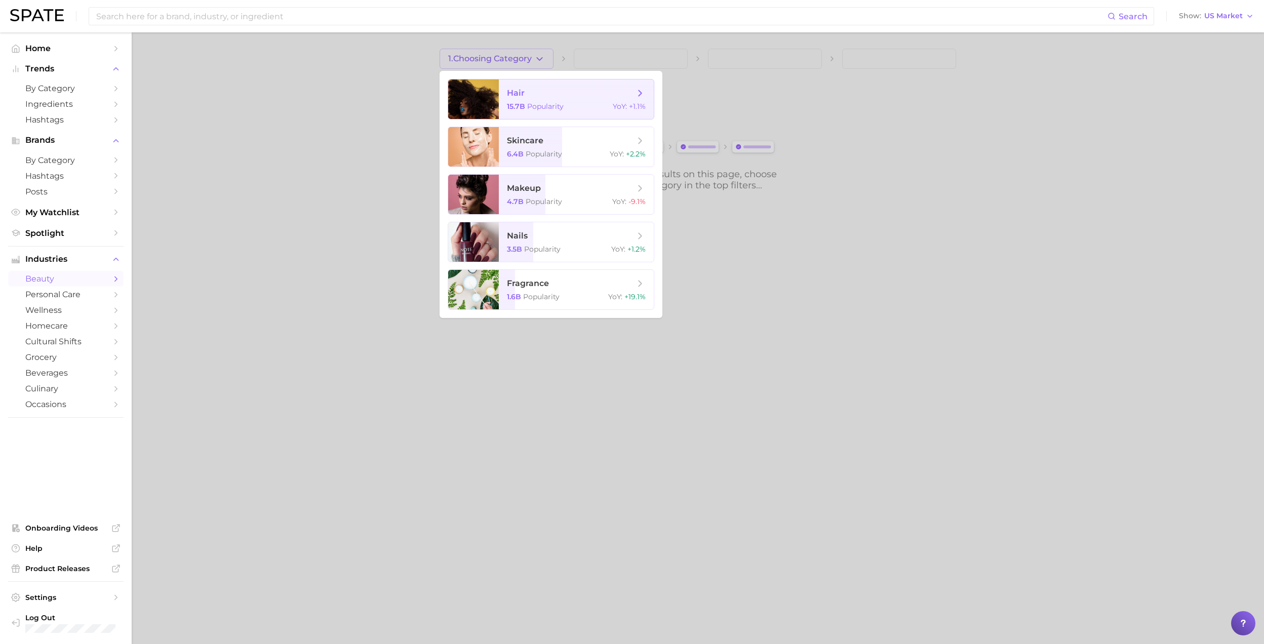
click at [536, 88] on span "hair 15.7b Popularity YoY : +1.1%" at bounding box center [576, 98] width 155 height 39
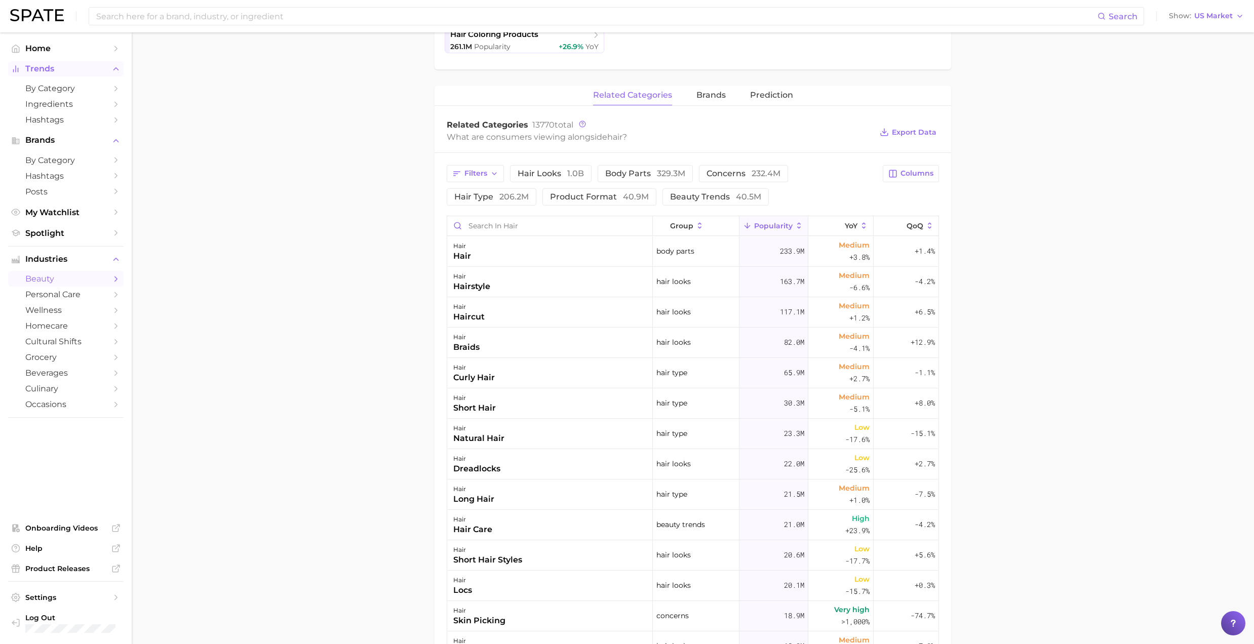
click at [77, 76] on button "Trends" at bounding box center [65, 68] width 115 height 15
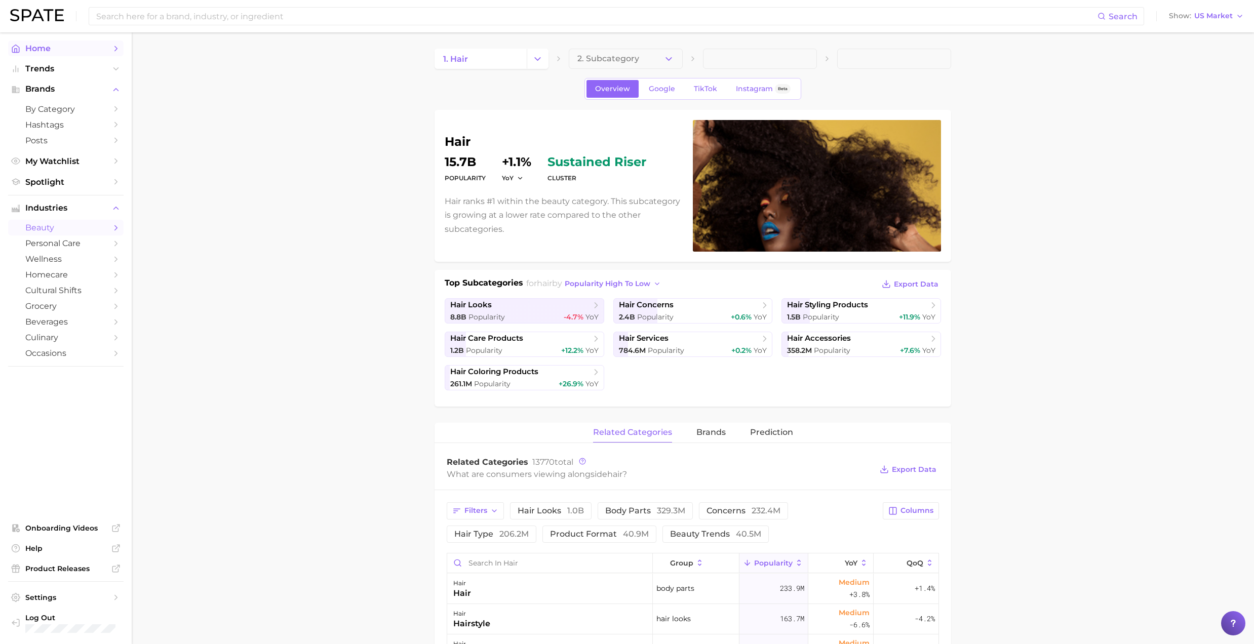
click at [47, 49] on span "Home" at bounding box center [65, 49] width 81 height 10
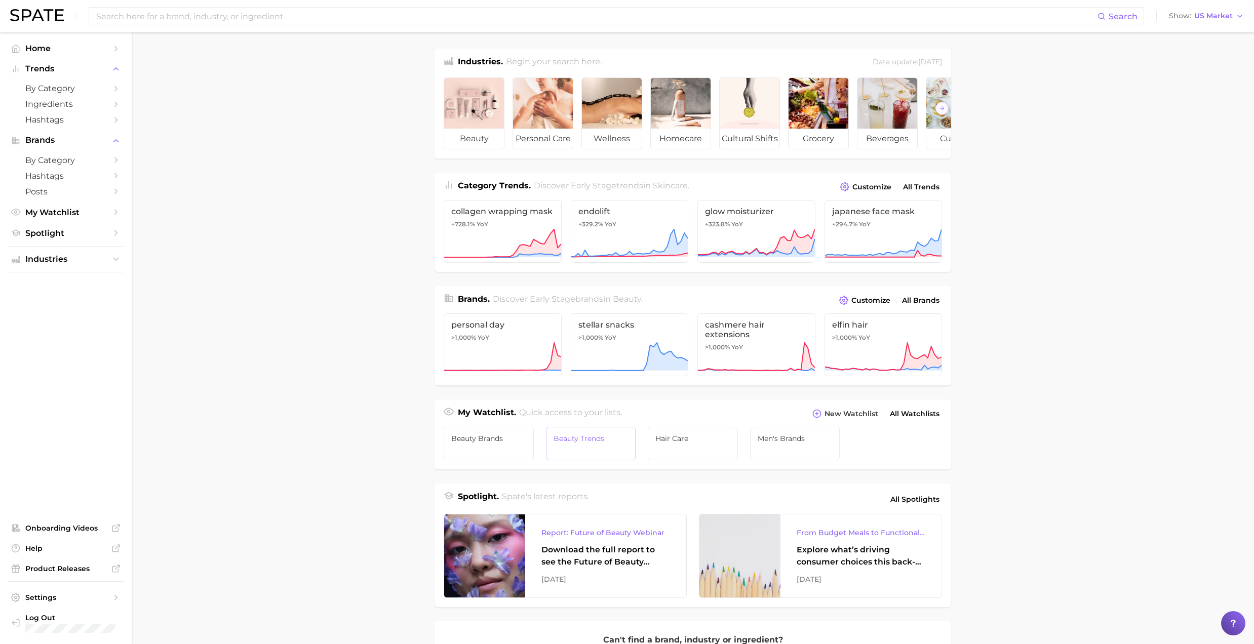
click at [614, 460] on link "Beauty Trends" at bounding box center [591, 443] width 90 height 33
click at [926, 191] on span "All Trends" at bounding box center [921, 187] width 36 height 9
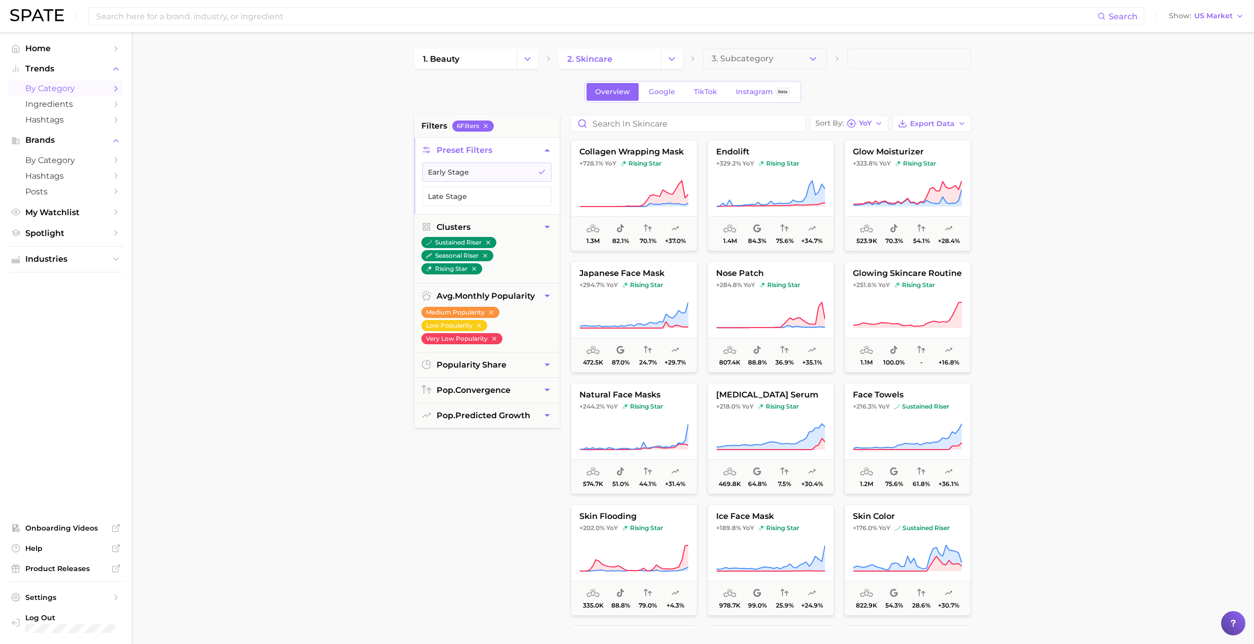
drag, startPoint x: 956, startPoint y: 316, endPoint x: 1084, endPoint y: 305, distance: 128.6
click at [1084, 305] on main "1. beauty 2. skincare 3. Subcategory Overview Google TikTok Instagram Beta filt…" at bounding box center [693, 416] width 1122 height 768
click at [901, 288] on span "rising star" at bounding box center [914, 285] width 41 height 8
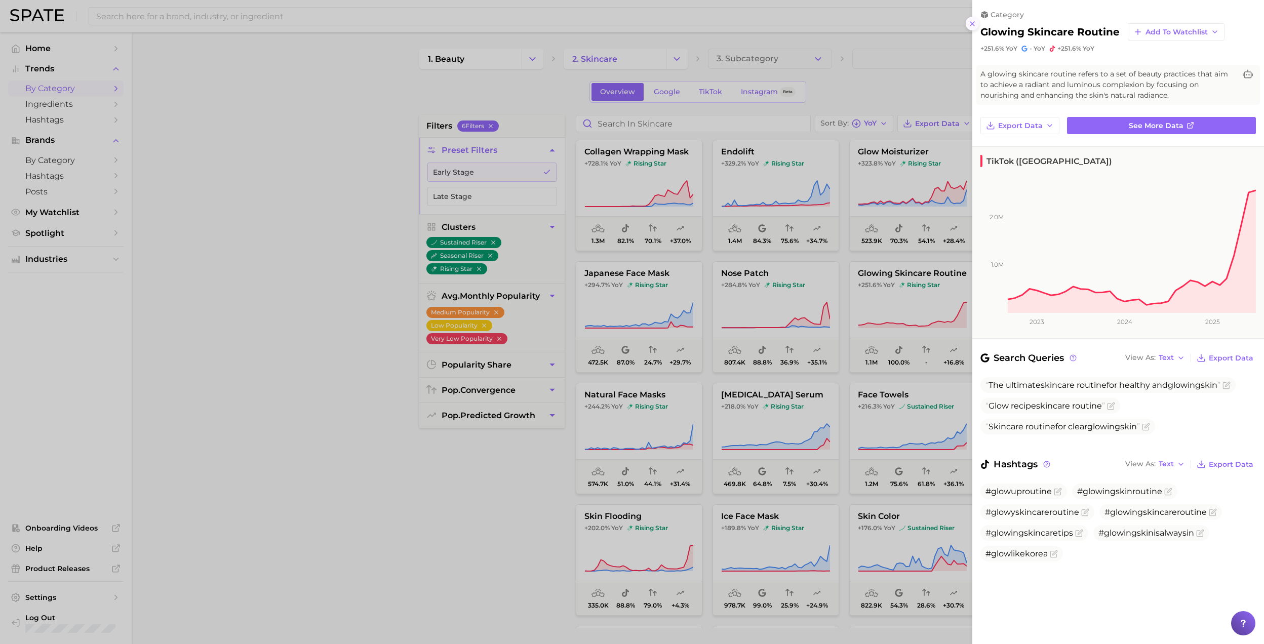
click at [972, 20] on icon at bounding box center [972, 24] width 8 height 8
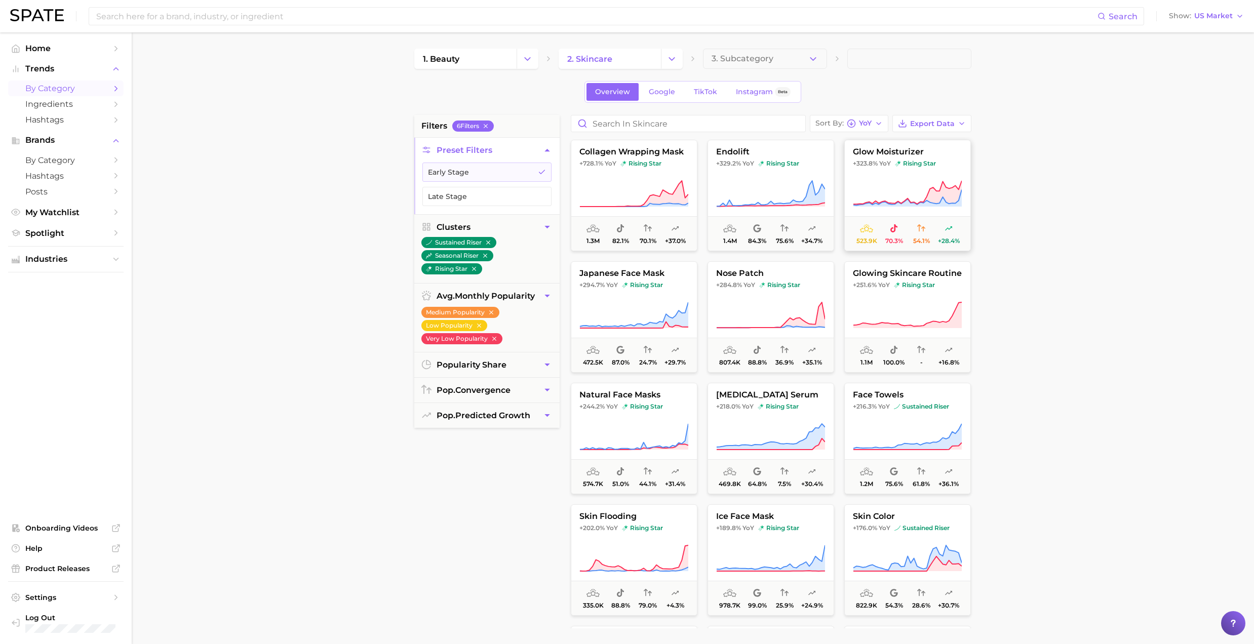
click at [933, 177] on button "glow moisturizer +323.8% YoY rising star 523.9k 70.3% 54.1% +28.4%" at bounding box center [907, 195] width 127 height 111
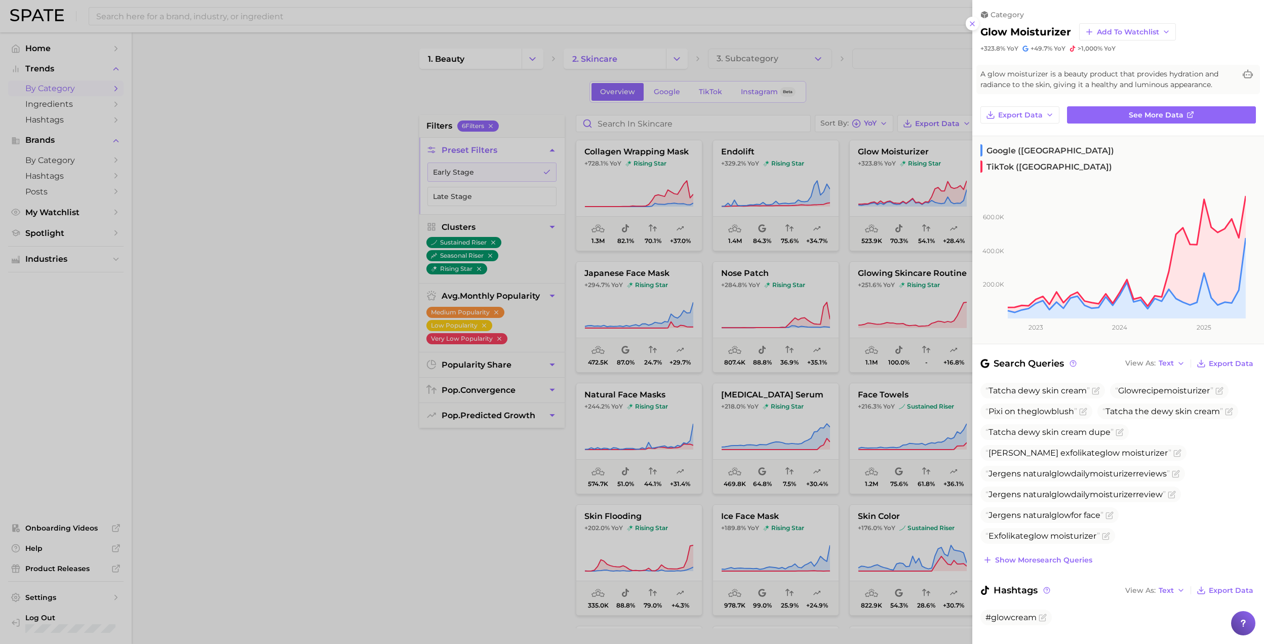
drag, startPoint x: 323, startPoint y: 406, endPoint x: 839, endPoint y: 408, distance: 516.4
click at [328, 406] on div at bounding box center [632, 322] width 1264 height 644
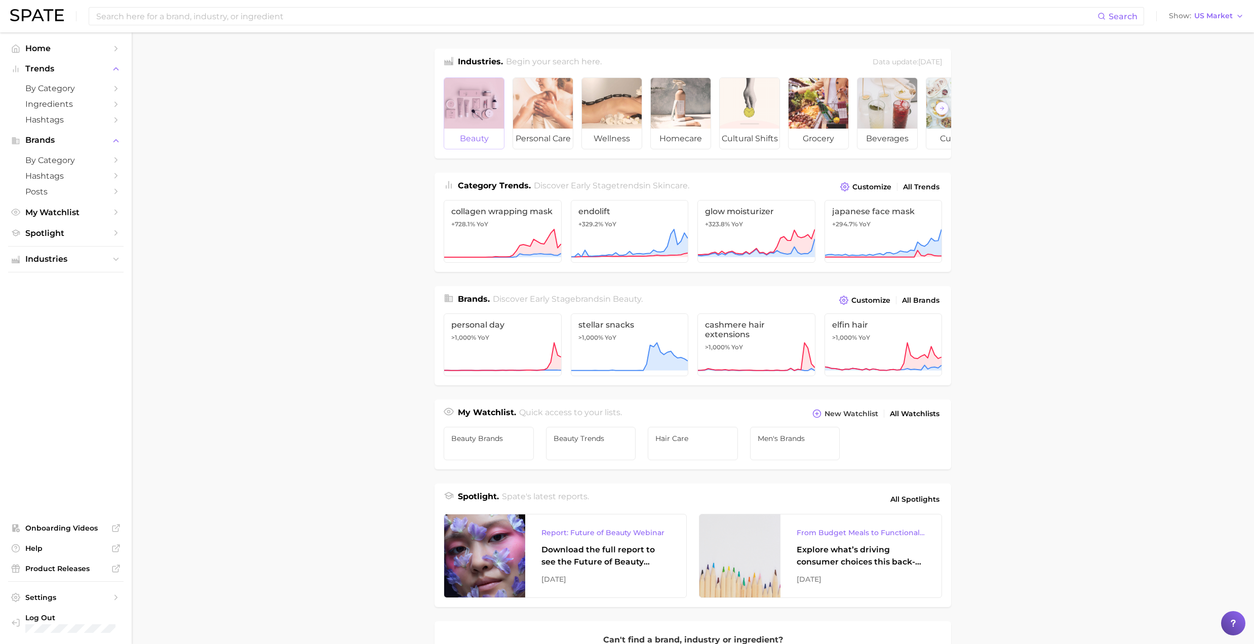
click at [474, 99] on div at bounding box center [474, 103] width 60 height 51
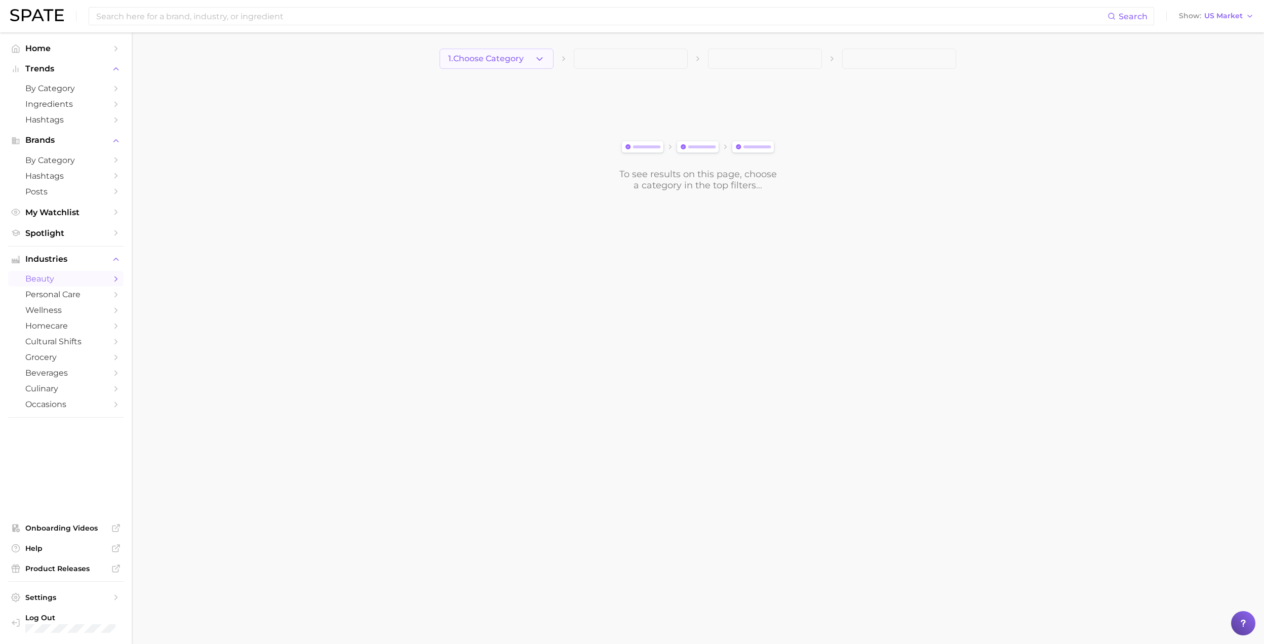
click at [490, 51] on button "1. Choose Category" at bounding box center [496, 59] width 114 height 20
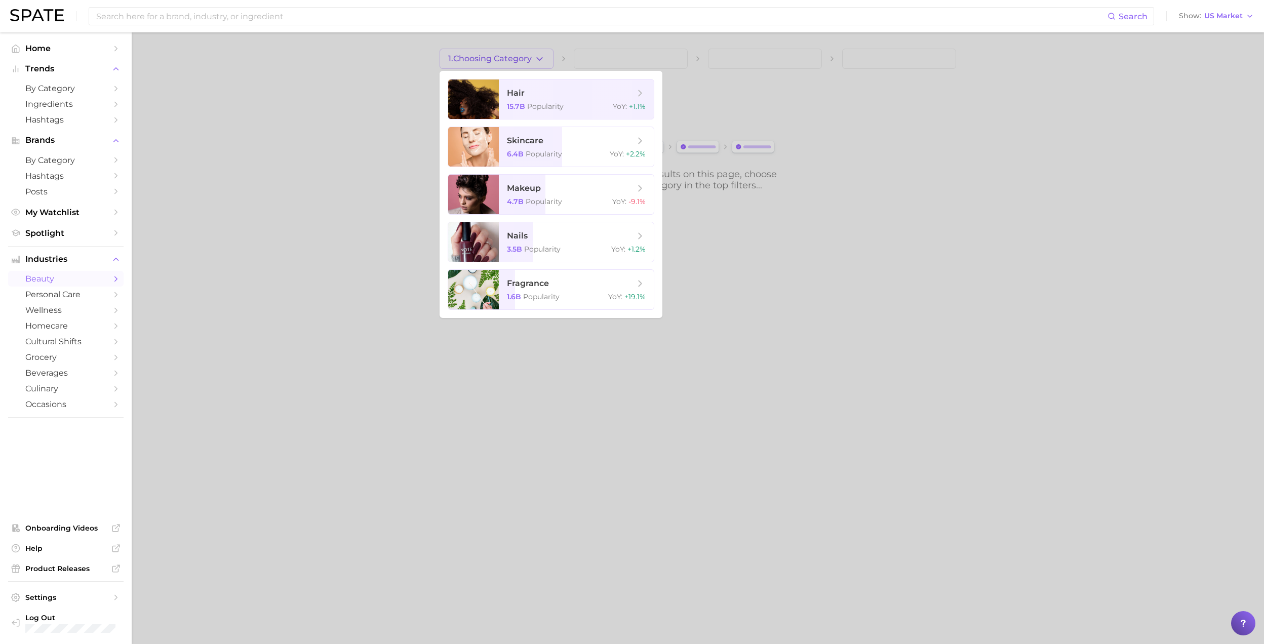
click at [364, 88] on div at bounding box center [632, 322] width 1264 height 644
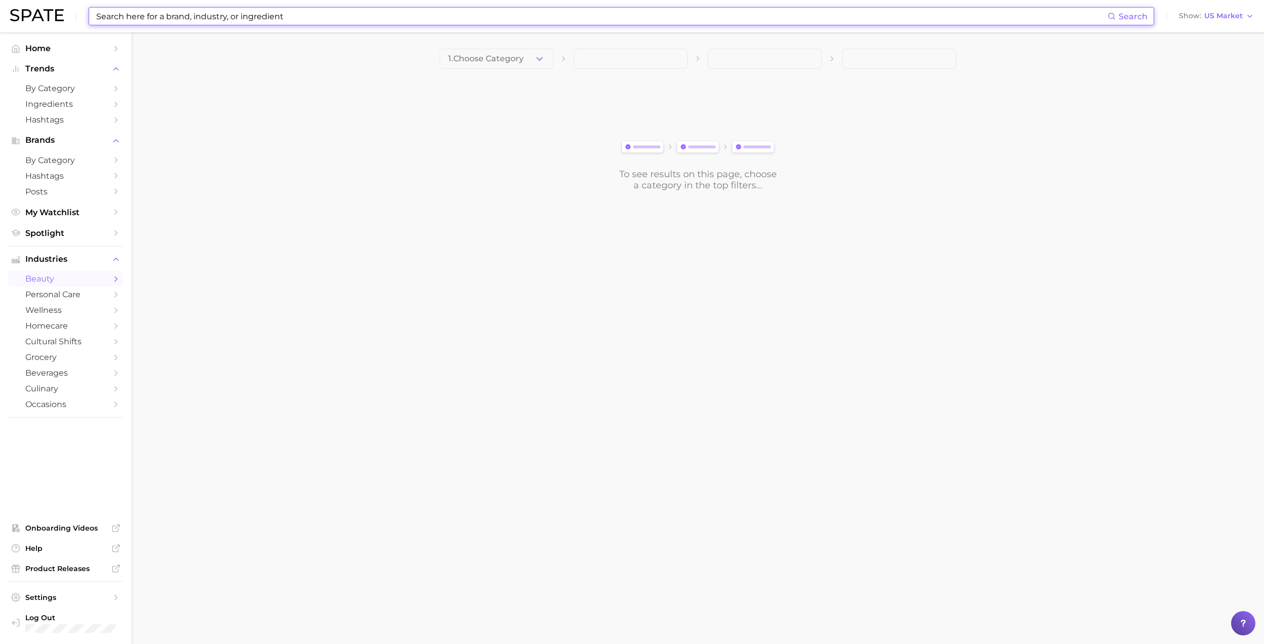
click at [181, 15] on input at bounding box center [601, 16] width 1012 height 17
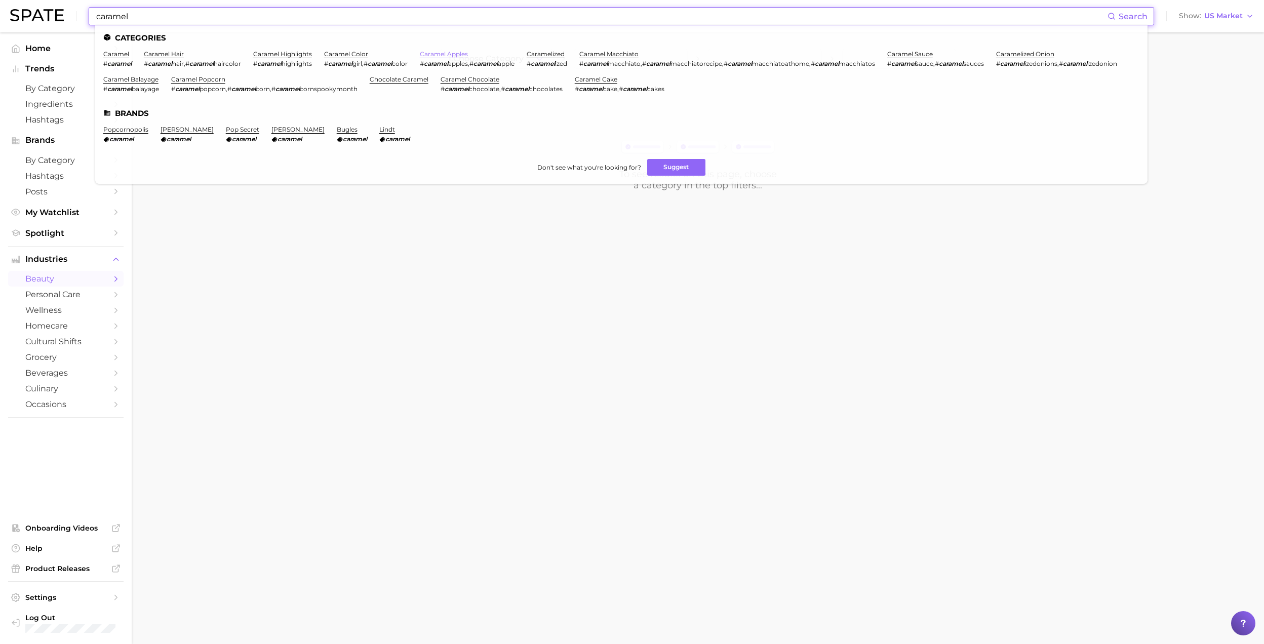
type input "caramel"
click at [450, 52] on link "caramel apples" at bounding box center [444, 54] width 48 height 8
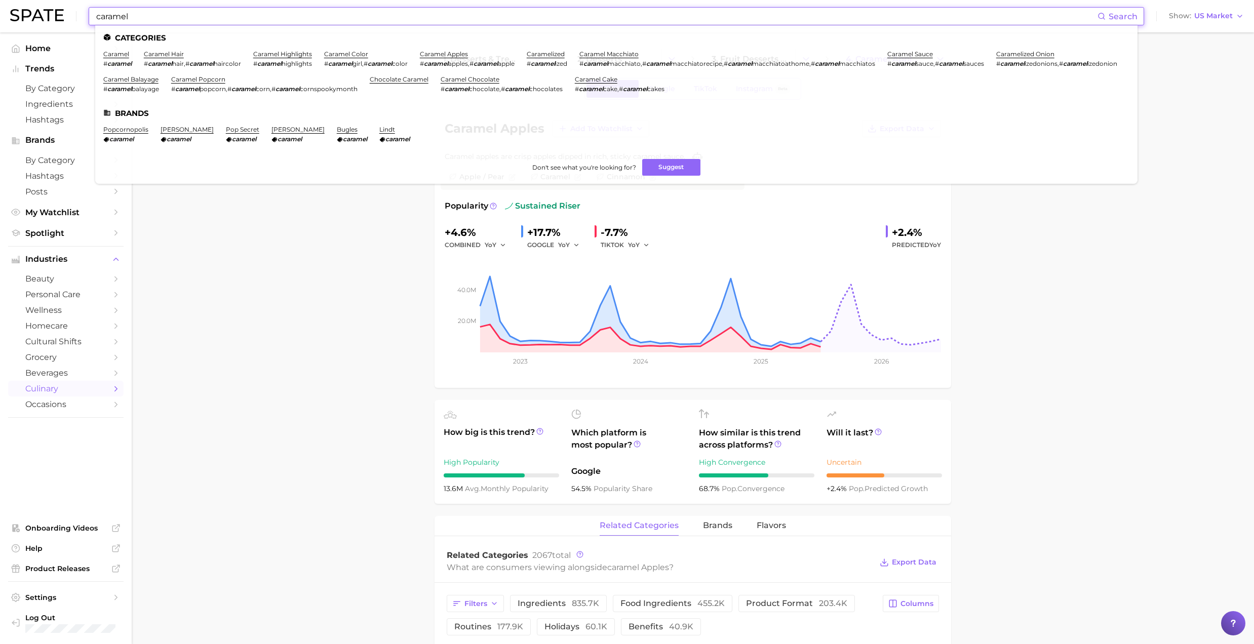
drag, startPoint x: 242, startPoint y: 12, endPoint x: -279, endPoint y: 4, distance: 520.5
click at [0, 4] on html "caramel Search Categories caramel # caramel caramel hair # caramel hair , # car…" at bounding box center [627, 322] width 1254 height 644
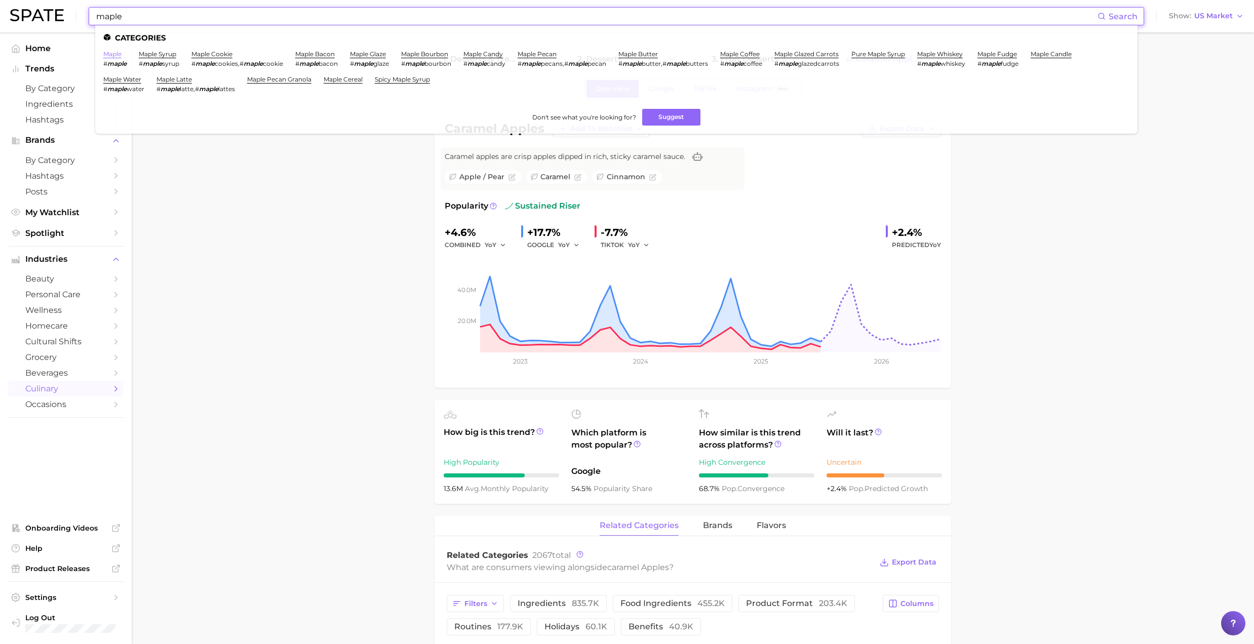
type input "maple"
click at [112, 55] on link "maple" at bounding box center [112, 54] width 18 height 8
